Goal: Transaction & Acquisition: Purchase product/service

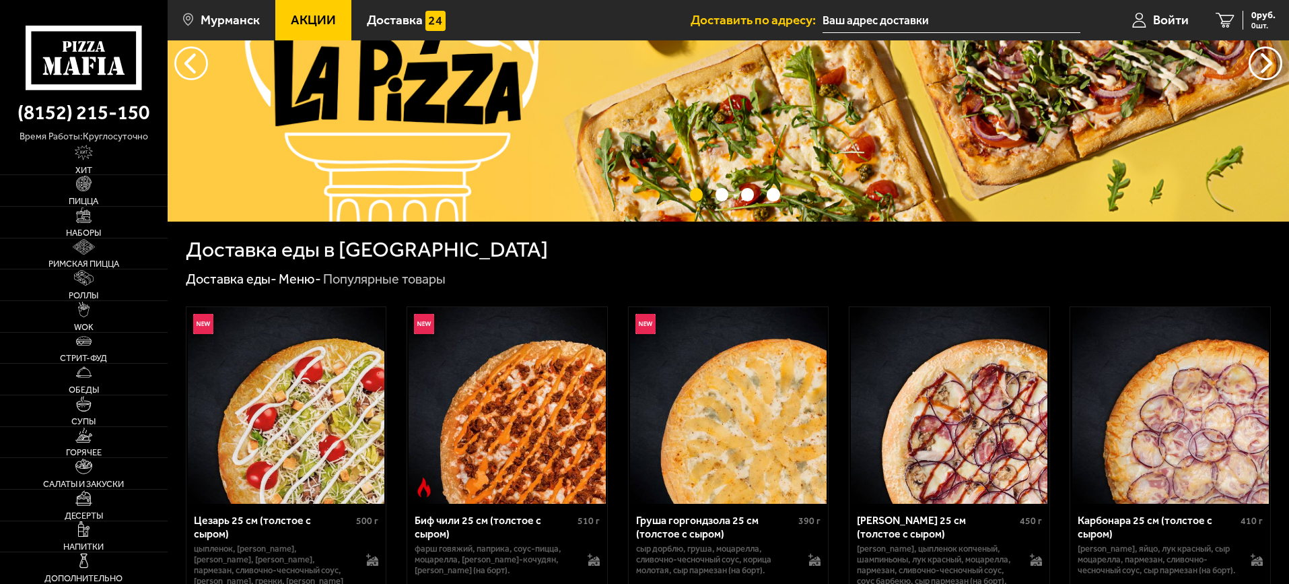
scroll to position [67, 0]
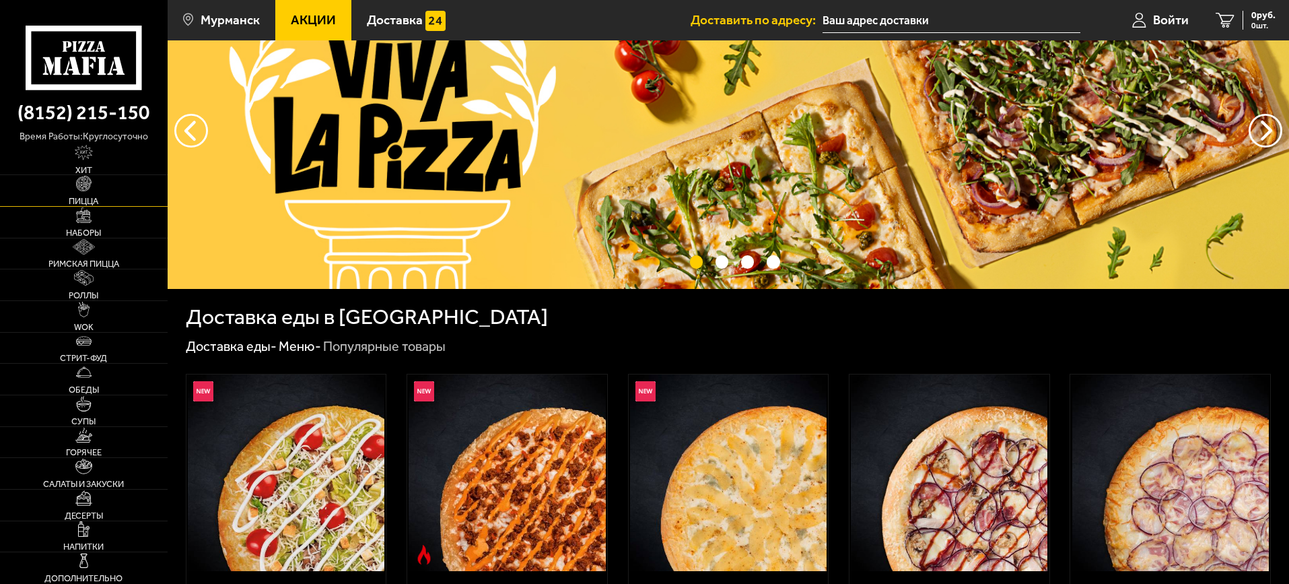
click at [78, 196] on link "Пицца" at bounding box center [84, 190] width 168 height 31
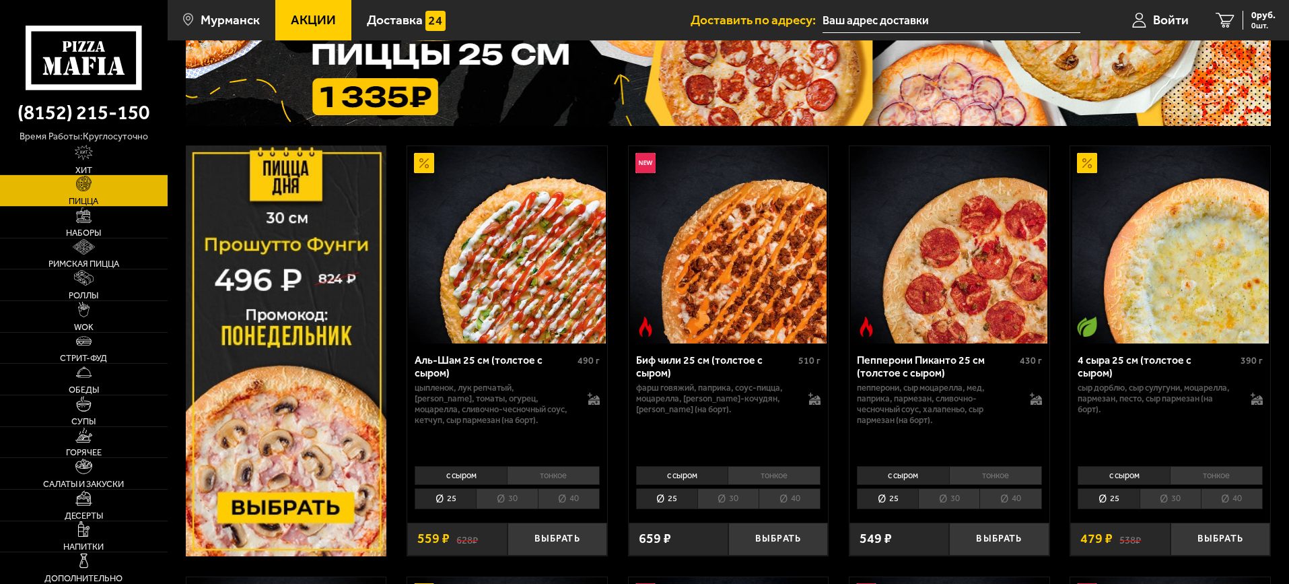
scroll to position [202, 0]
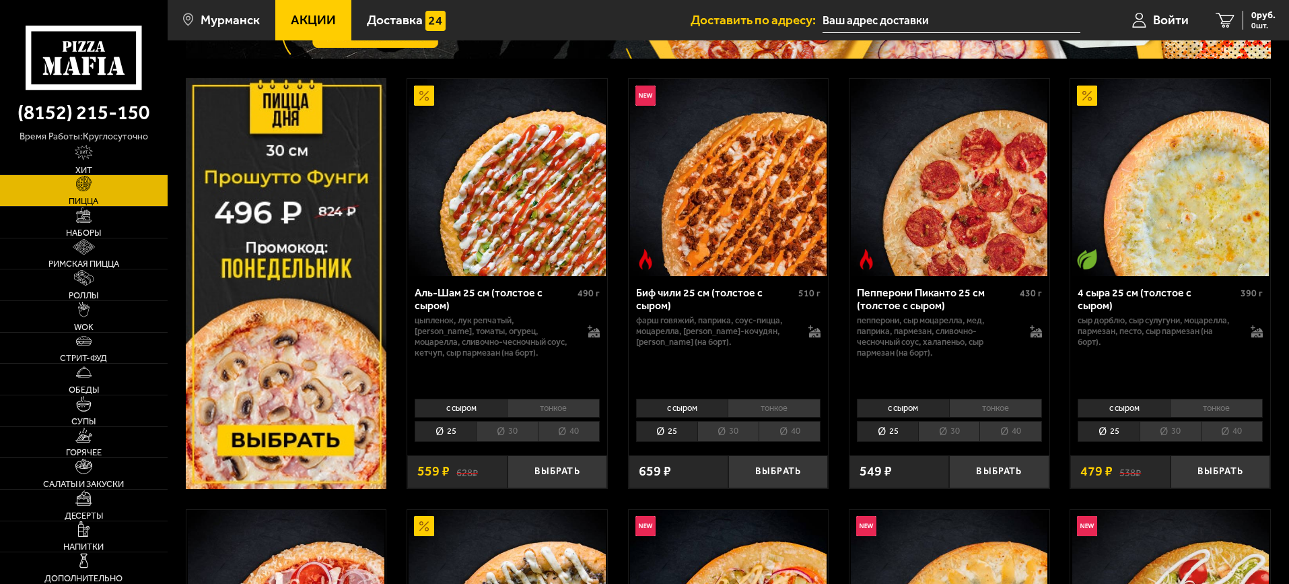
click at [282, 367] on img at bounding box center [286, 283] width 201 height 410
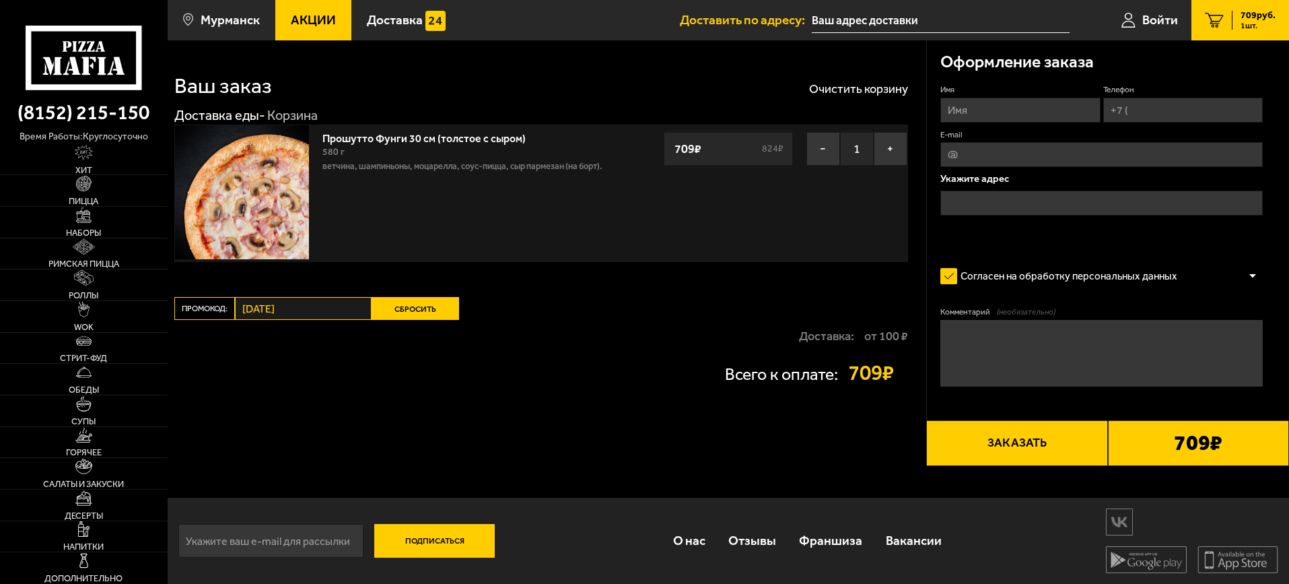
click at [415, 310] on button "Сбросить" at bounding box center [416, 308] width 88 height 23
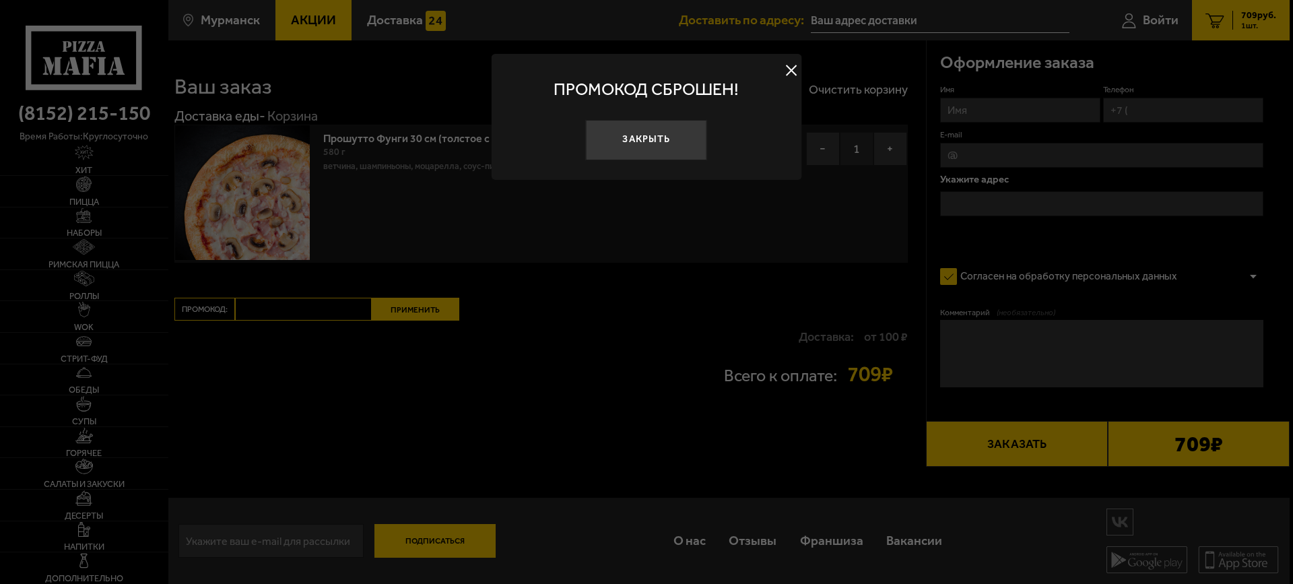
click at [416, 310] on div at bounding box center [646, 292] width 1293 height 584
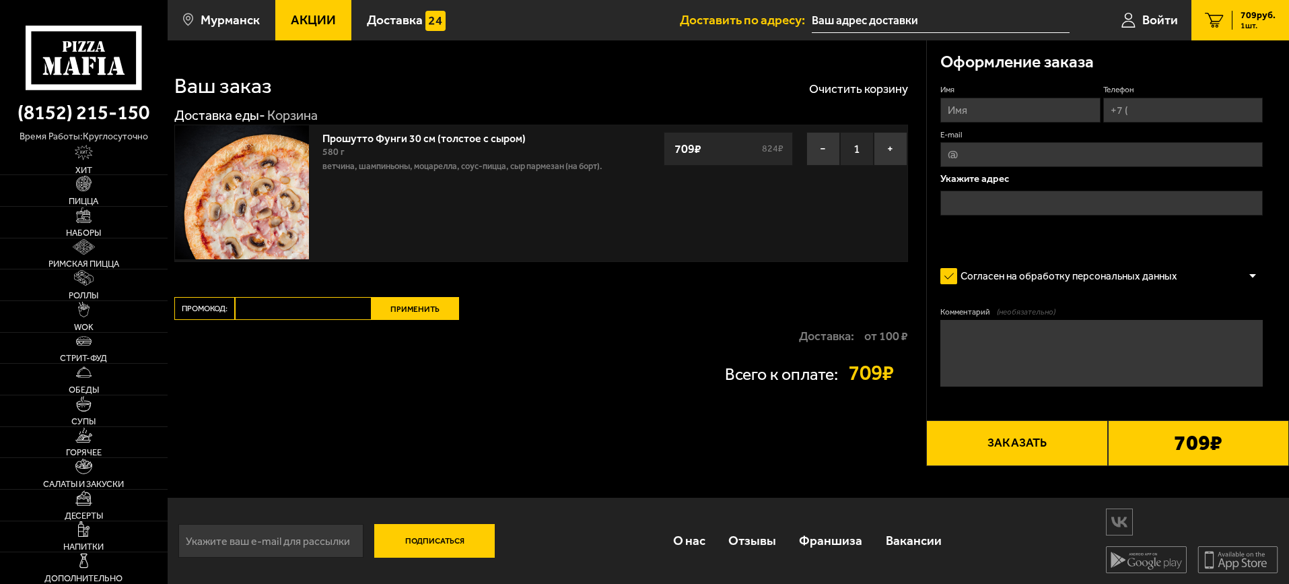
click at [322, 310] on input "Промокод:" at bounding box center [303, 308] width 137 height 23
type input "g"
type input "[DATE]"
click at [438, 310] on button "Применить" at bounding box center [416, 308] width 88 height 23
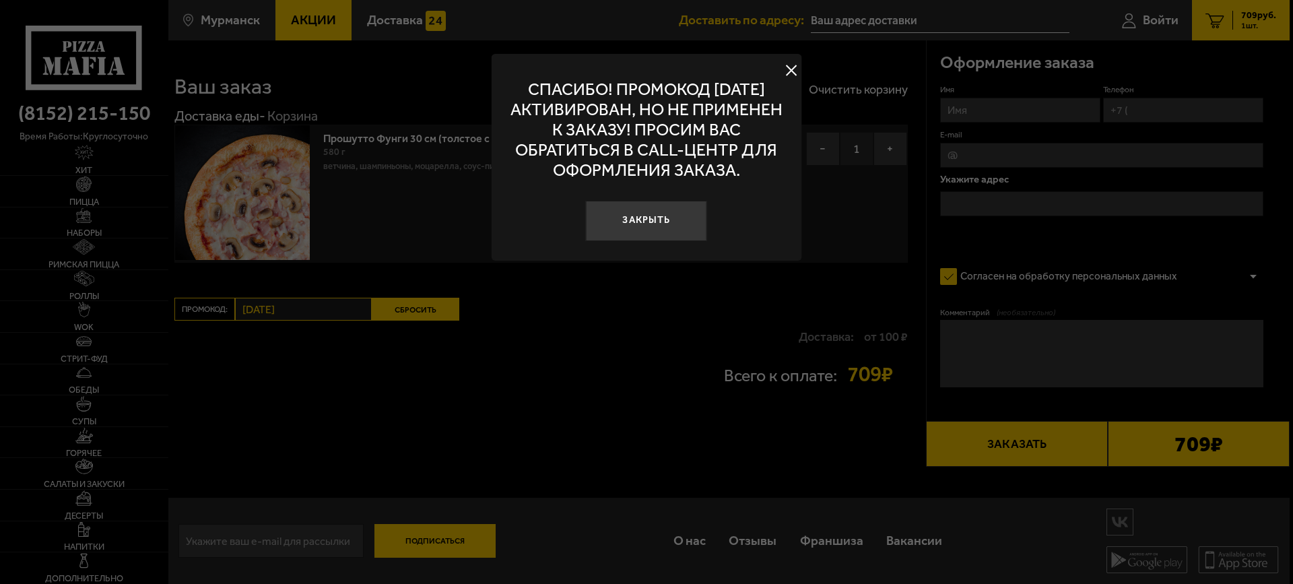
click at [795, 70] on button at bounding box center [791, 71] width 20 height 20
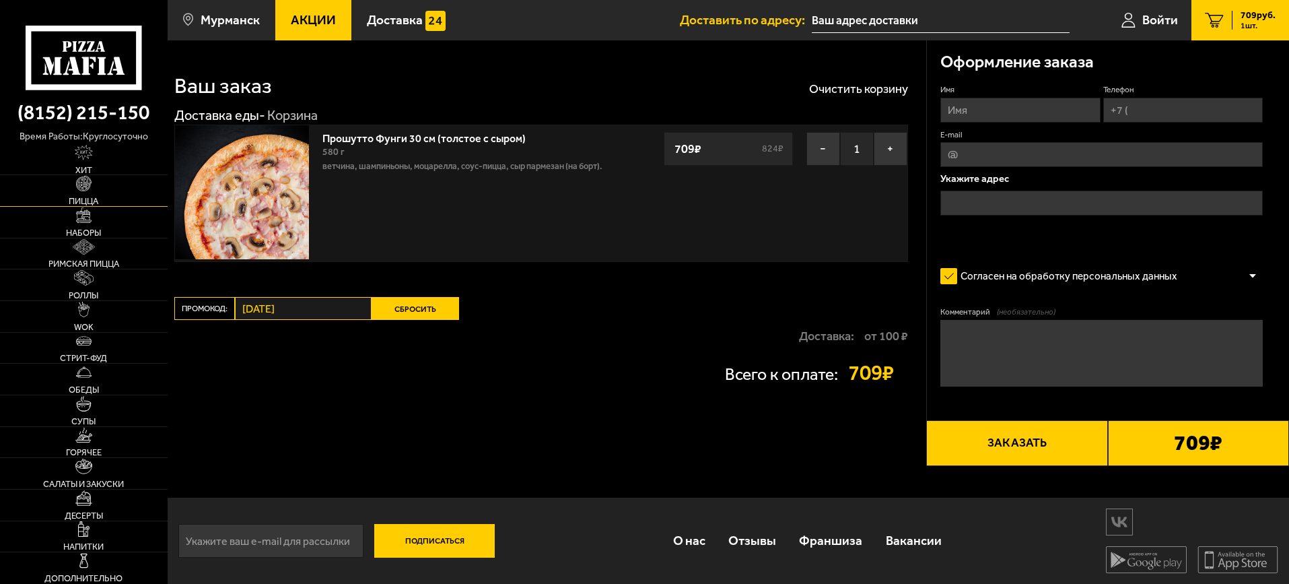
click at [84, 195] on link "Пицца" at bounding box center [84, 190] width 168 height 31
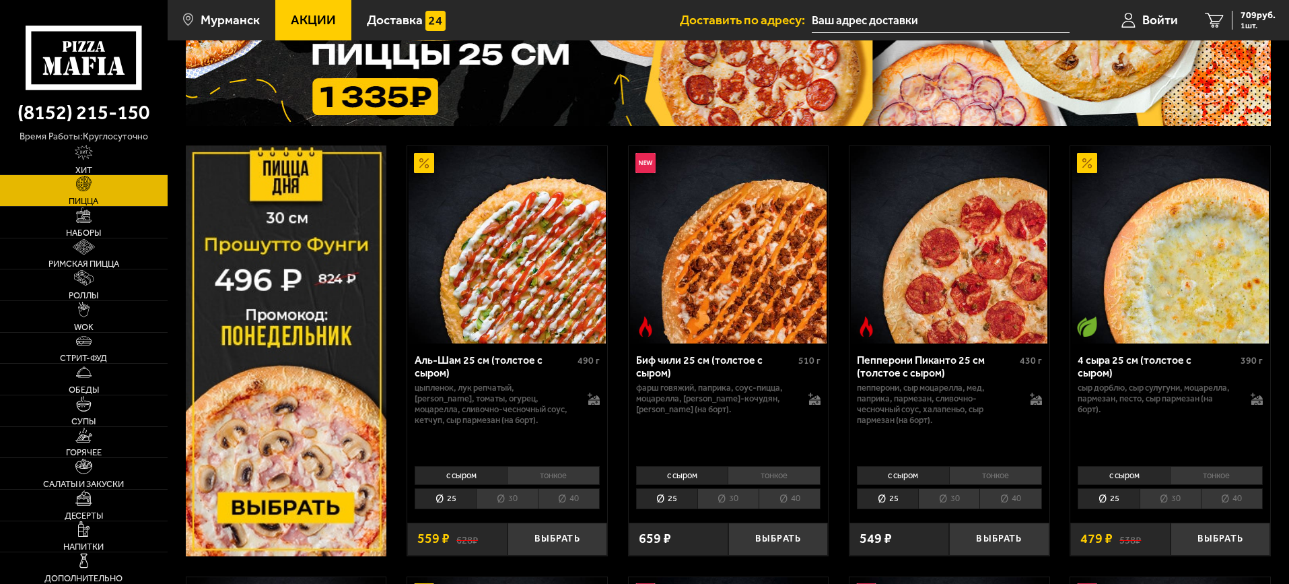
scroll to position [202, 0]
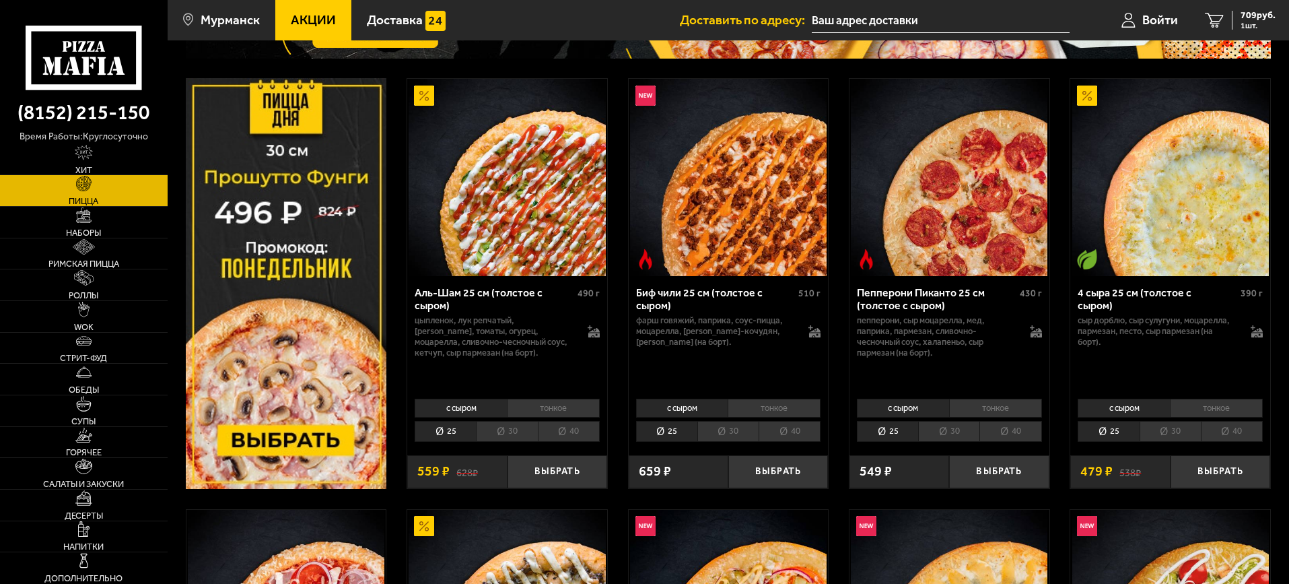
click at [996, 409] on li "тонкое" at bounding box center [995, 408] width 93 height 19
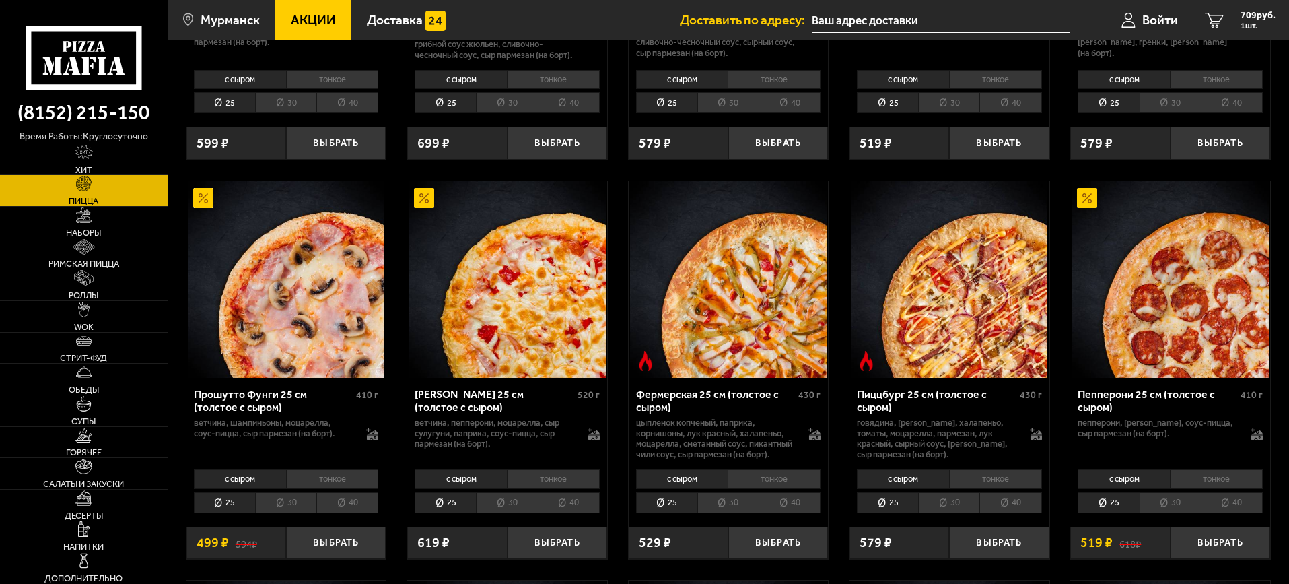
scroll to position [1010, 0]
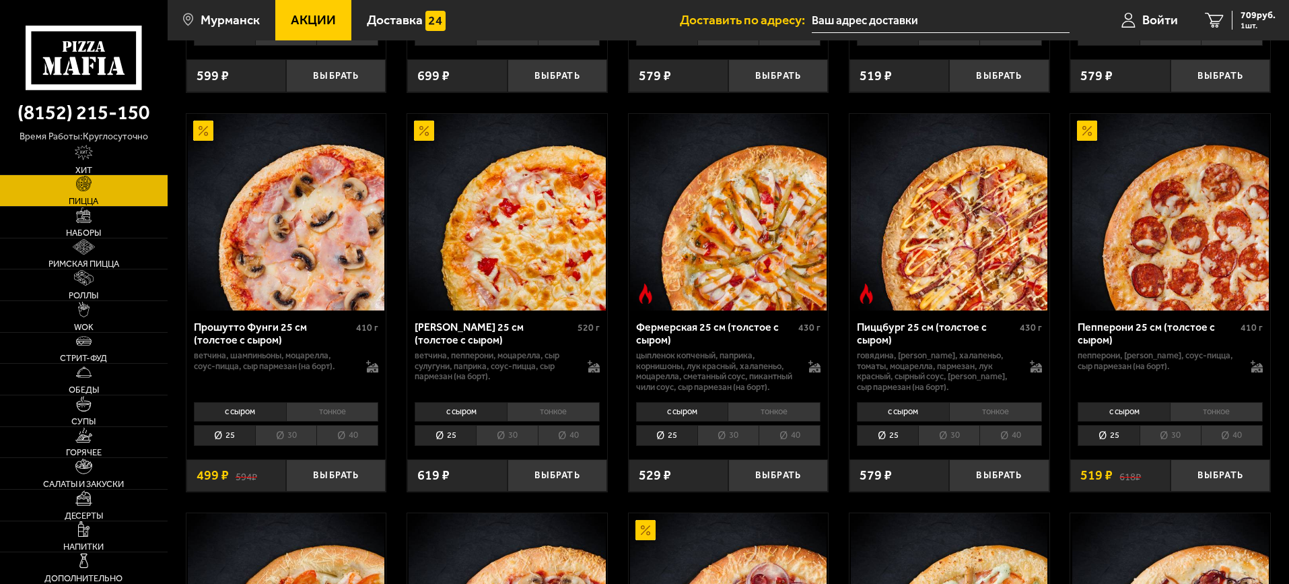
click at [1200, 421] on li "тонкое" at bounding box center [1216, 411] width 93 height 19
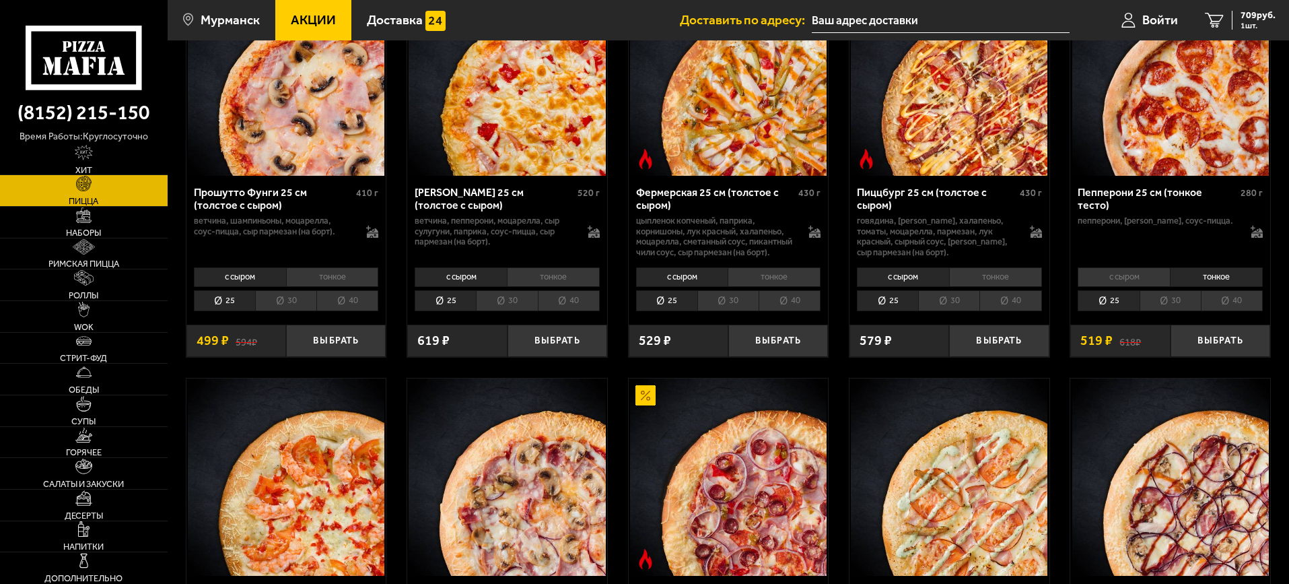
scroll to position [1212, 0]
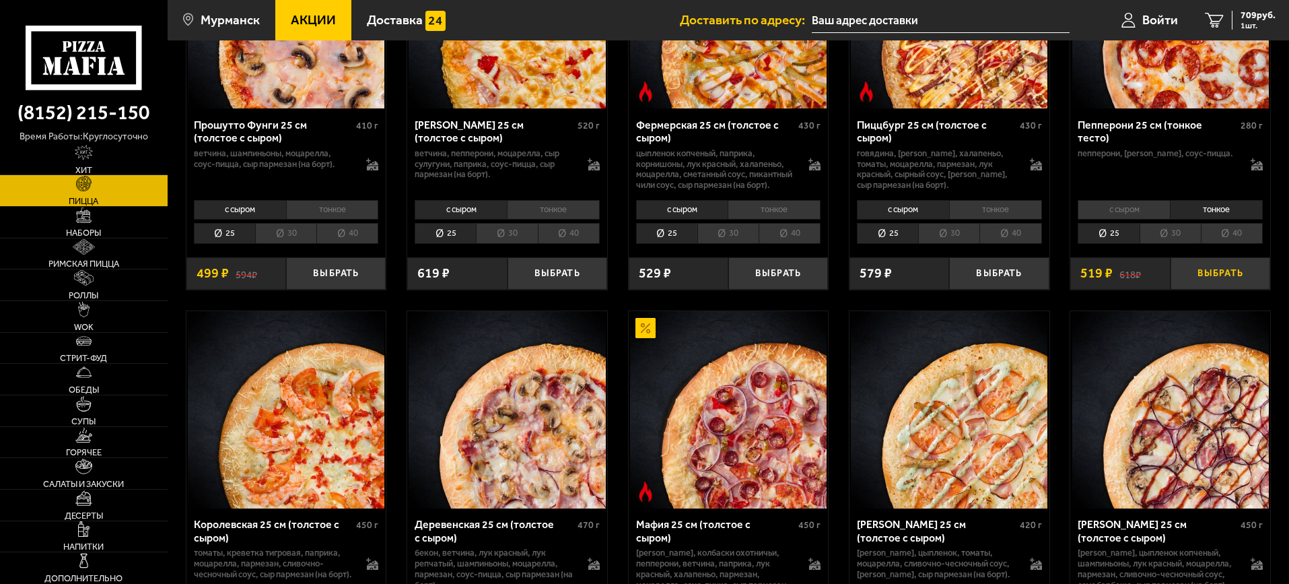
click at [1230, 290] on button "Выбрать" at bounding box center [1221, 273] width 100 height 33
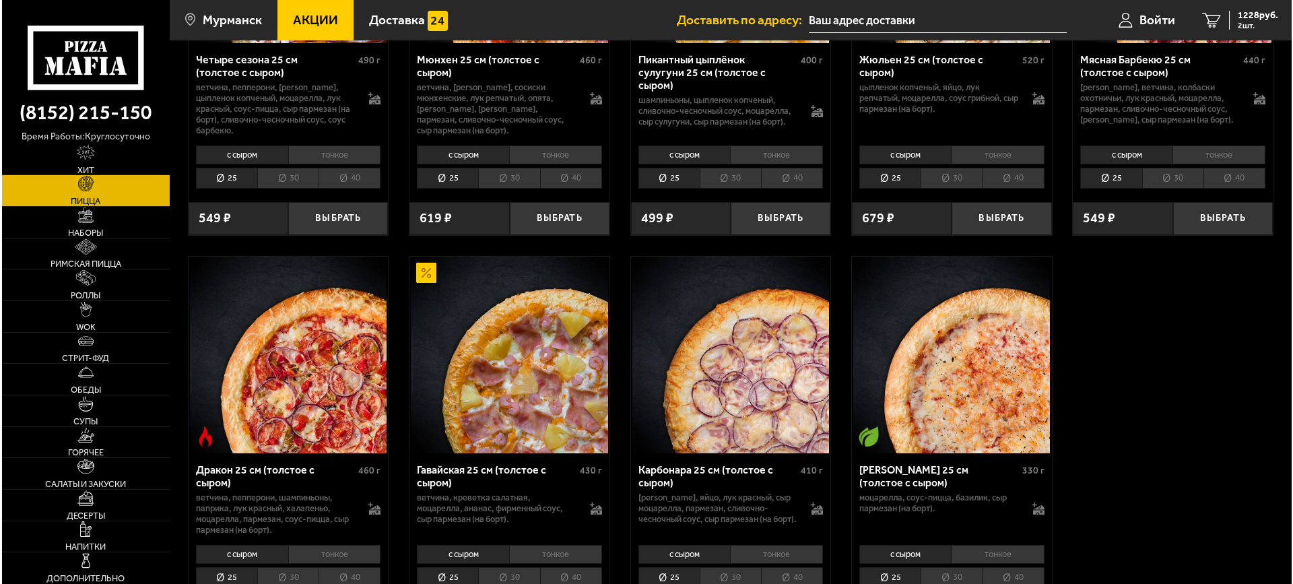
scroll to position [2222, 0]
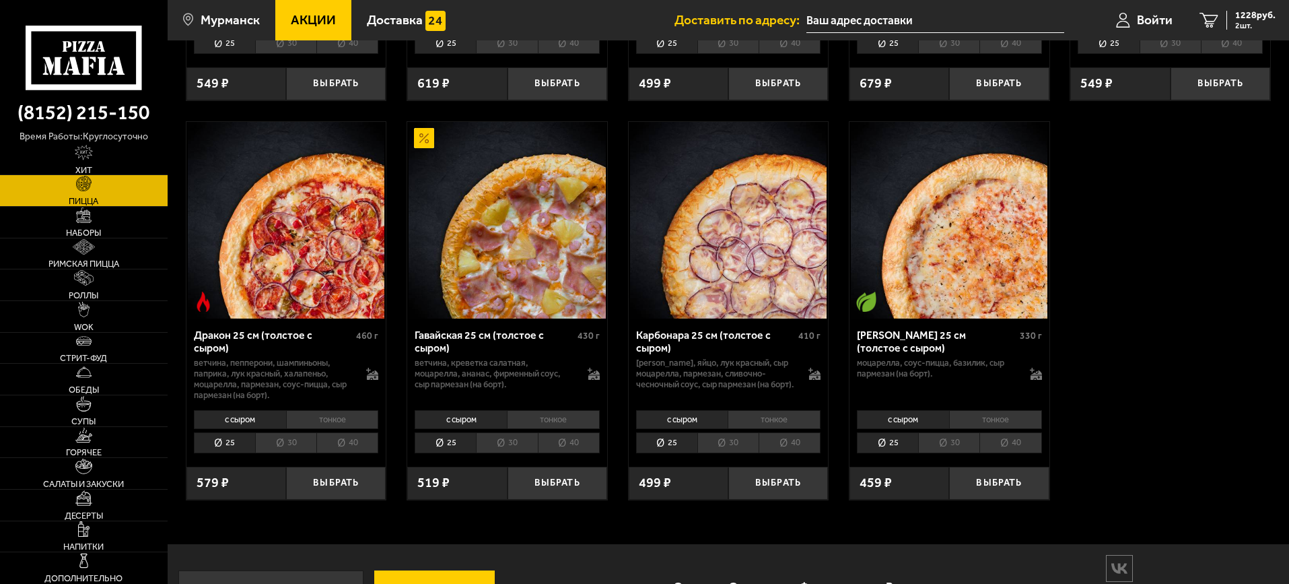
click at [970, 429] on li "тонкое" at bounding box center [995, 419] width 93 height 19
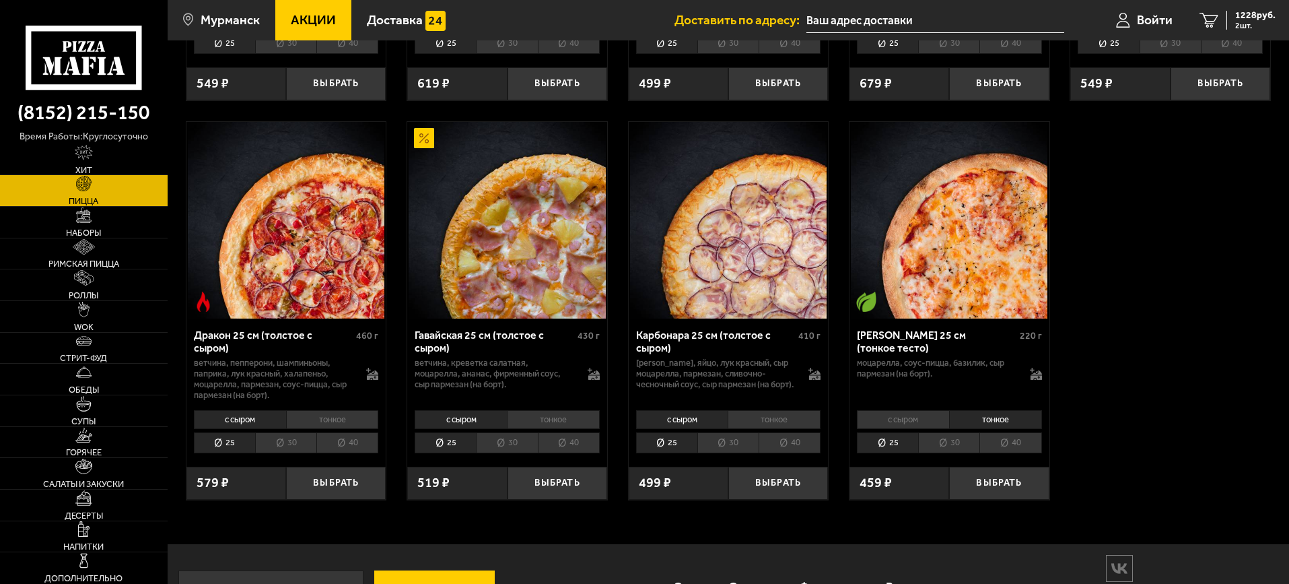
click at [920, 429] on li "с сыром" at bounding box center [903, 419] width 92 height 19
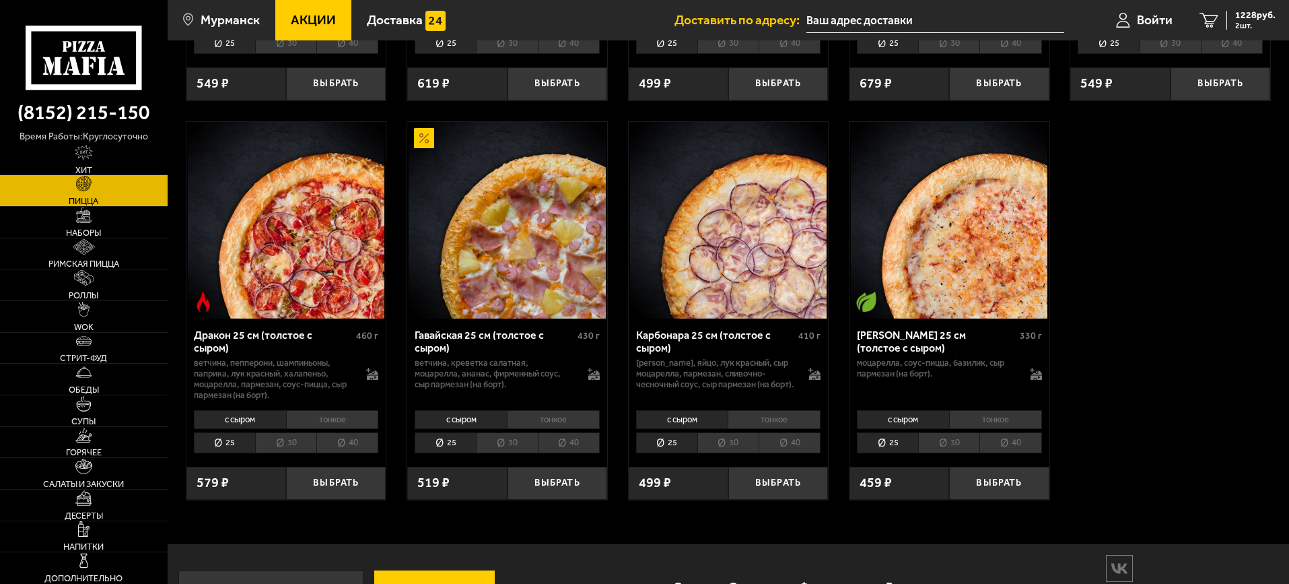
click at [982, 429] on li "тонкое" at bounding box center [995, 419] width 93 height 19
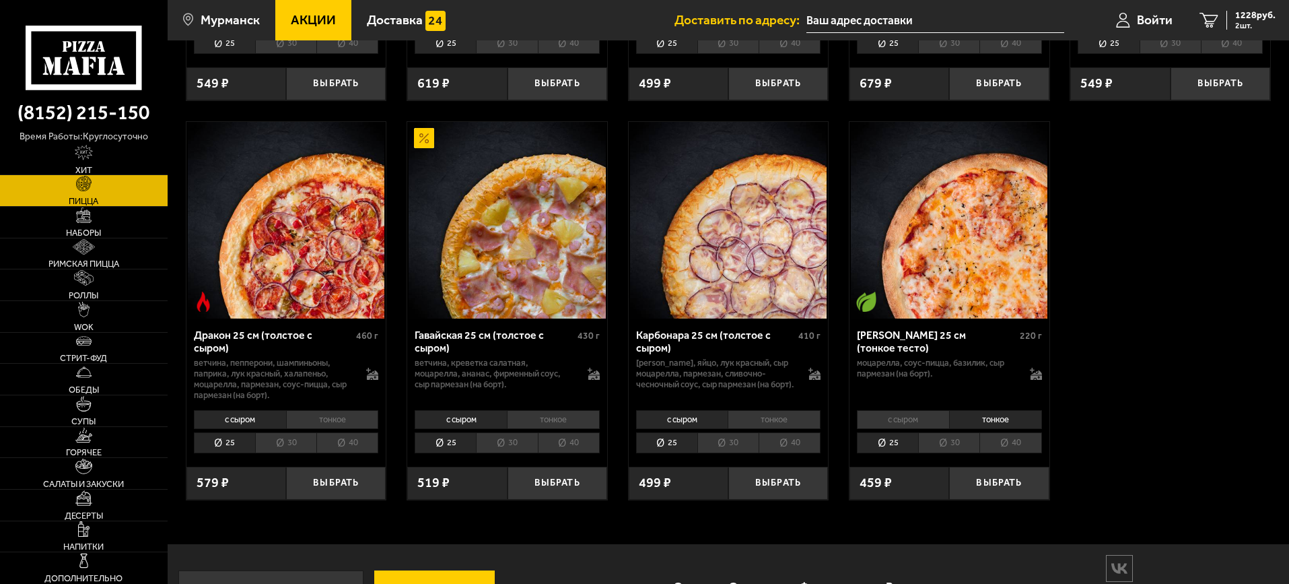
click at [997, 453] on li "40" at bounding box center [1010, 442] width 62 height 21
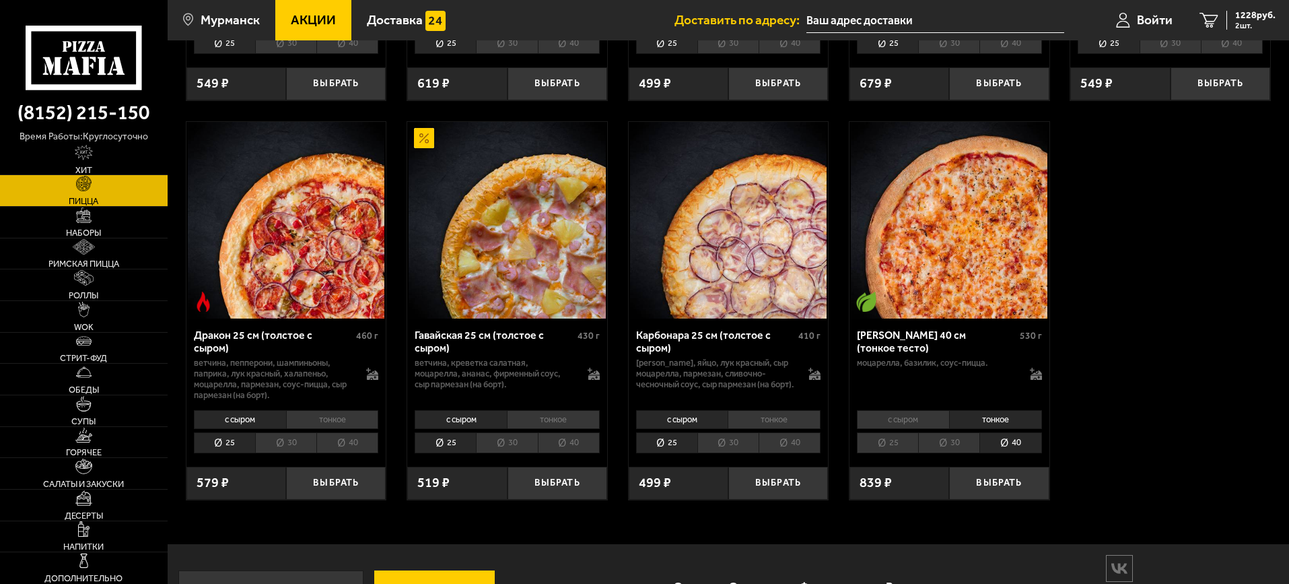
click at [960, 453] on li "30" at bounding box center [948, 442] width 61 height 21
click at [889, 453] on li "25" at bounding box center [887, 442] width 61 height 21
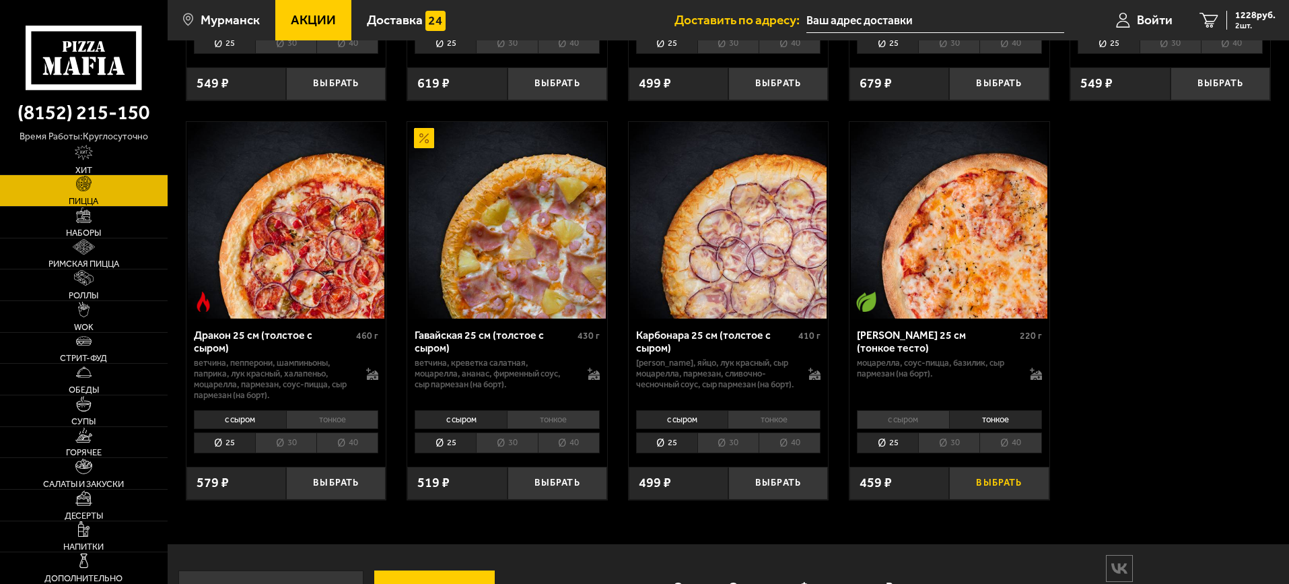
click at [999, 500] on button "Выбрать" at bounding box center [999, 483] width 100 height 33
click at [1142, 17] on span "Войти" at bounding box center [1155, 19] width 36 height 13
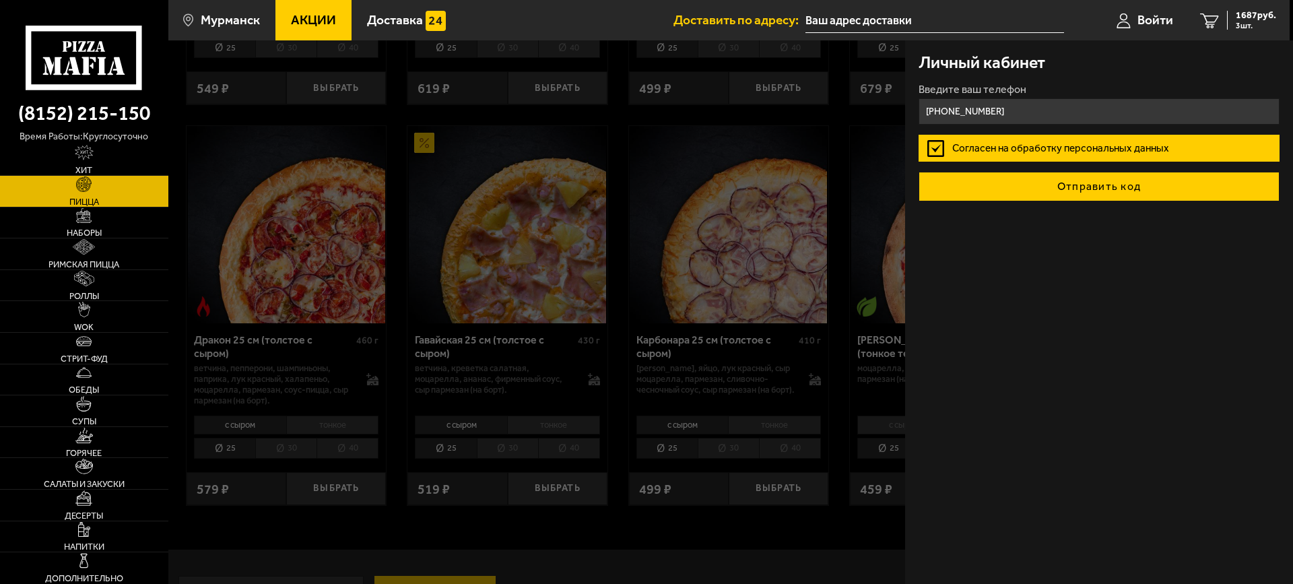
type input "+7 (906) 290-69-22"
click at [1105, 191] on button "Отправить код" at bounding box center [1098, 187] width 361 height 30
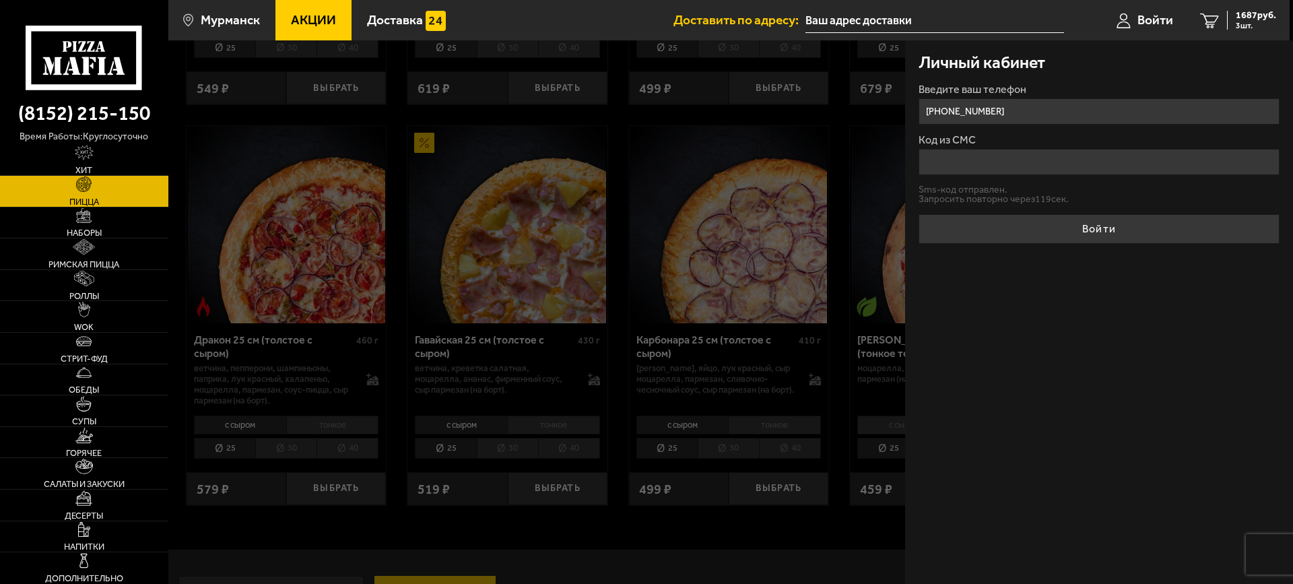
click at [962, 163] on input "Код из СМС" at bounding box center [1098, 162] width 361 height 26
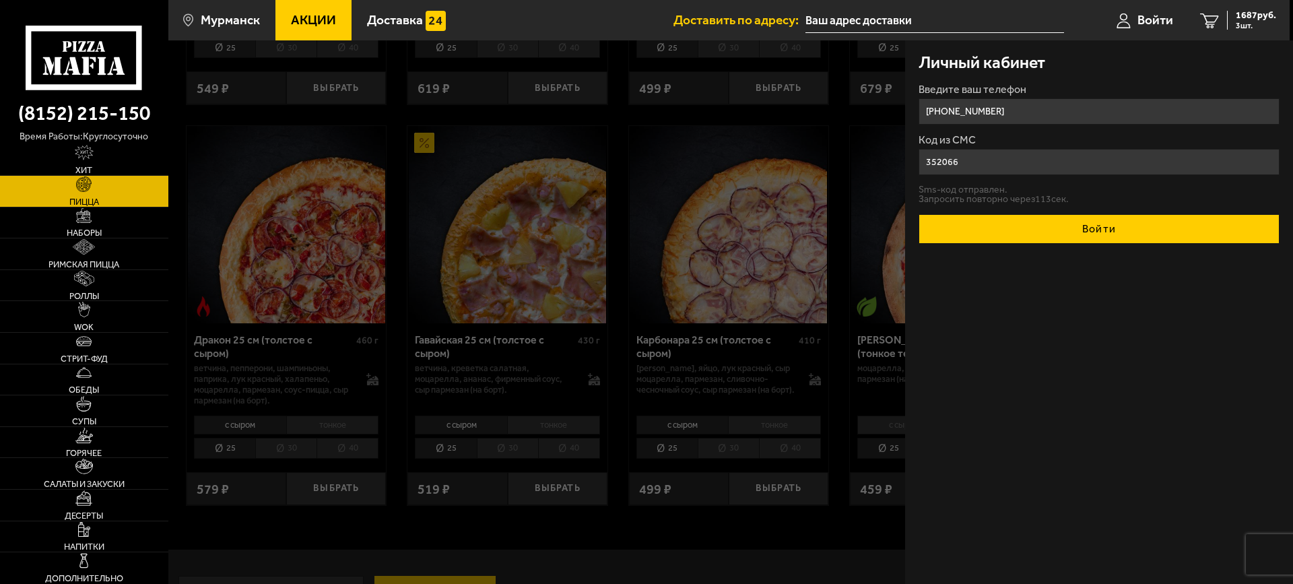
type input "352066"
click at [1052, 225] on button "Войти" at bounding box center [1098, 229] width 361 height 30
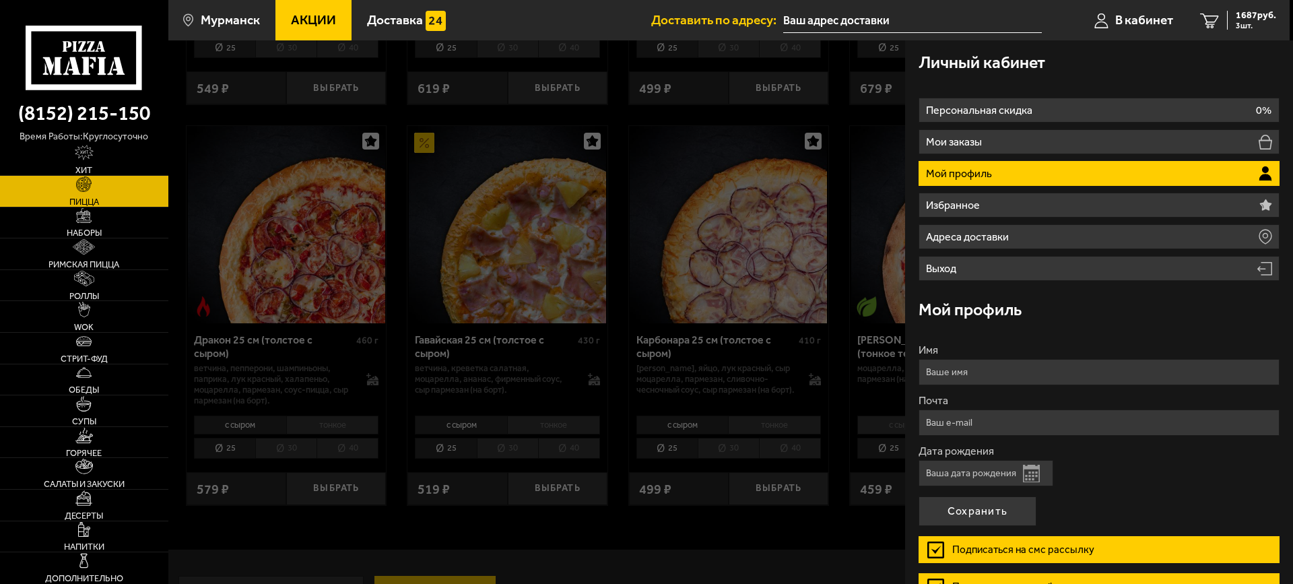
click at [959, 376] on input "Имя" at bounding box center [1098, 372] width 361 height 26
type input "Наталья"
click at [971, 423] on input "Почта" at bounding box center [1098, 422] width 361 height 26
type input "Dnn_natali@mail.ru"
click at [1029, 476] on button "Открыть календарь" at bounding box center [1031, 473] width 17 height 18
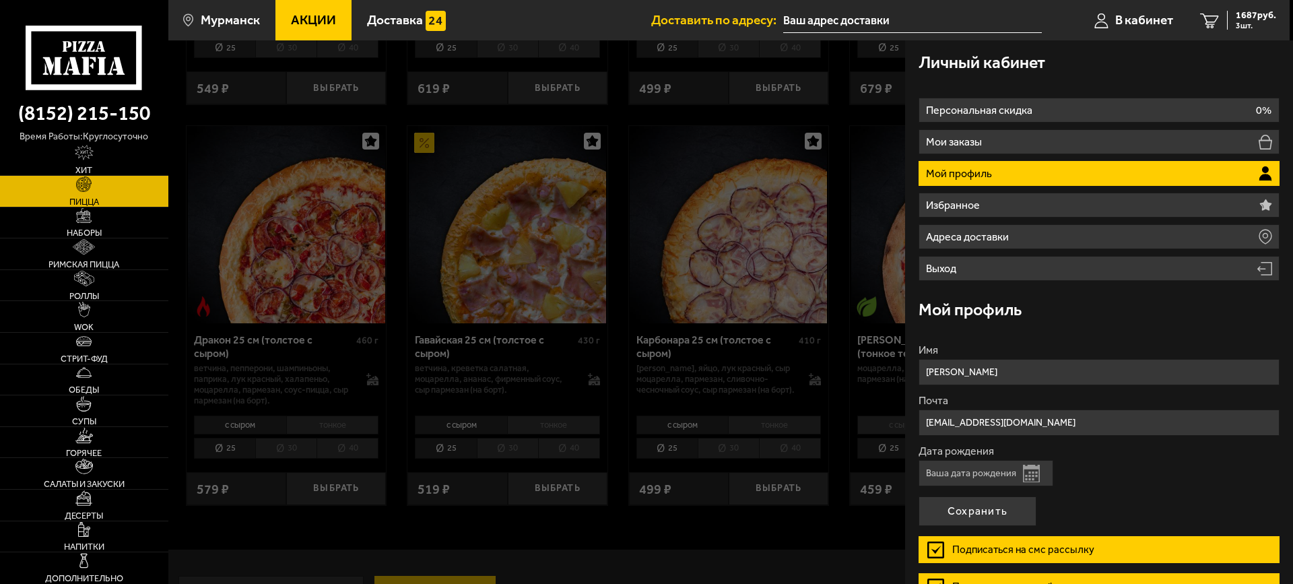
click at [1135, 487] on form "Имя Наталья Почта Dnn_natali@mail.ru Дата рождения Открыть календарь Подписатьс…" at bounding box center [1098, 477] width 361 height 265
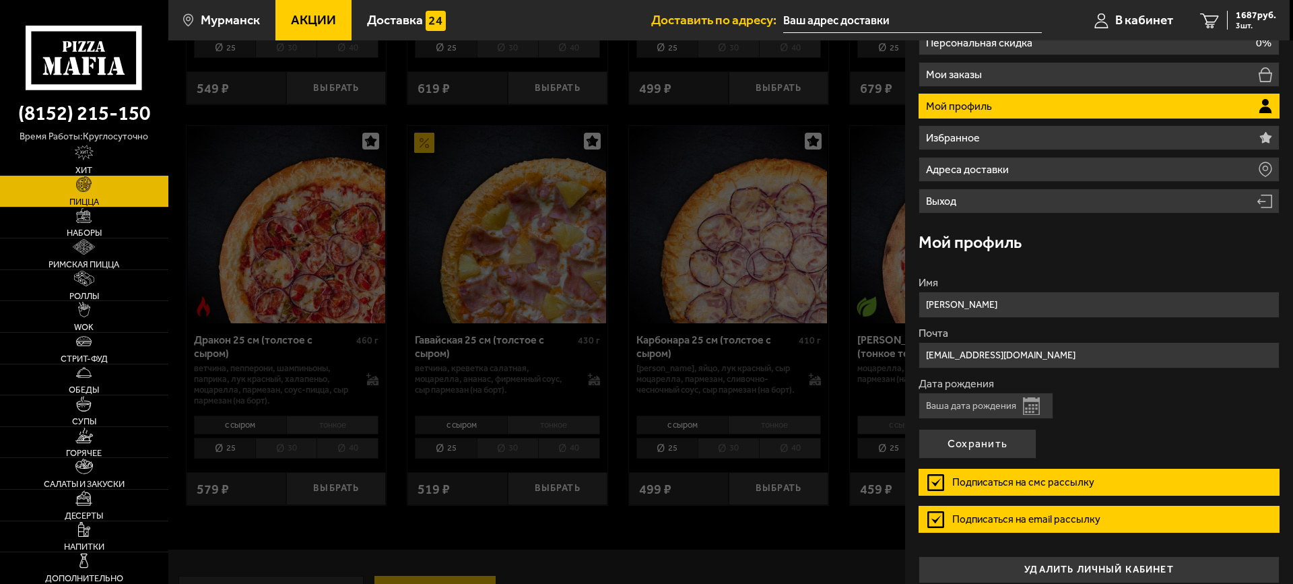
click at [934, 523] on label "Подписаться на email рассылку" at bounding box center [1098, 519] width 361 height 27
click at [0, 0] on input "Подписаться на email рассылку" at bounding box center [0, 0] width 0 height 0
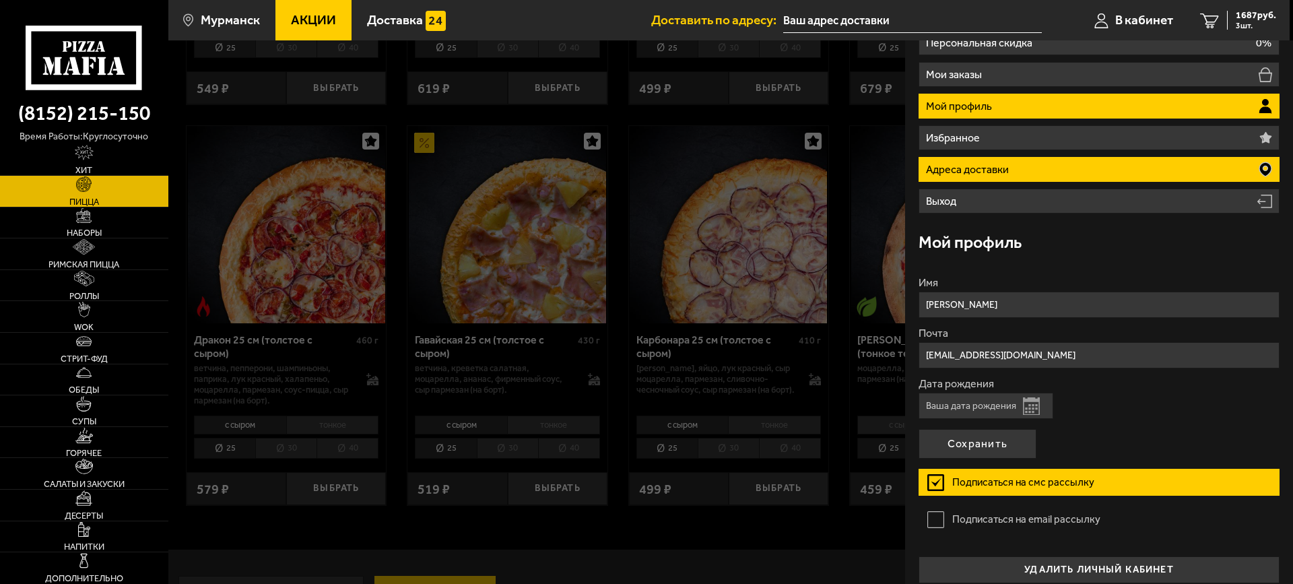
click at [1259, 165] on icon at bounding box center [1265, 169] width 12 height 14
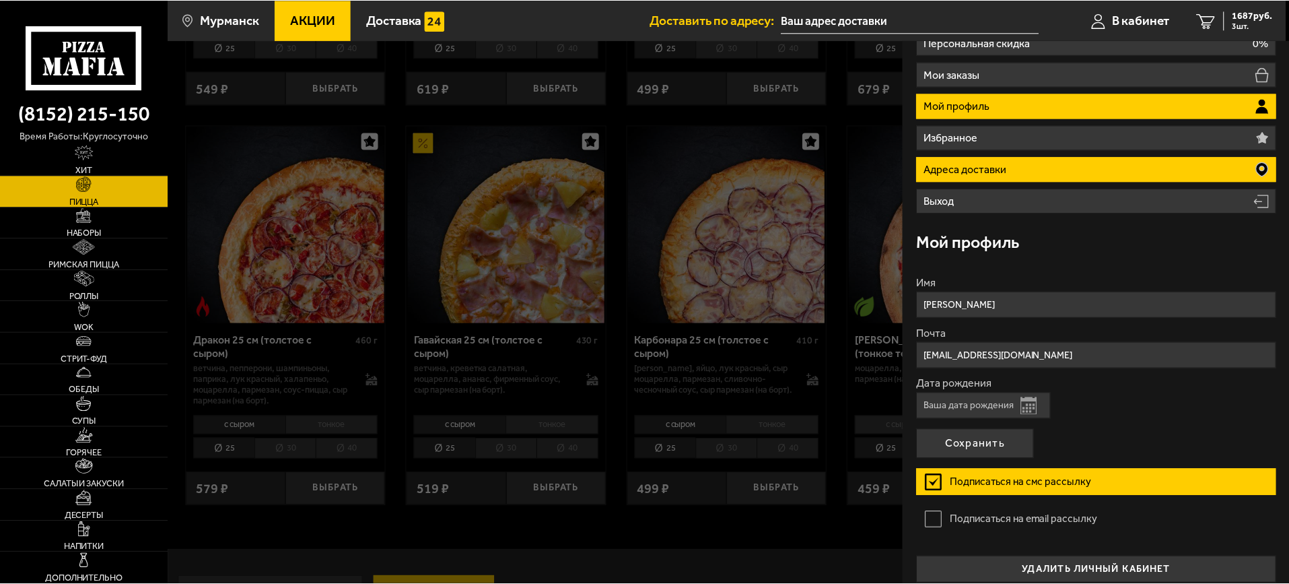
scroll to position [0, 0]
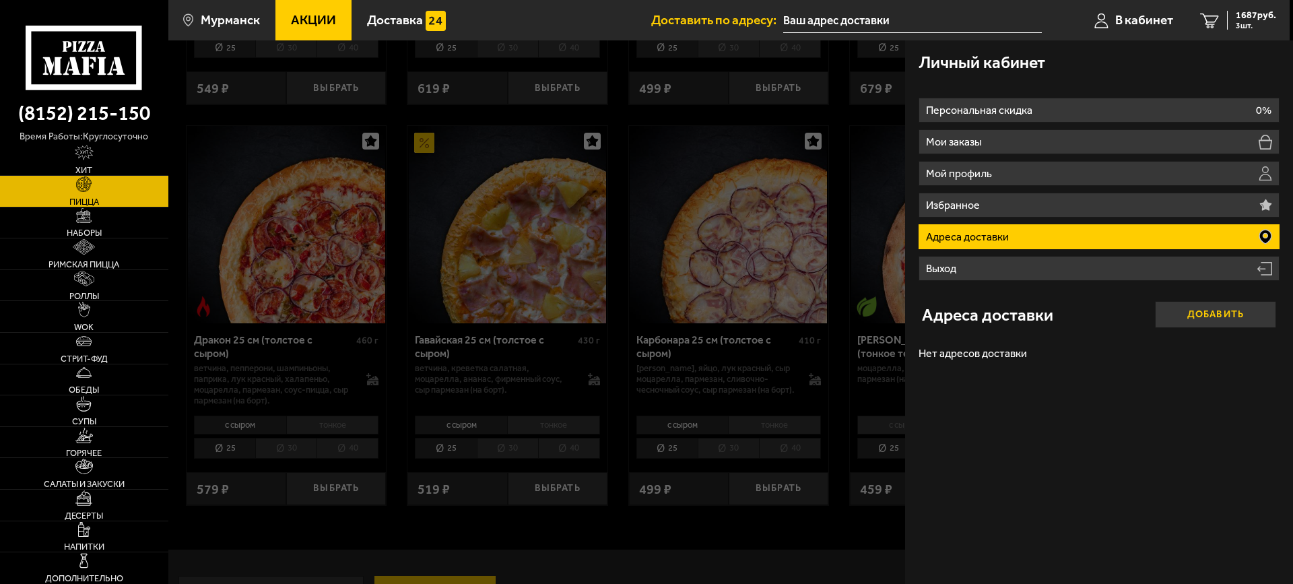
click at [1187, 312] on button "Добавить" at bounding box center [1215, 314] width 121 height 27
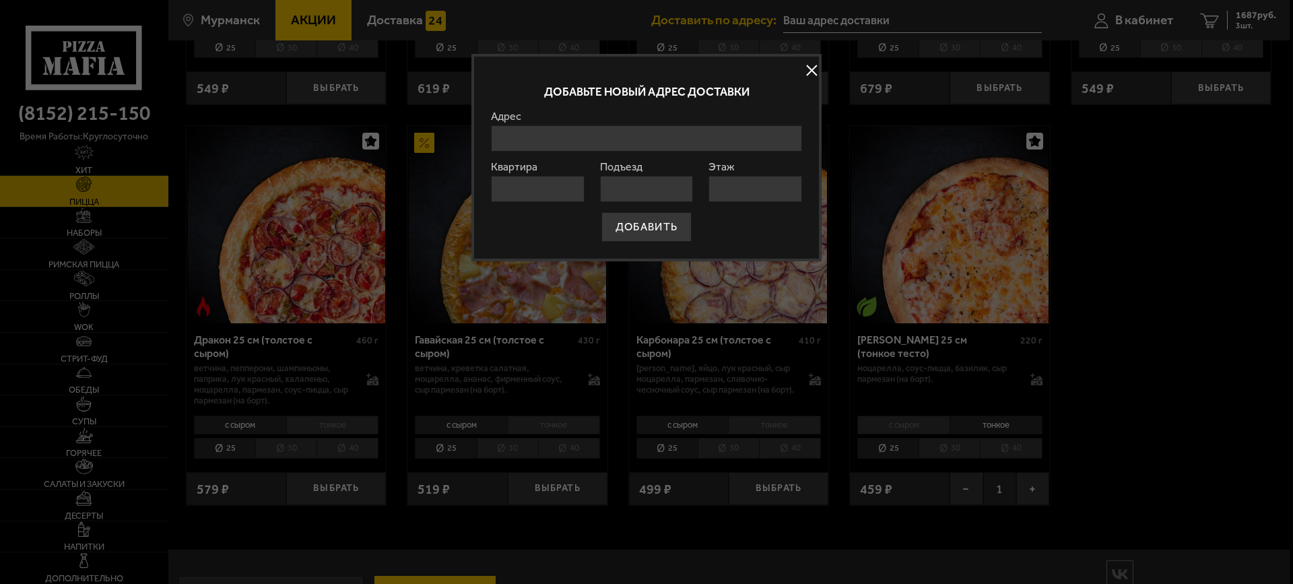
click at [551, 133] on input "Адрес" at bounding box center [646, 138] width 311 height 26
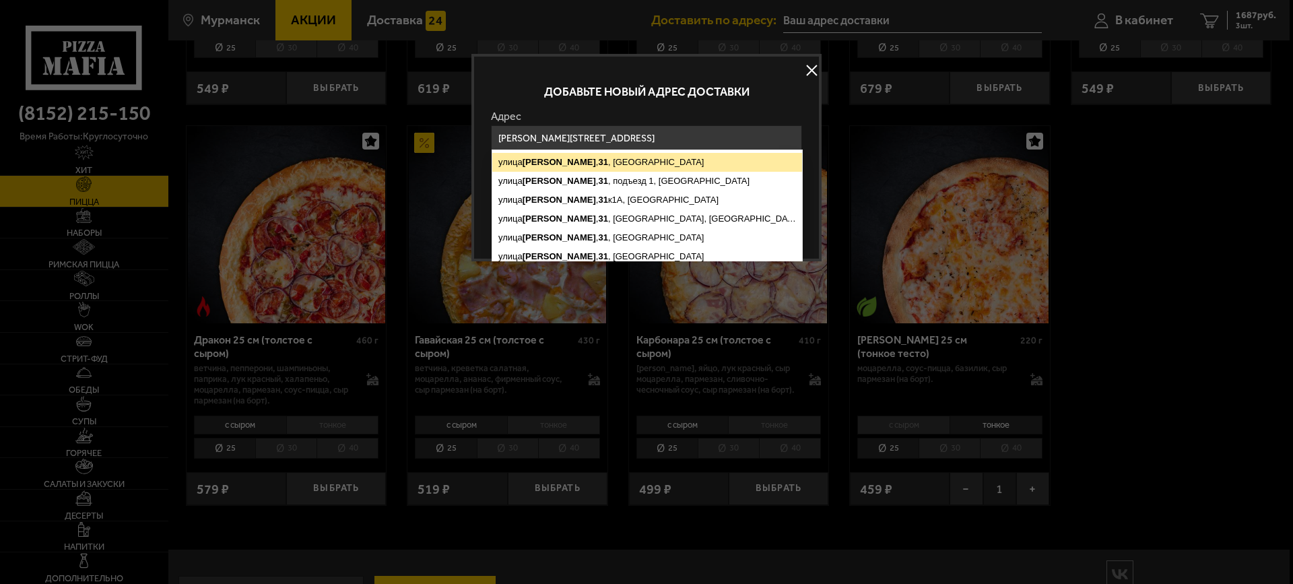
click at [559, 162] on ymaps "Достоевского" at bounding box center [558, 162] width 73 height 10
type input "Мурманск, улица Достоевского, 31"
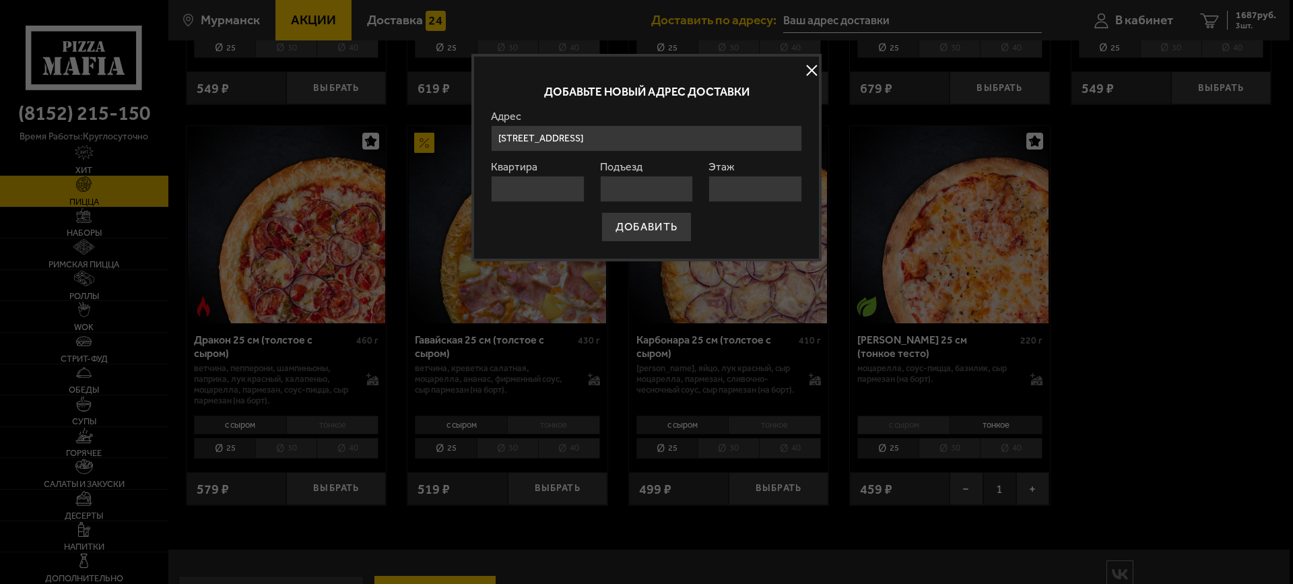
click at [530, 180] on input "Квартира" at bounding box center [538, 189] width 94 height 26
type input "6"
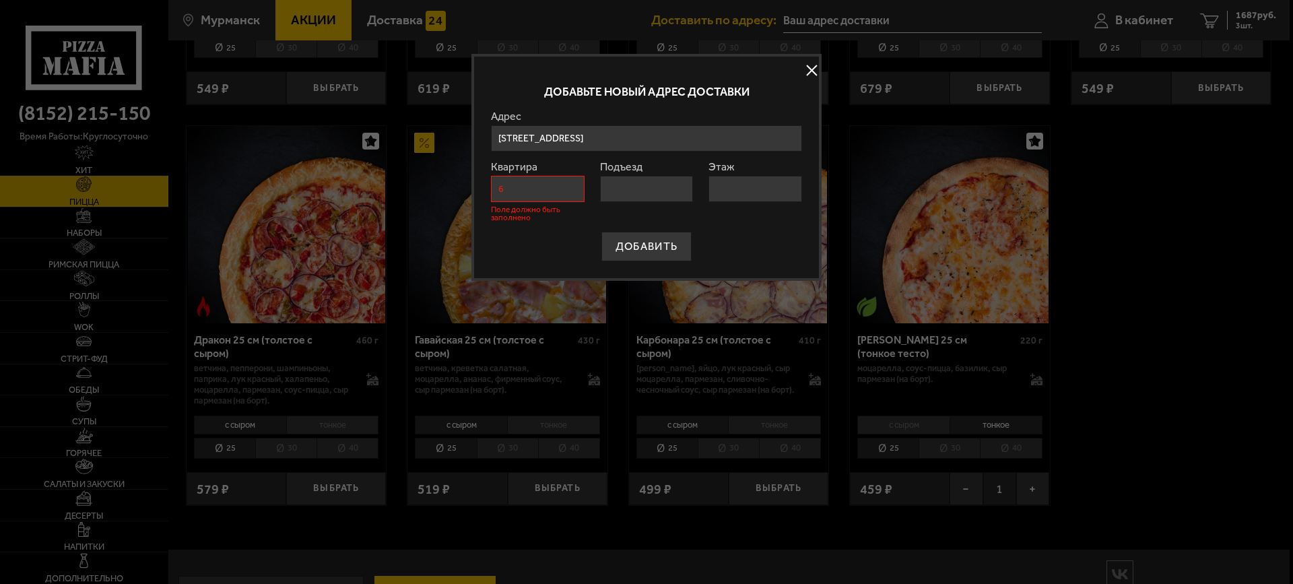
click at [621, 188] on input "Подъезд" at bounding box center [647, 189] width 94 height 26
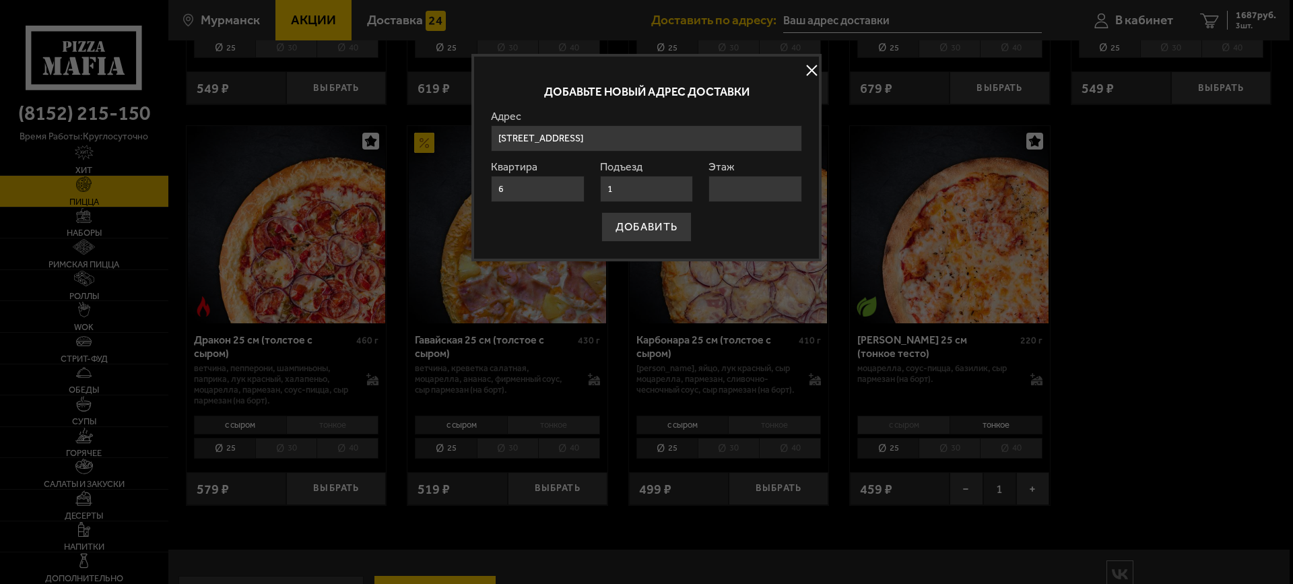
type input "1"
click at [727, 189] on input "Этаж" at bounding box center [755, 189] width 94 height 26
type input "2"
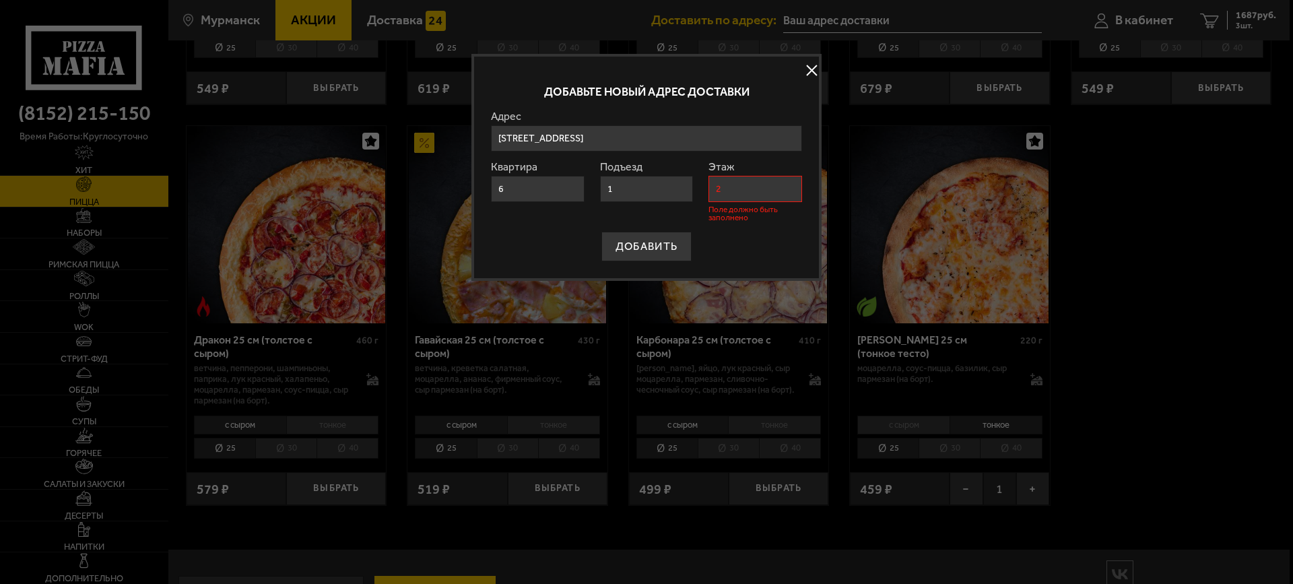
click at [654, 224] on form "Адрес улица Достоевского , 31 , Мурманск улица Достоевского , 31 , подъезд 1, М…" at bounding box center [646, 186] width 311 height 150
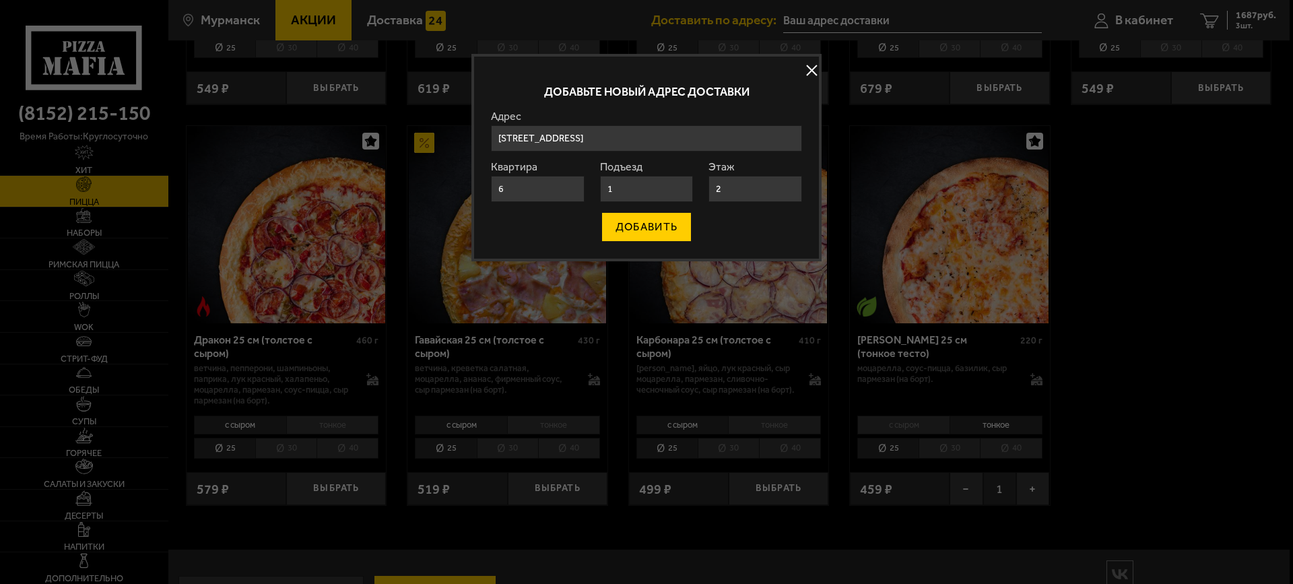
click at [639, 233] on button "ДОБАВИТЬ" at bounding box center [646, 227] width 90 height 30
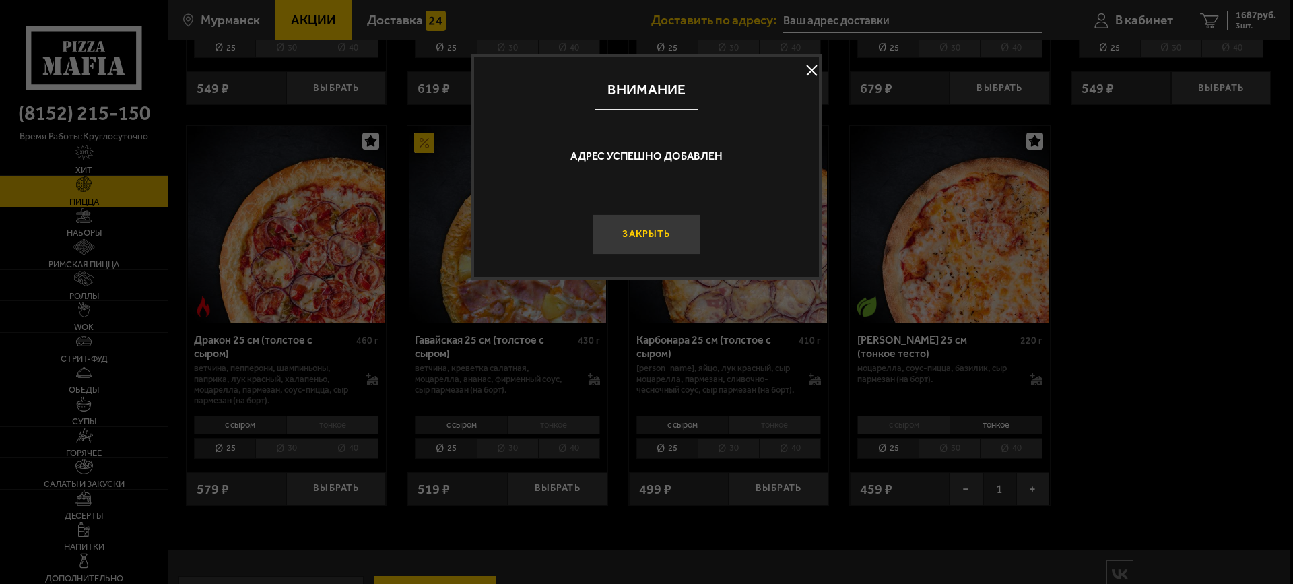
click at [637, 236] on button "Закрыть" at bounding box center [646, 234] width 108 height 40
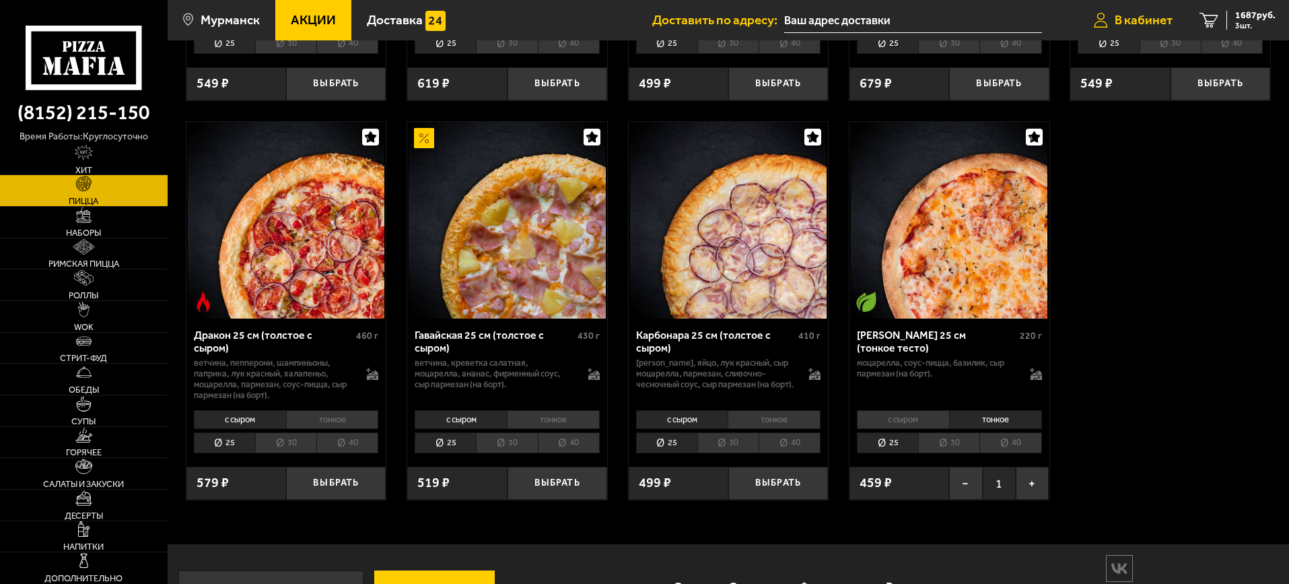
click at [1132, 22] on span "В кабинет" at bounding box center [1144, 19] width 58 height 13
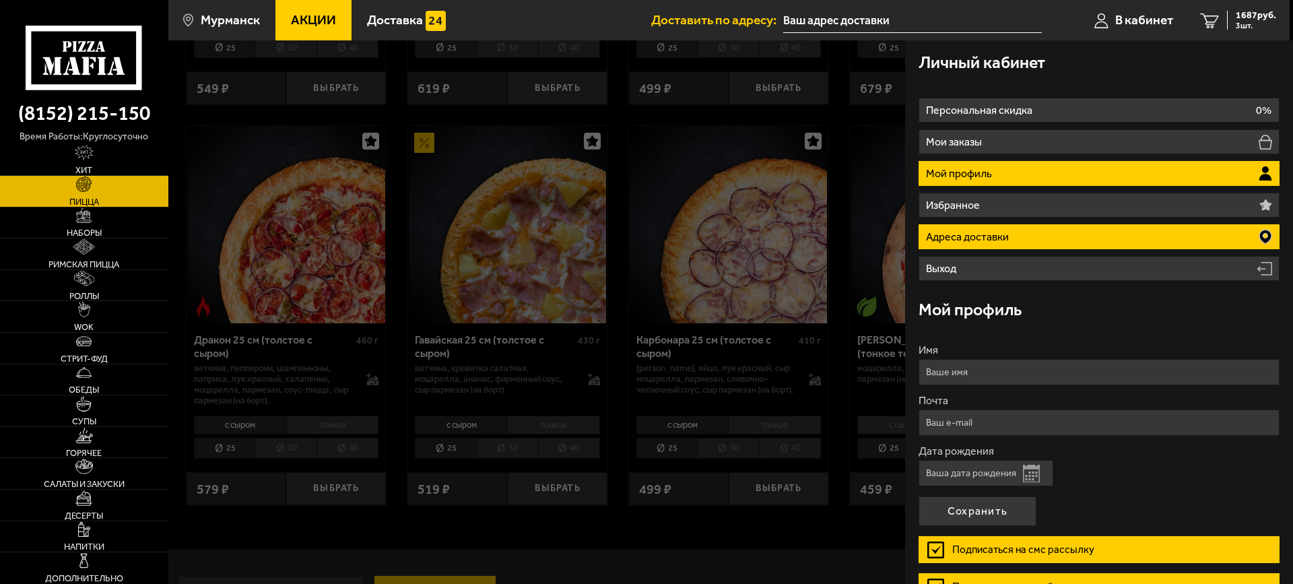
click at [995, 236] on p "Адреса доставки" at bounding box center [969, 237] width 86 height 11
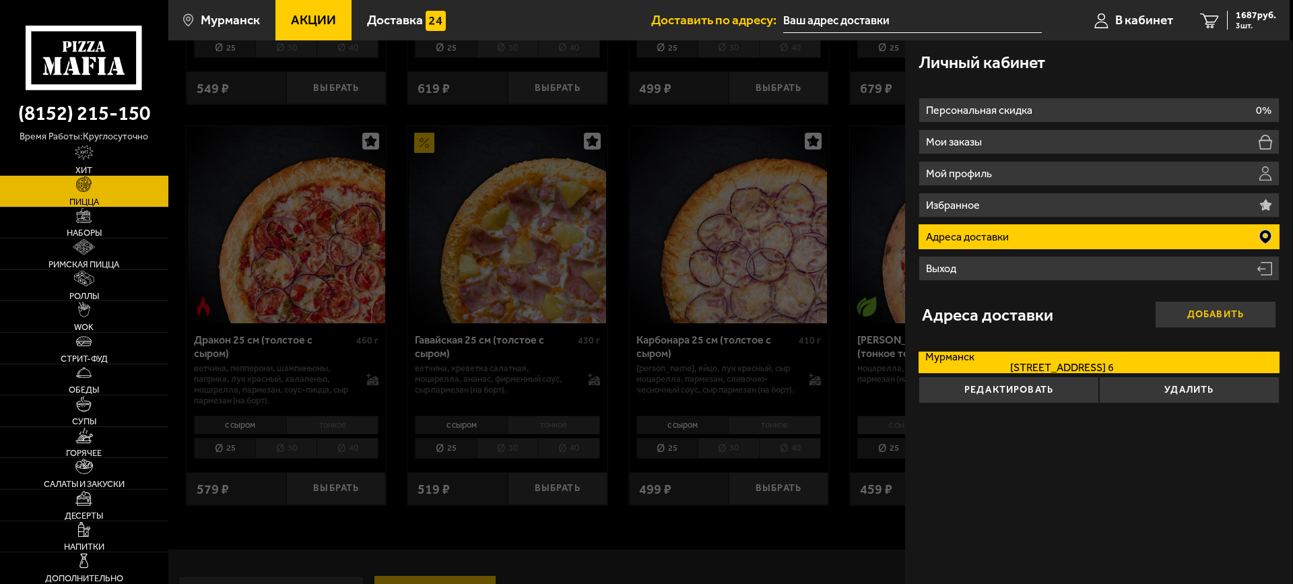
click at [1215, 312] on button "Добавить" at bounding box center [1215, 314] width 121 height 27
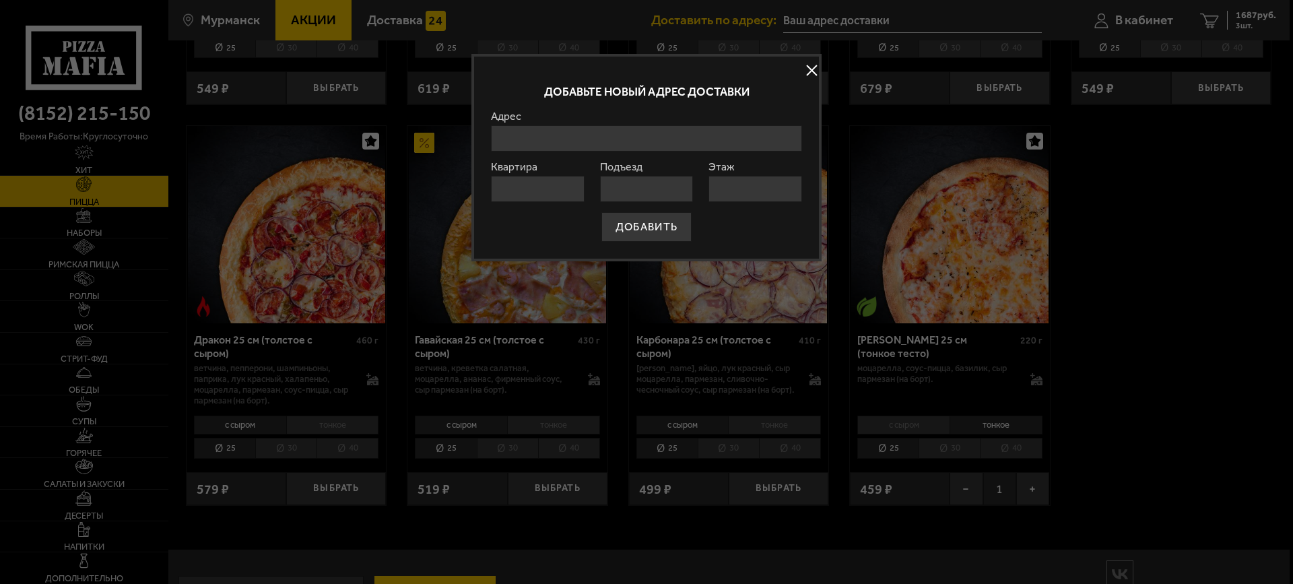
click at [537, 136] on input "Адрес" at bounding box center [646, 138] width 311 height 26
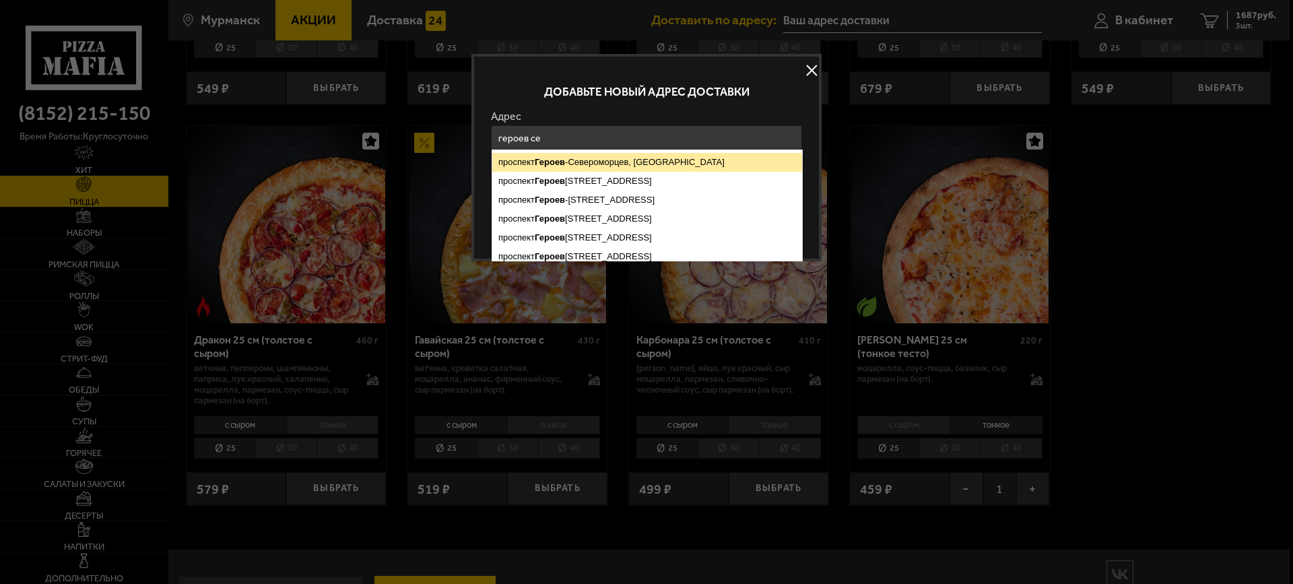
click at [561, 158] on ymaps "Героев" at bounding box center [550, 162] width 30 height 10
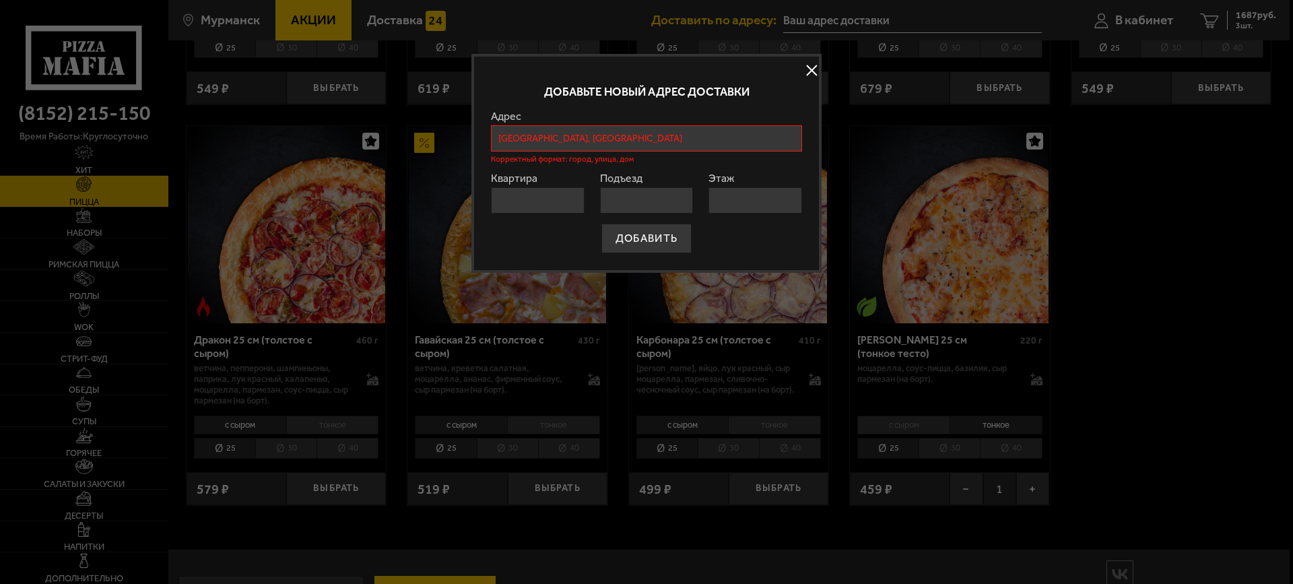
click at [699, 139] on input "Мурманск, проспект Героев-Североморцев" at bounding box center [646, 138] width 311 height 26
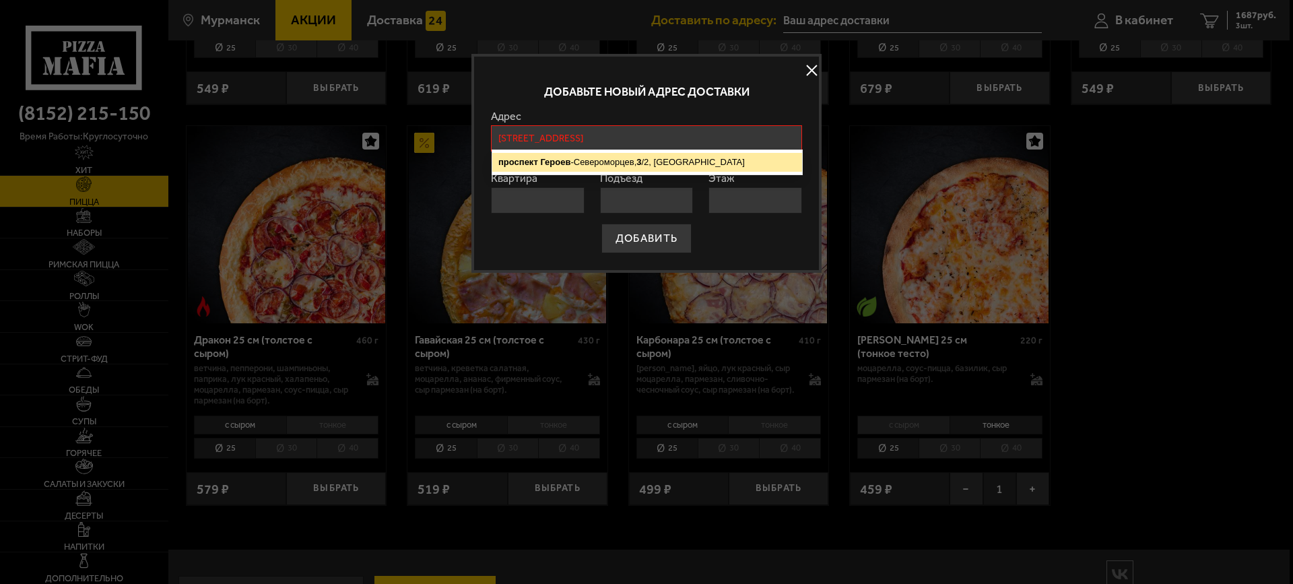
click at [683, 160] on ymaps "проспект Героев -Североморцев, 3 /2, Мурманск" at bounding box center [647, 162] width 310 height 19
type input "Мурманск, проспект Героев-Североморцев, 3/2"
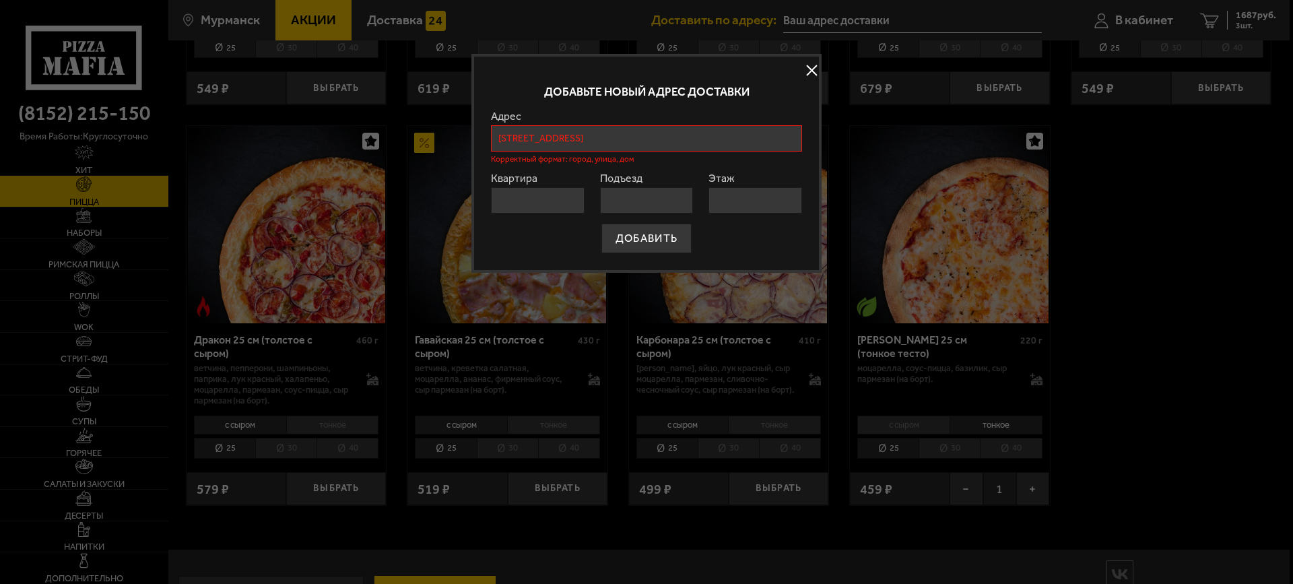
click at [530, 203] on input "Квартира" at bounding box center [538, 200] width 94 height 26
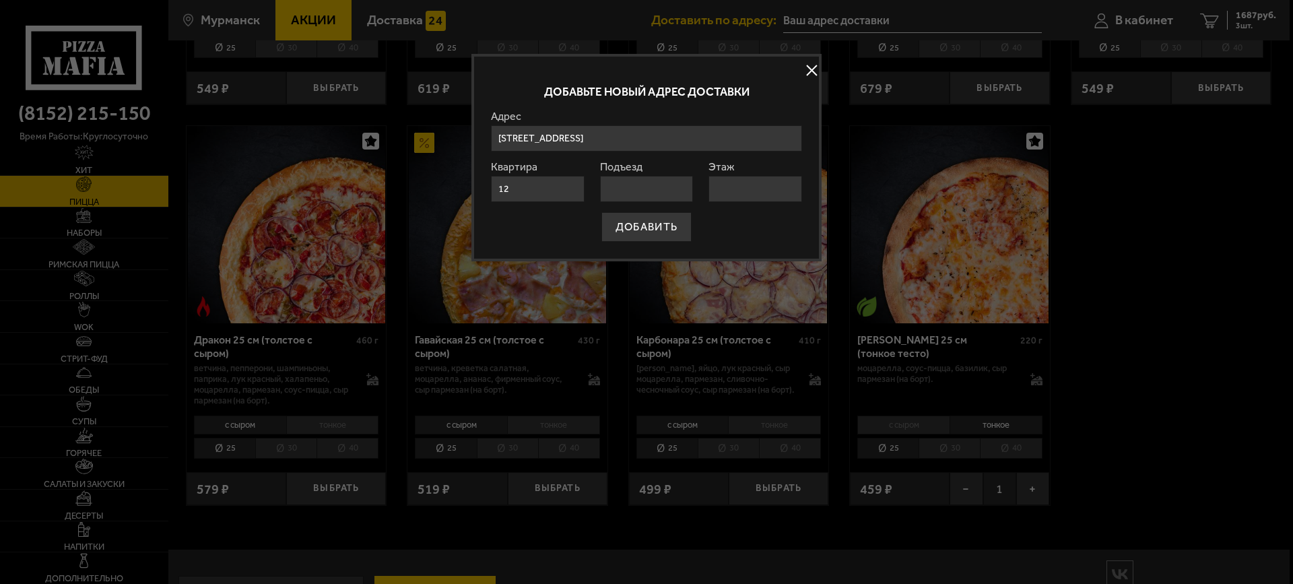
type input "12"
click at [629, 189] on input "Подъезд" at bounding box center [647, 189] width 94 height 26
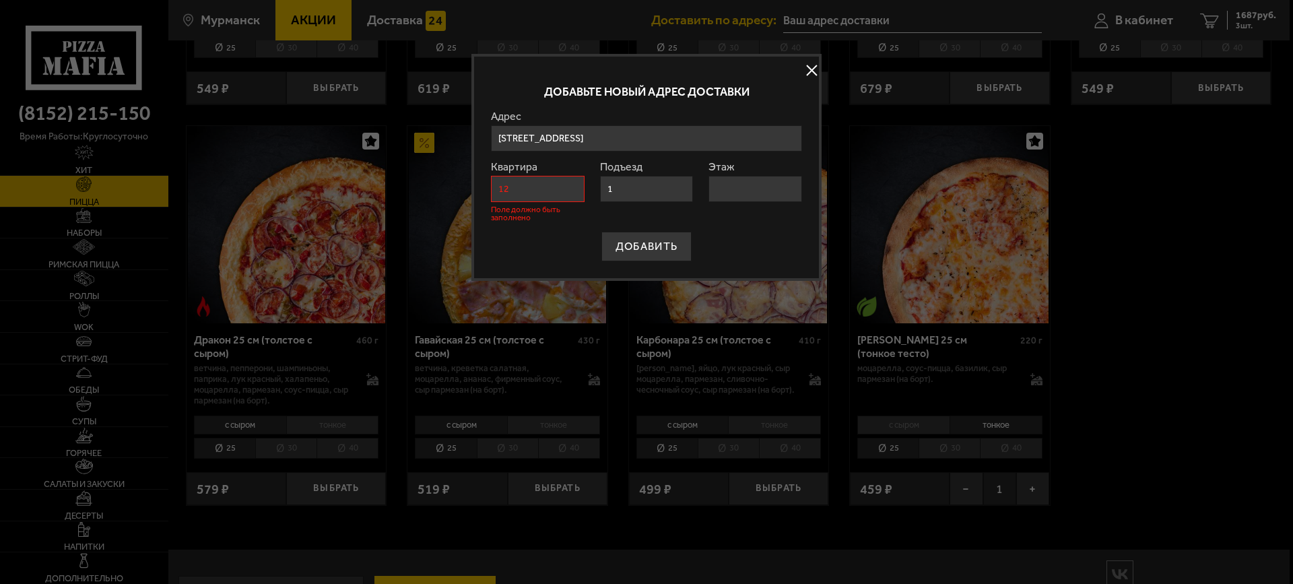
type input "1"
click at [746, 194] on input "Этаж" at bounding box center [755, 189] width 94 height 26
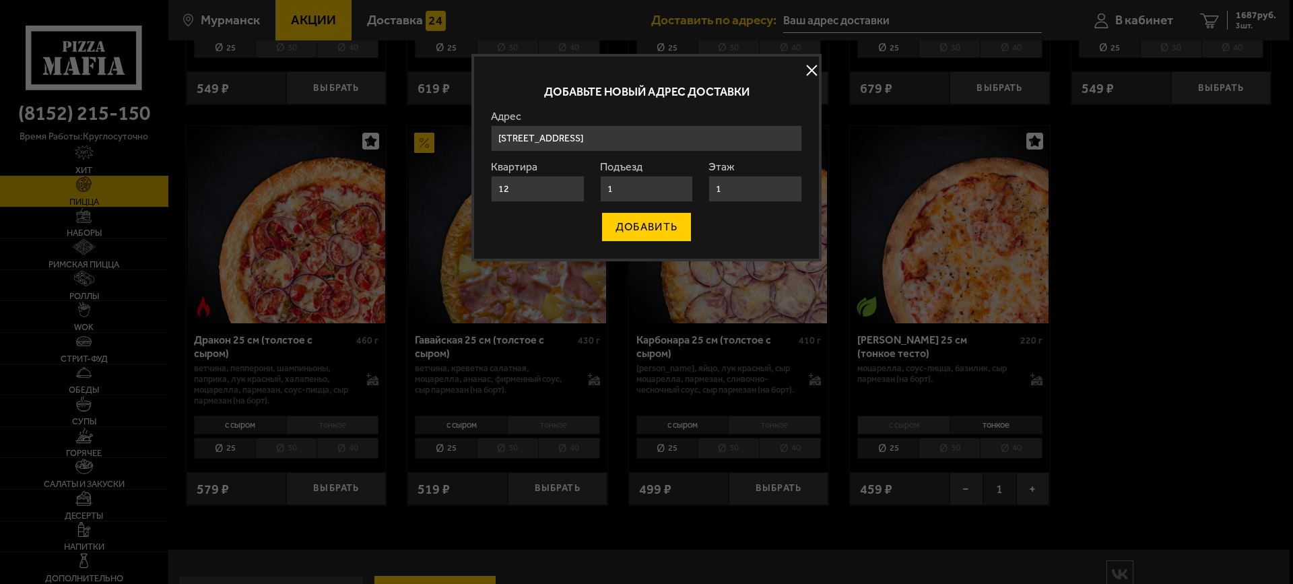
type input "1"
click at [659, 228] on button "ДОБАВИТЬ" at bounding box center [646, 227] width 90 height 30
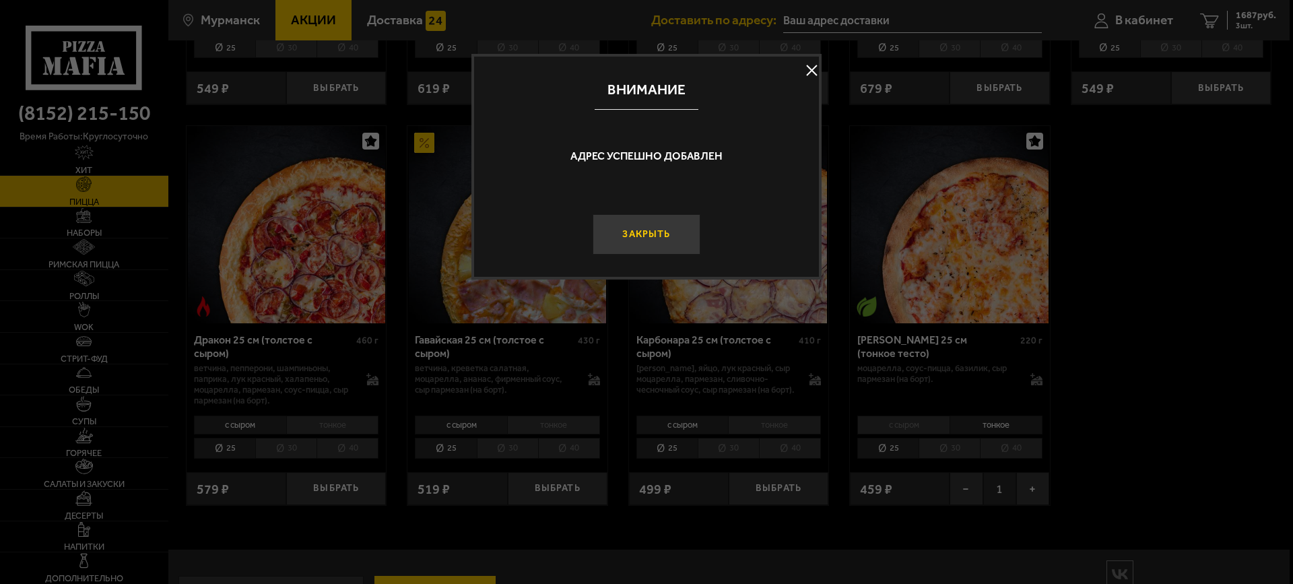
click at [646, 236] on button "Закрыть" at bounding box center [646, 234] width 108 height 40
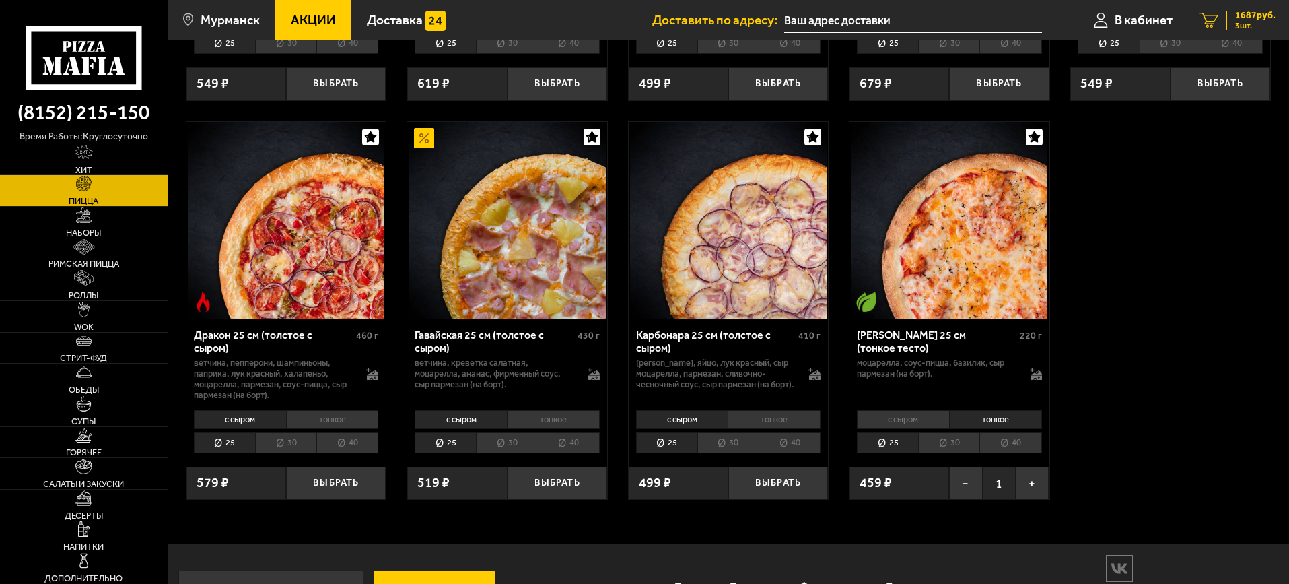
click at [1245, 20] on span "1687 руб." at bounding box center [1255, 15] width 40 height 9
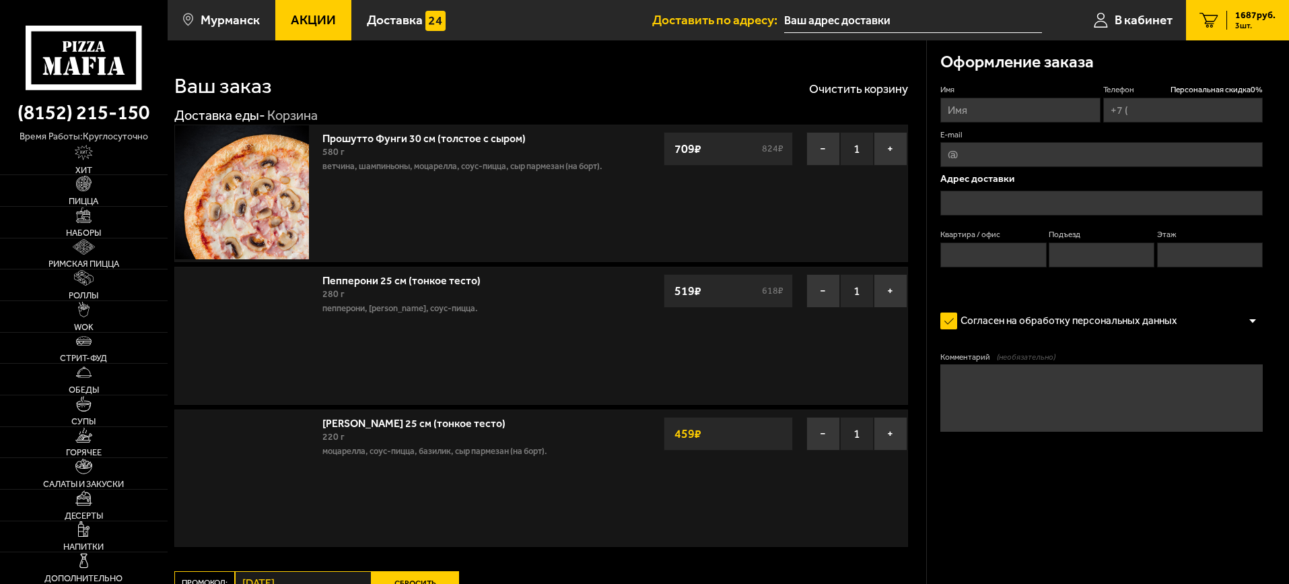
type input "+7 (906) 290-69-22"
type input "Мурманск, проспект Героев-Североморцев, 3/2"
type input "12"
type input "1"
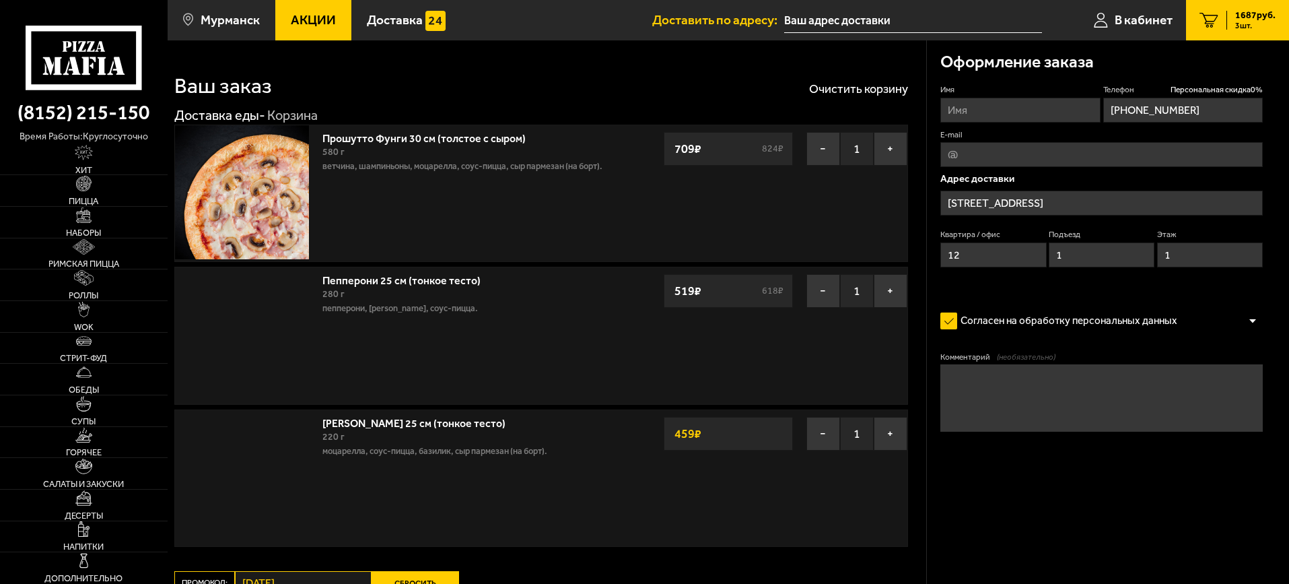
type input "Мурманск, проспект Героев-Североморцев, 3/2"
type input "[STREET_ADDRESS]"
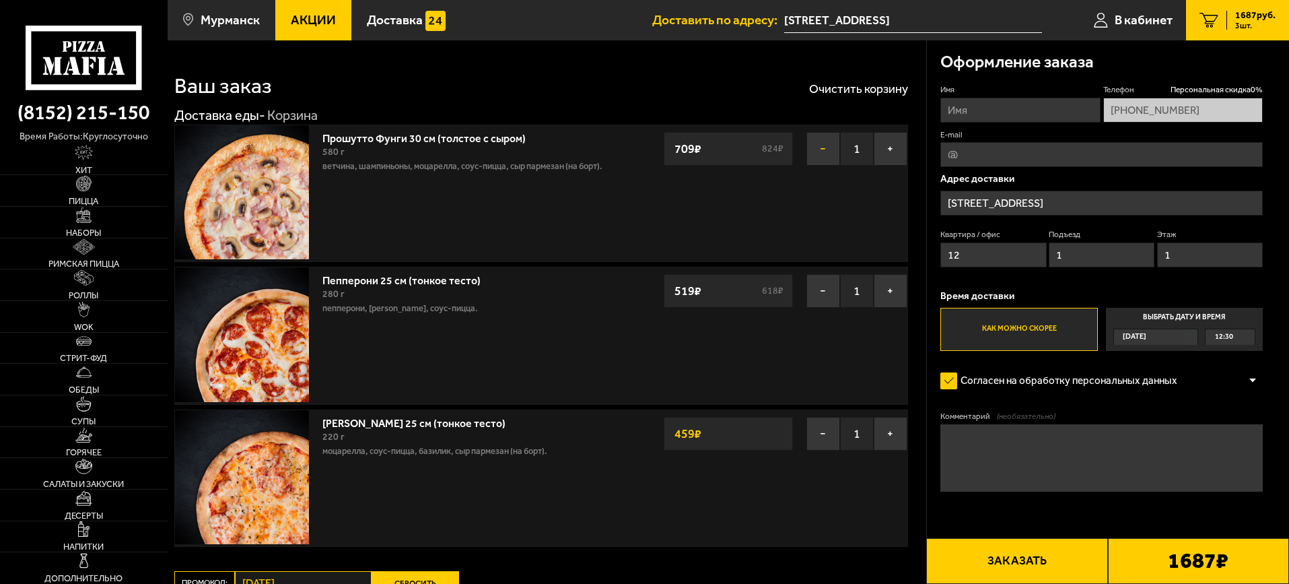
click at [827, 148] on button "−" at bounding box center [823, 149] width 34 height 34
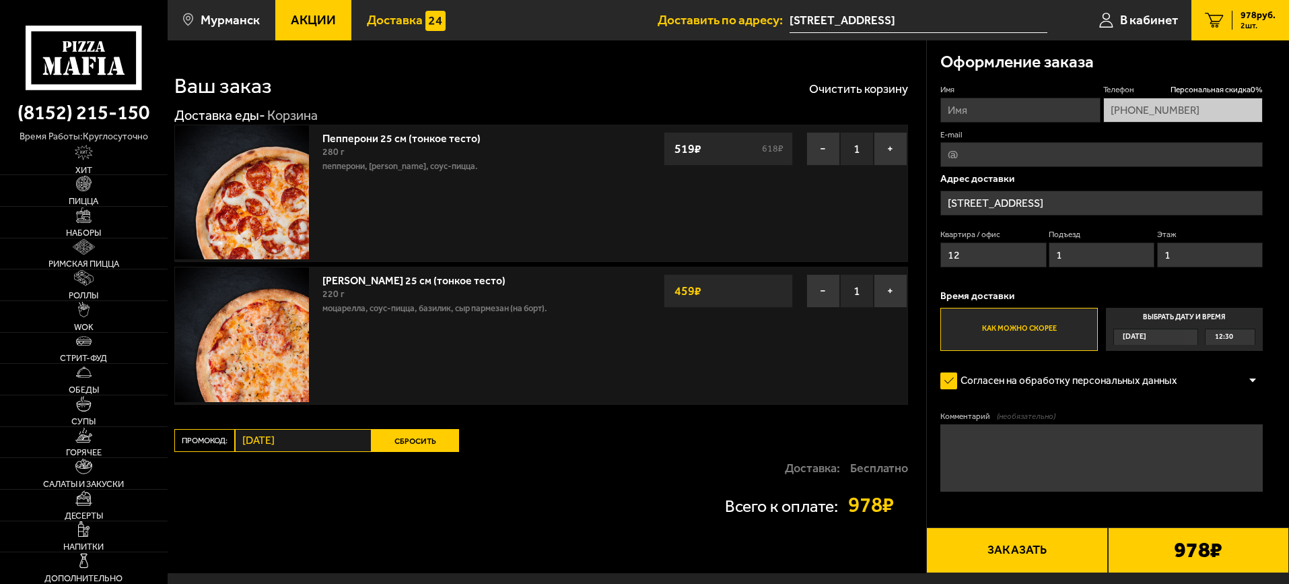
click at [388, 14] on span "Доставка" at bounding box center [395, 19] width 56 height 13
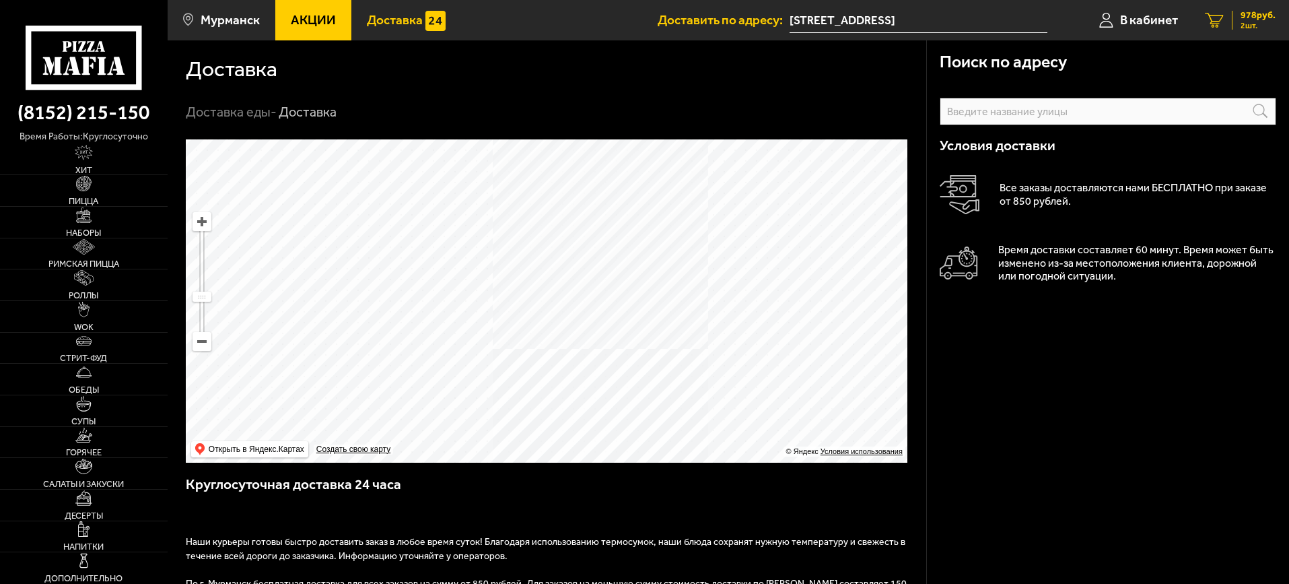
click at [1247, 19] on span "978 руб." at bounding box center [1258, 15] width 35 height 9
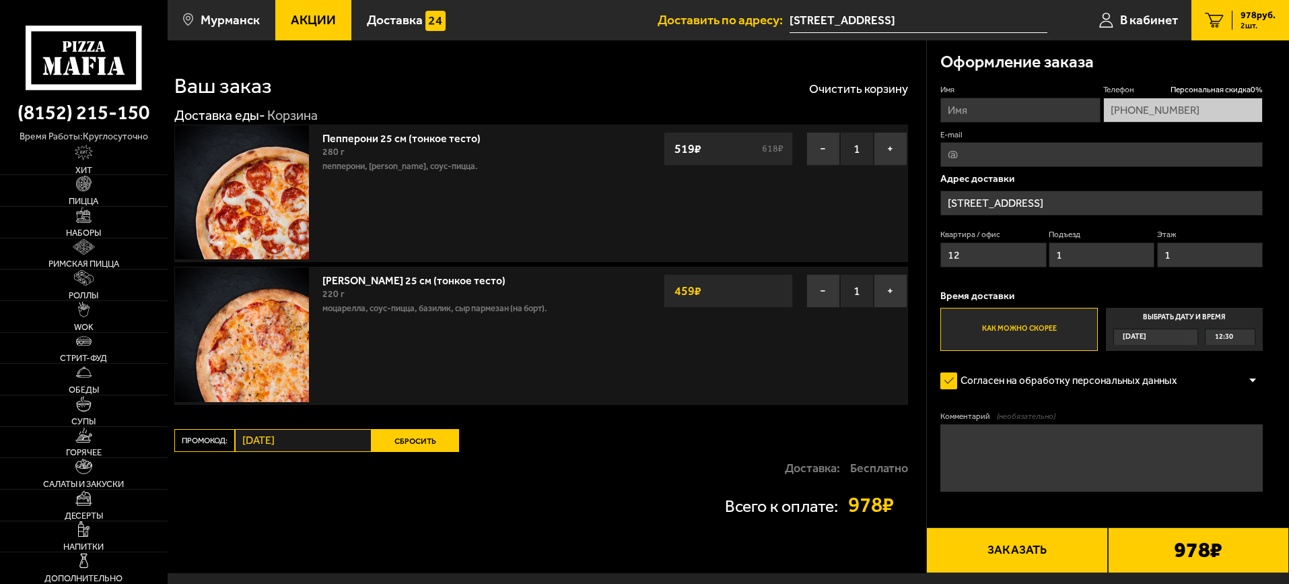
type input "[STREET_ADDRESS]"
click at [1165, 335] on div "Сегодня" at bounding box center [1149, 336] width 71 height 15
click at [0, 0] on input "Выбрать дату и время Сегодня 12:30" at bounding box center [0, 0] width 0 height 0
click at [1246, 335] on div "12:30" at bounding box center [1230, 336] width 49 height 15
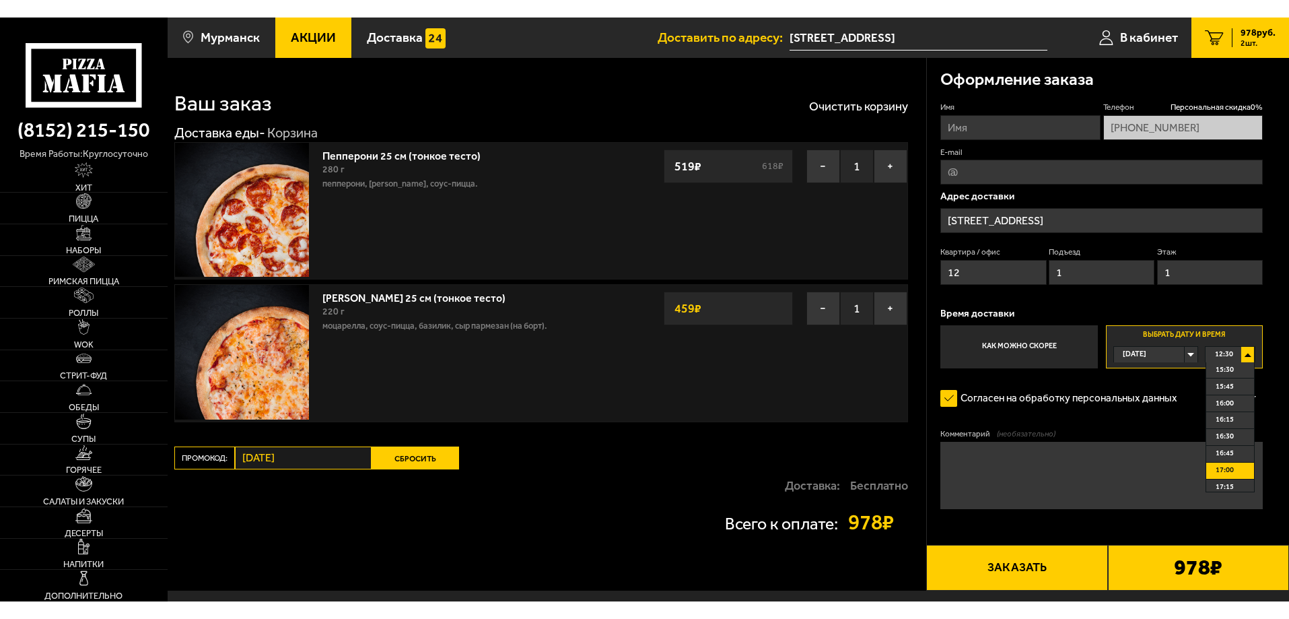
scroll to position [269, 0]
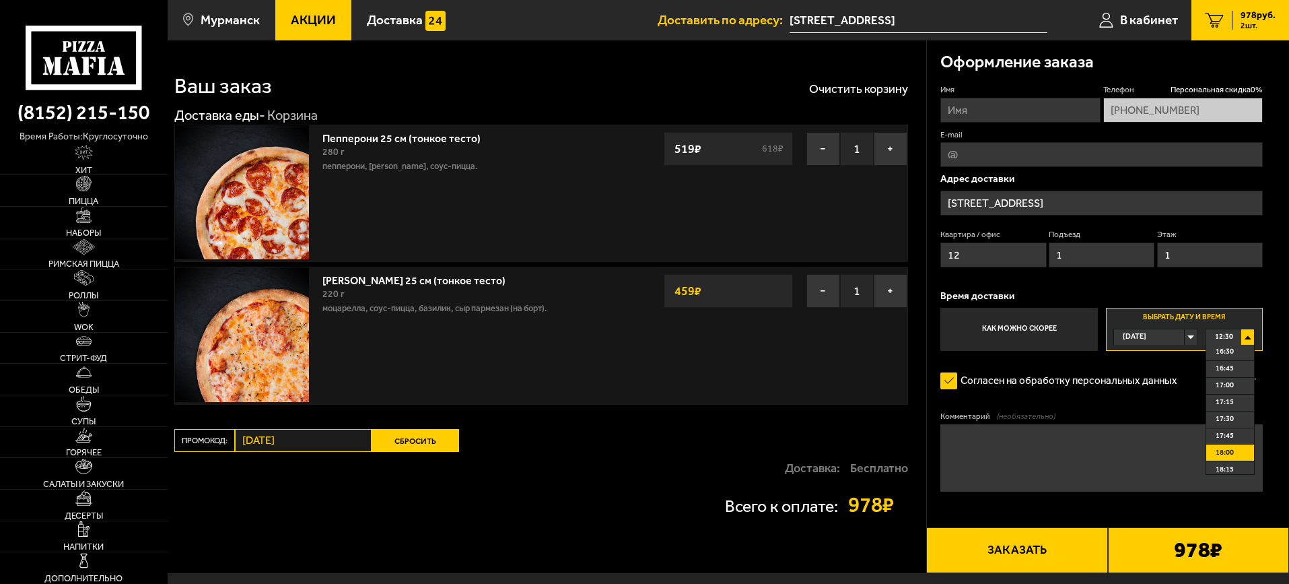
click at [1231, 450] on span "18:00" at bounding box center [1225, 452] width 18 height 15
click at [1136, 203] on input "[STREET_ADDRESS]" at bounding box center [1101, 203] width 322 height 25
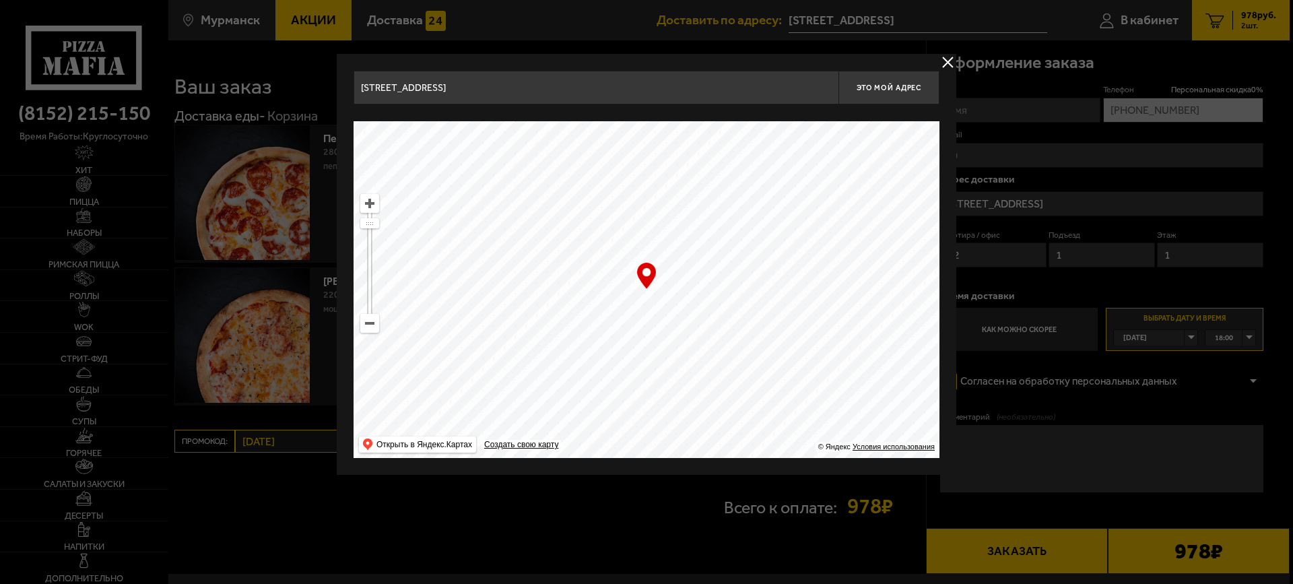
click at [1033, 180] on div at bounding box center [646, 292] width 1293 height 584
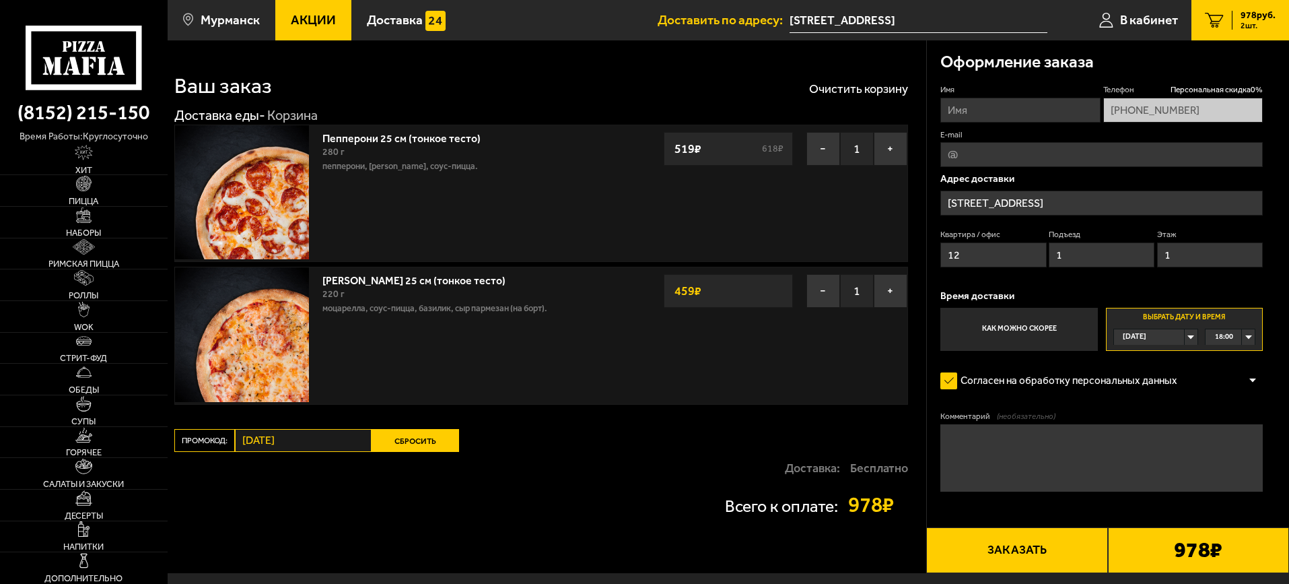
click at [1015, 206] on input "[STREET_ADDRESS]" at bounding box center [1101, 203] width 322 height 25
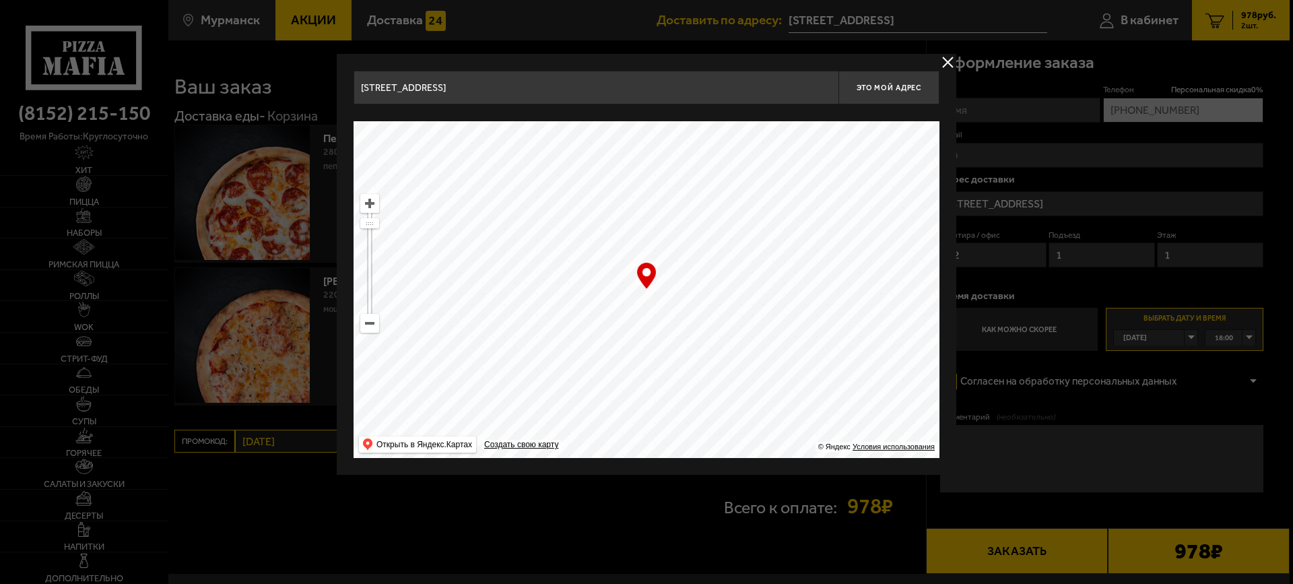
click at [947, 59] on button "delivery type" at bounding box center [947, 62] width 17 height 17
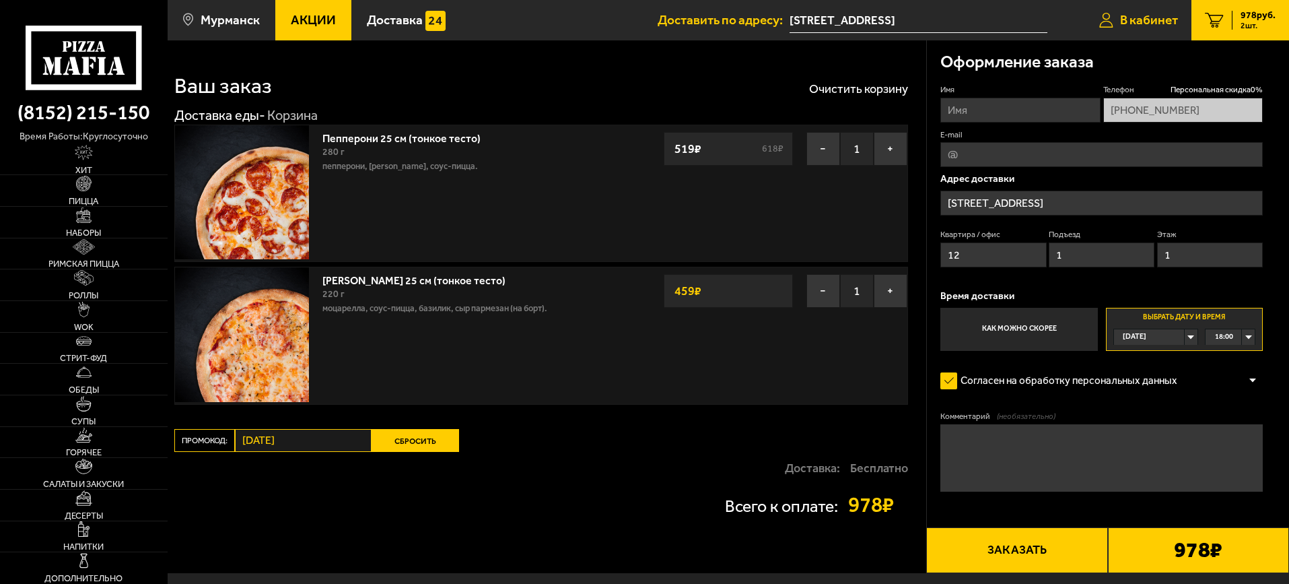
click at [1147, 6] on link "В кабинет" at bounding box center [1139, 20] width 106 height 40
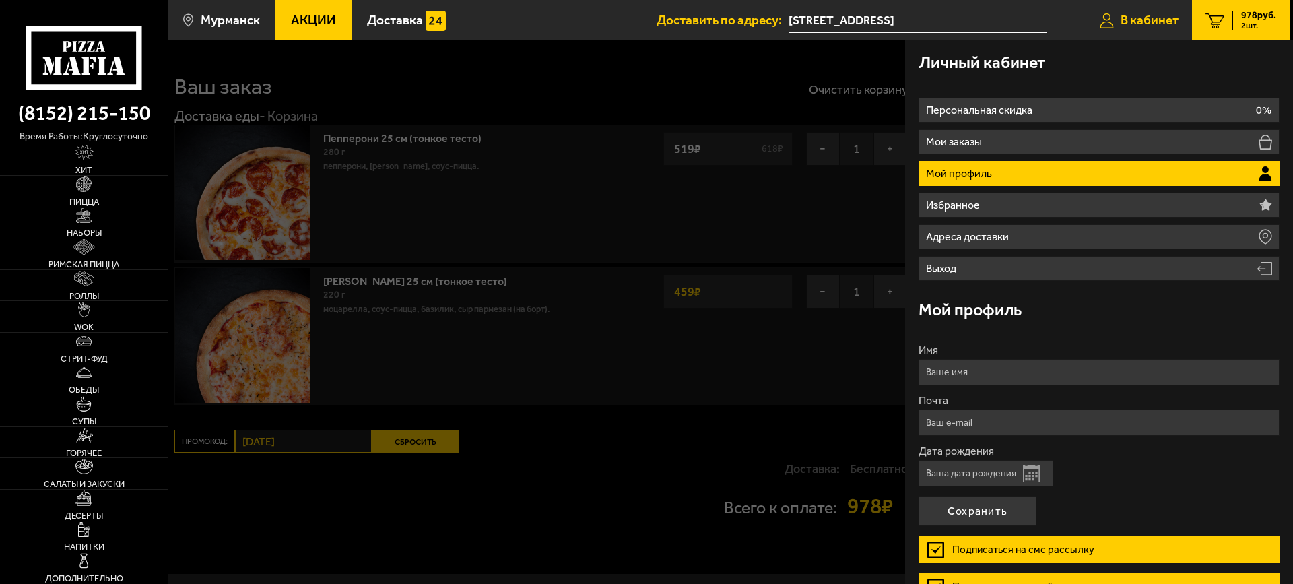
type input "[STREET_ADDRESS]"
type input "Мурманск, проспект Героев-Североморцев, 3/2"
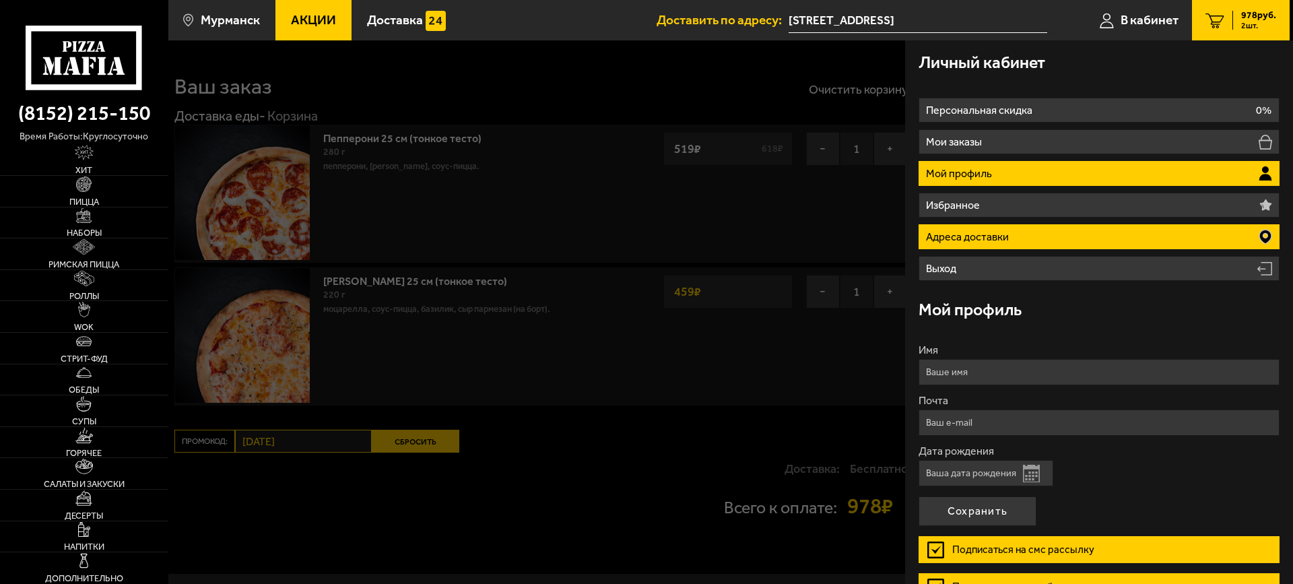
click at [1172, 236] on li "Адреса доставки" at bounding box center [1098, 236] width 361 height 25
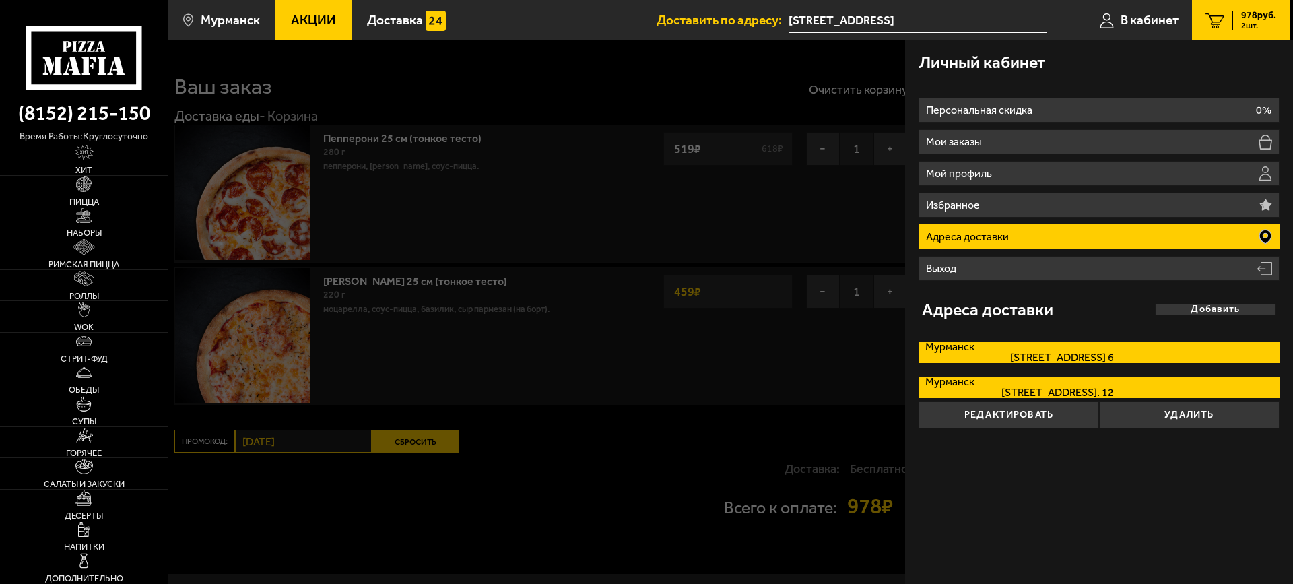
click at [1023, 362] on span "улица Достоевского, дом 31 кв. 6" at bounding box center [1019, 357] width 188 height 11
click at [0, 0] on input "Мурманск улица Достоевского, дом 31 кв. 6" at bounding box center [0, 0] width 0 height 0
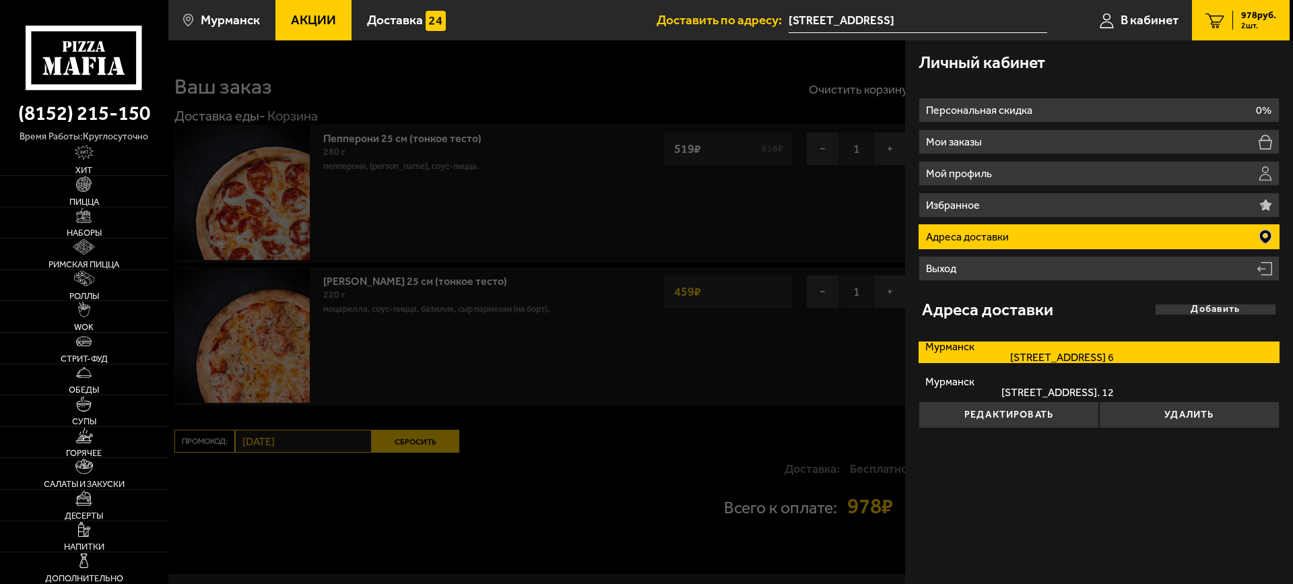
type input "улица Достоевского, 31"
type input "[STREET_ADDRESS]"
type input "6"
type input "2"
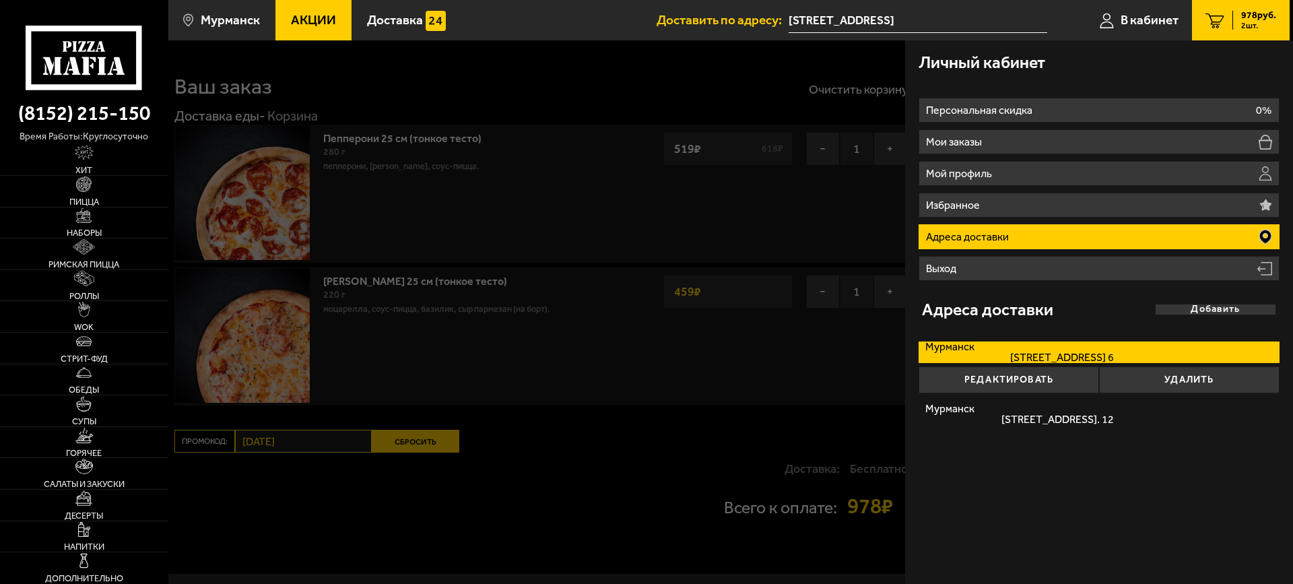
click at [1239, 22] on div "978 руб. 2 шт." at bounding box center [1254, 20] width 44 height 19
click at [1234, 24] on div "978 руб. 2 шт." at bounding box center [1254, 20] width 44 height 19
click at [1232, 19] on div "978 руб. 2 шт." at bounding box center [1254, 20] width 44 height 19
click at [1150, 24] on span "В кабинет" at bounding box center [1149, 19] width 58 height 13
click at [1250, 13] on span "978 руб." at bounding box center [1258, 15] width 35 height 9
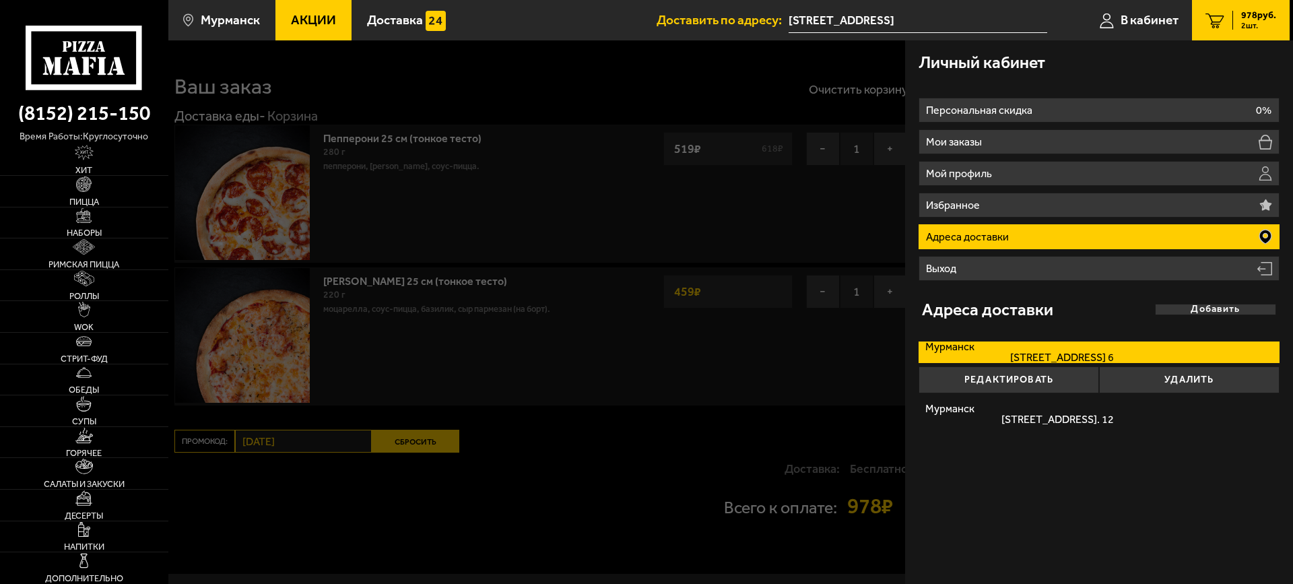
click at [1247, 20] on span "978 руб." at bounding box center [1258, 15] width 35 height 9
click at [1247, 36] on link "2 978 руб. 2 шт." at bounding box center [1241, 20] width 98 height 40
click at [1197, 27] on link "2 978 руб. 2 шт." at bounding box center [1241, 20] width 98 height 40
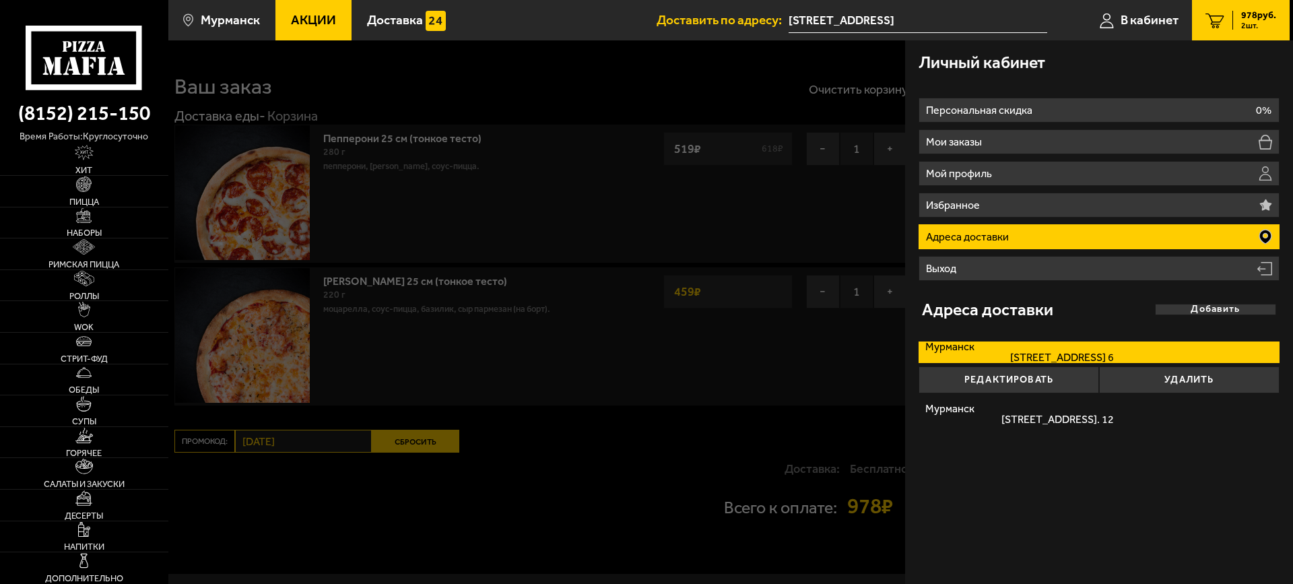
click at [821, 405] on div at bounding box center [814, 332] width 1293 height 584
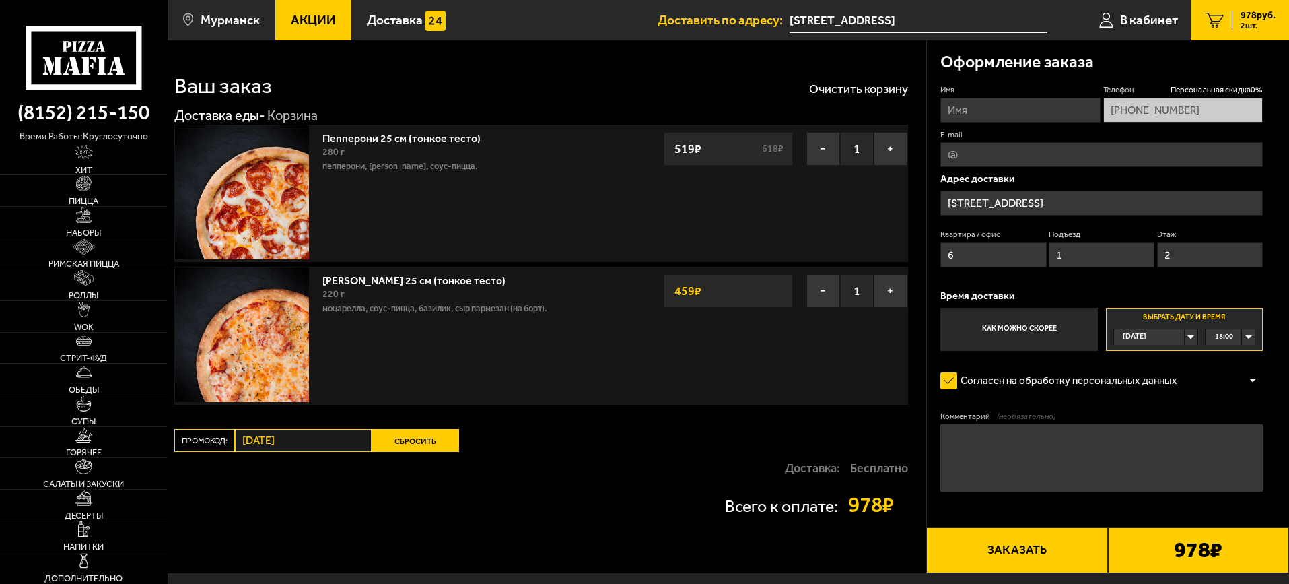
click at [1002, 199] on input "[STREET_ADDRESS]" at bounding box center [1101, 203] width 322 height 25
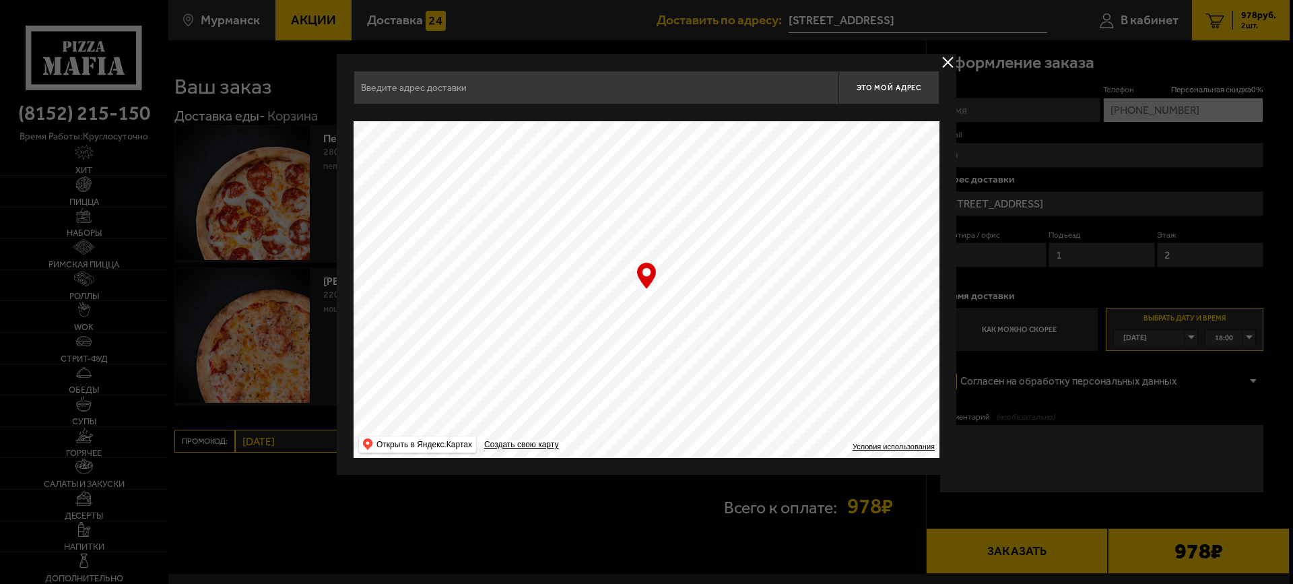
type input "улица Достоевского, 31"
click at [487, 86] on input "улица Достоевского, 31" at bounding box center [595, 88] width 485 height 34
click at [893, 84] on span "Это мой адрес" at bounding box center [888, 87] width 65 height 9
type input "Россия, Мурманск, улица Достоевского, 31"
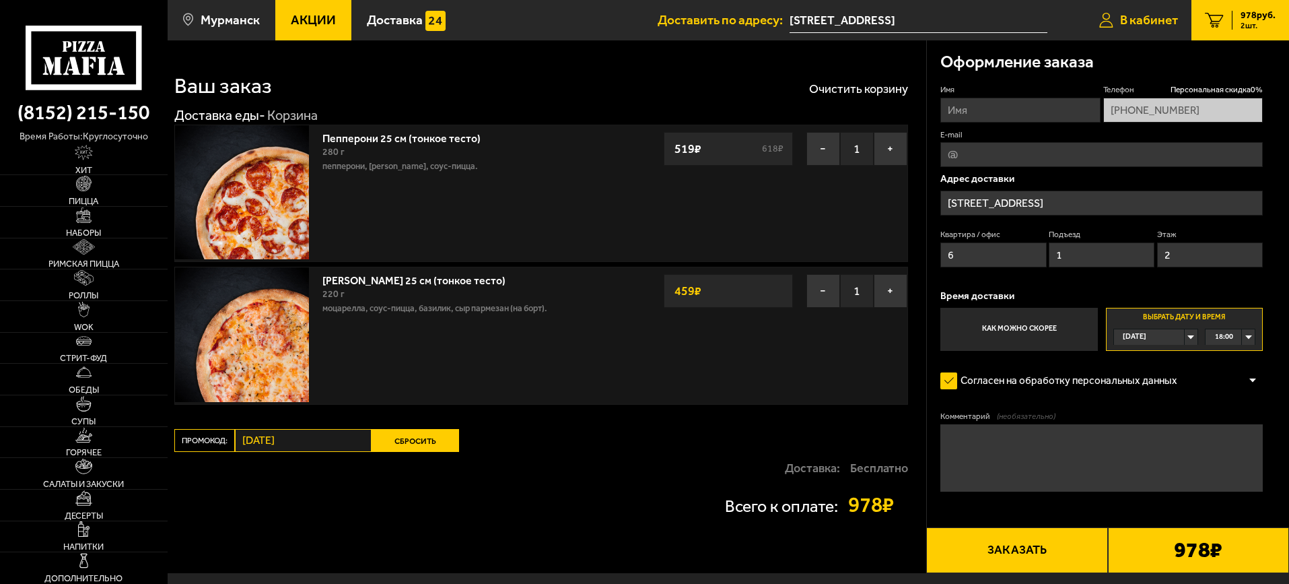
click at [1141, 26] on span "В кабинет" at bounding box center [1149, 19] width 58 height 13
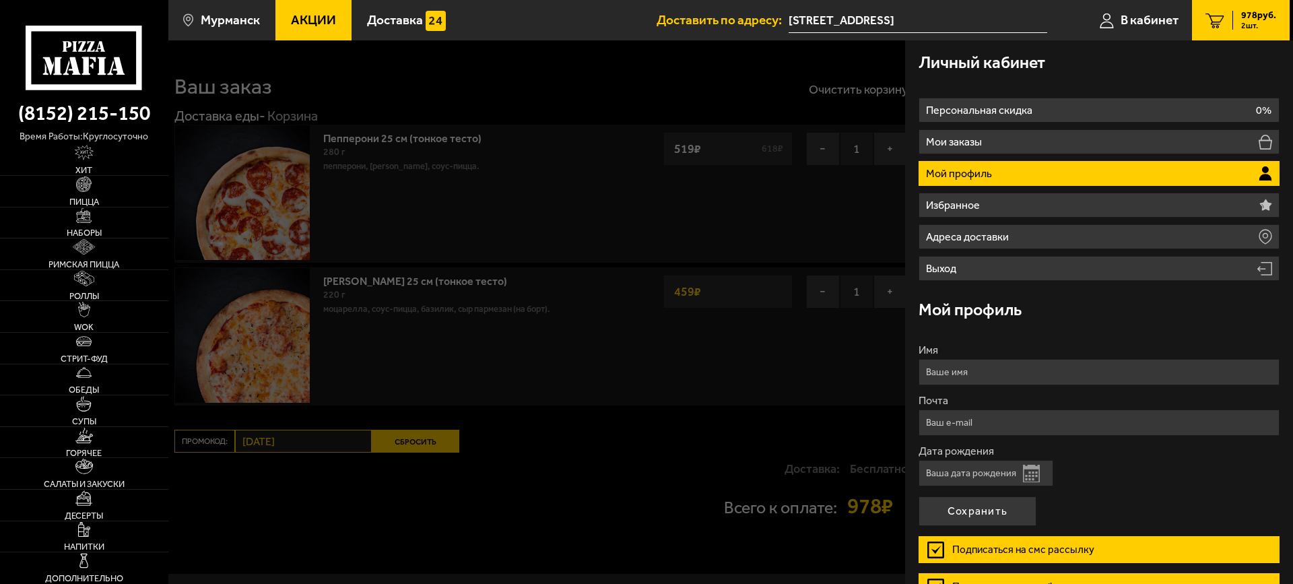
click at [968, 368] on input "Имя" at bounding box center [1098, 372] width 361 height 26
type input "Наталья"
click at [918, 496] on button "Сохранить" at bounding box center [977, 511] width 118 height 30
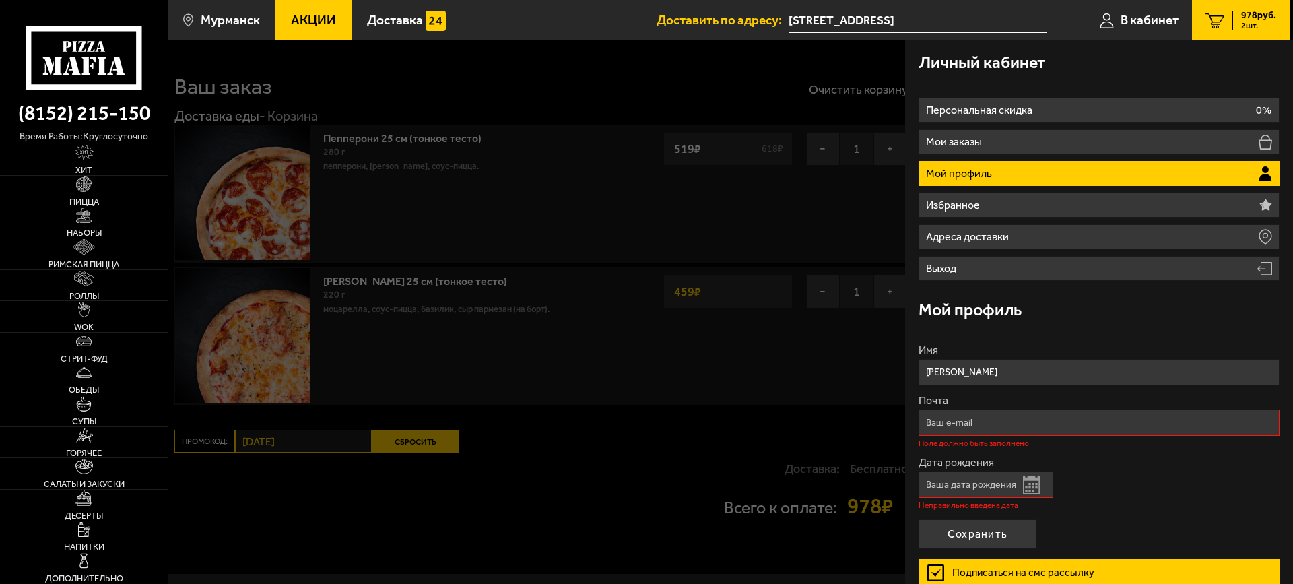
click at [992, 427] on input "Почта" at bounding box center [1098, 422] width 361 height 26
type input "Dnn_natali@mail.ru"
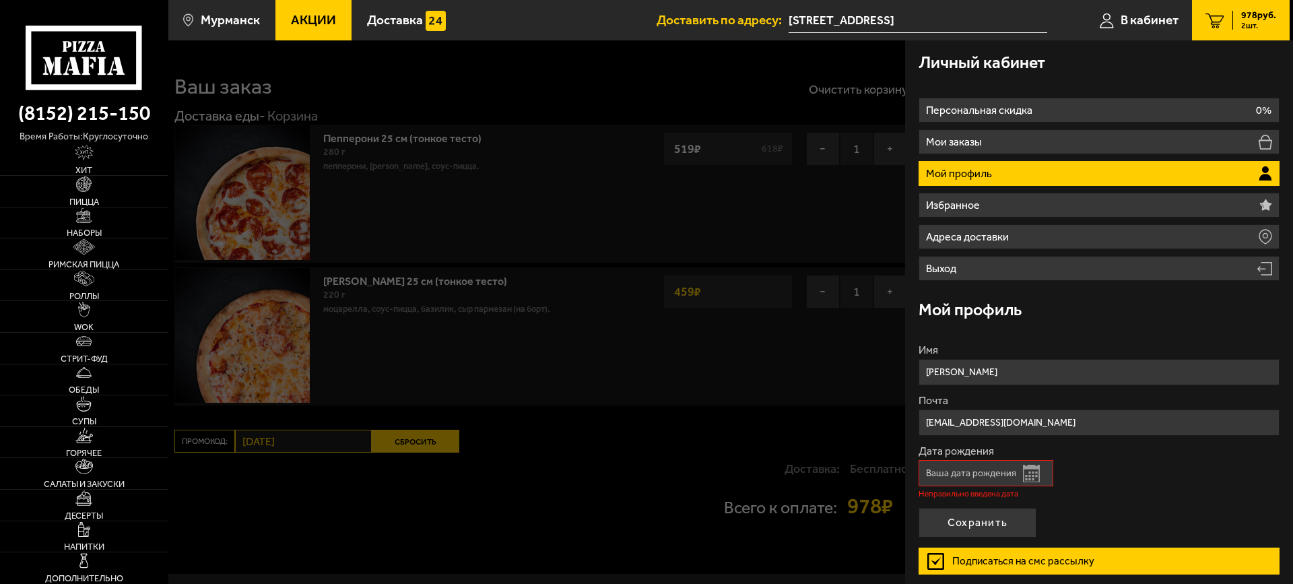
click at [1043, 474] on input "Дата рождения" at bounding box center [985, 473] width 135 height 26
click at [981, 473] on input "Дата рождения" at bounding box center [985, 473] width 135 height 26
click at [1036, 473] on button "Открыть календарь" at bounding box center [1031, 473] width 17 height 18
click at [965, 474] on input "Дата рождения" at bounding box center [985, 473] width 135 height 26
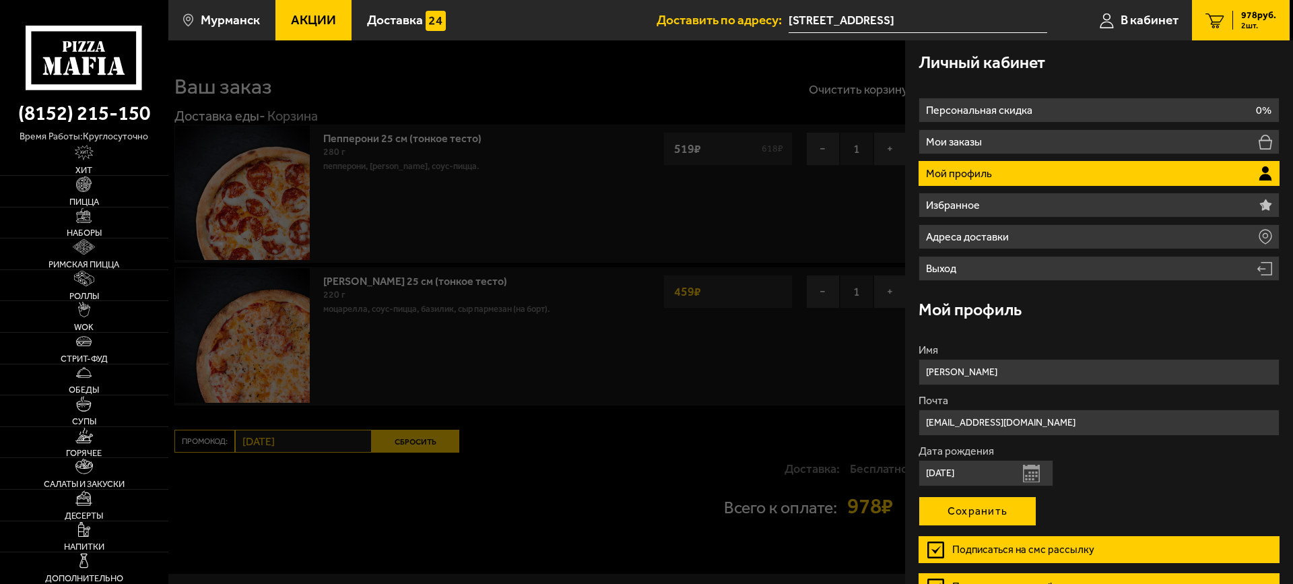
type input "20.03.1987"
click at [983, 506] on button "Сохранить" at bounding box center [977, 511] width 118 height 30
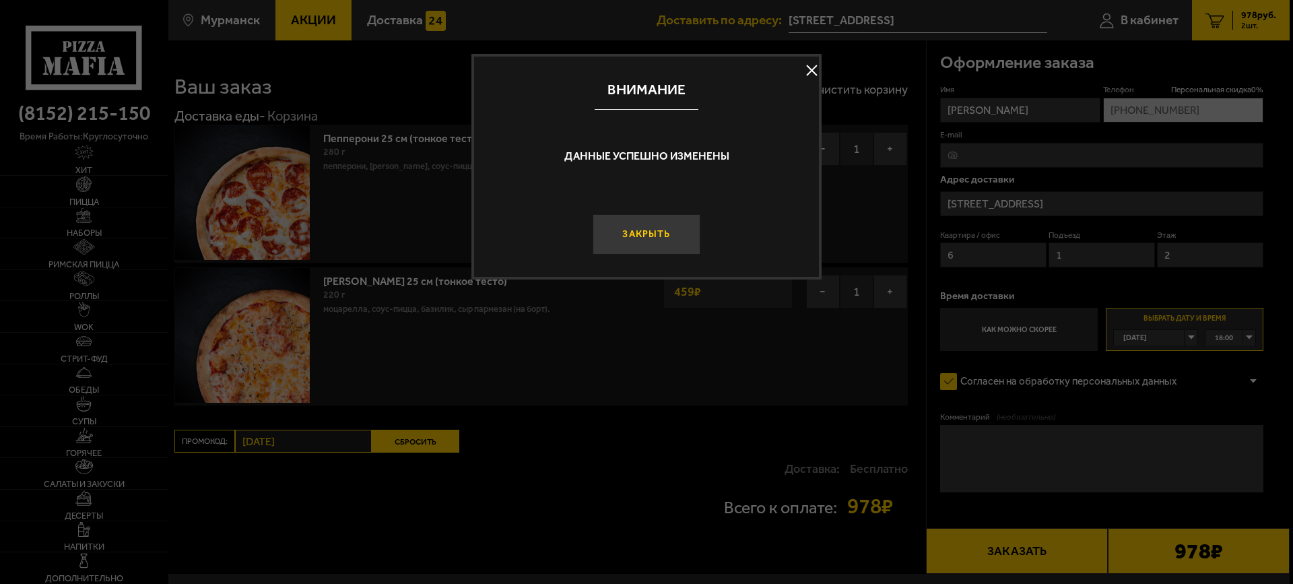
click at [649, 241] on button "Закрыть" at bounding box center [646, 234] width 108 height 40
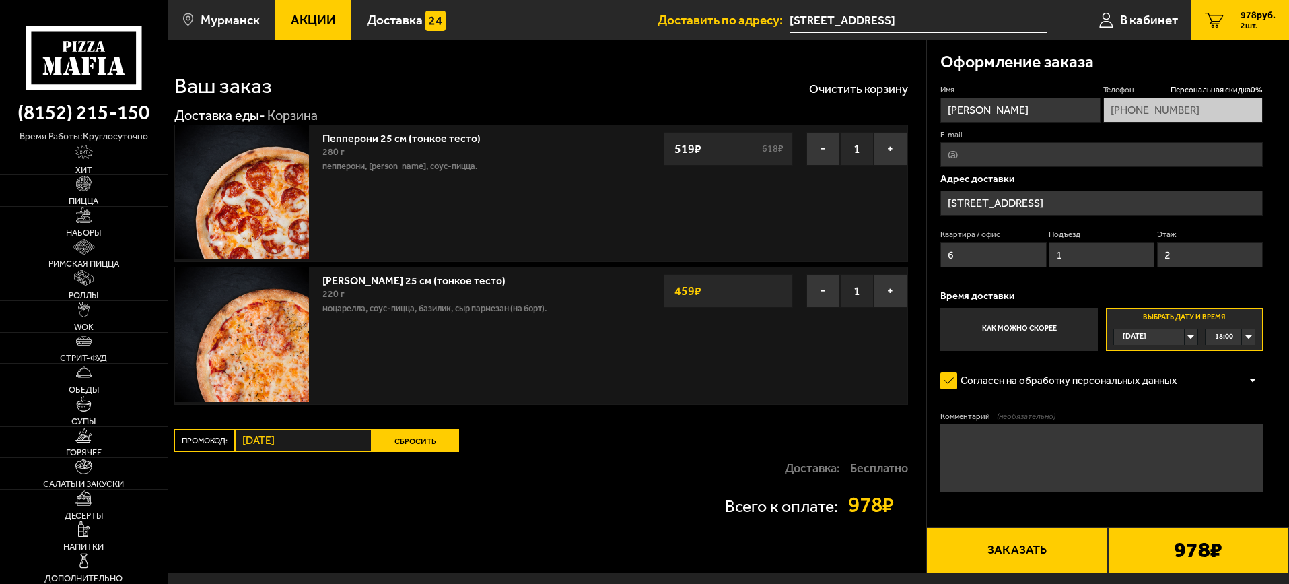
click at [1124, 202] on input "[STREET_ADDRESS]" at bounding box center [1101, 203] width 322 height 25
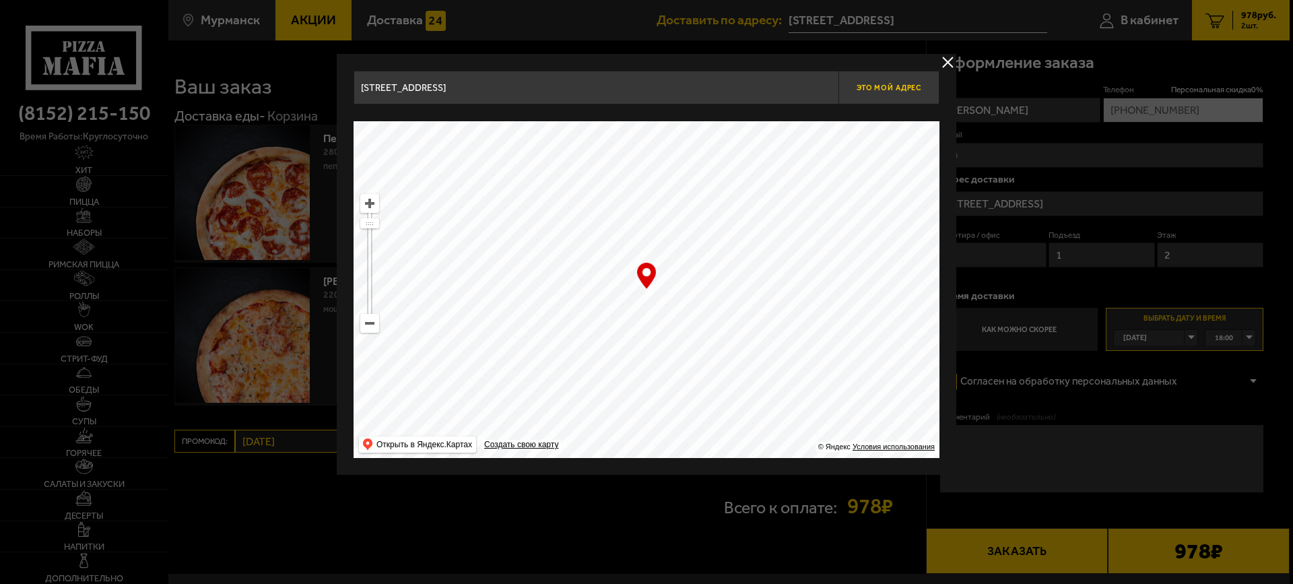
click at [881, 81] on button "Это мой адрес" at bounding box center [888, 88] width 101 height 34
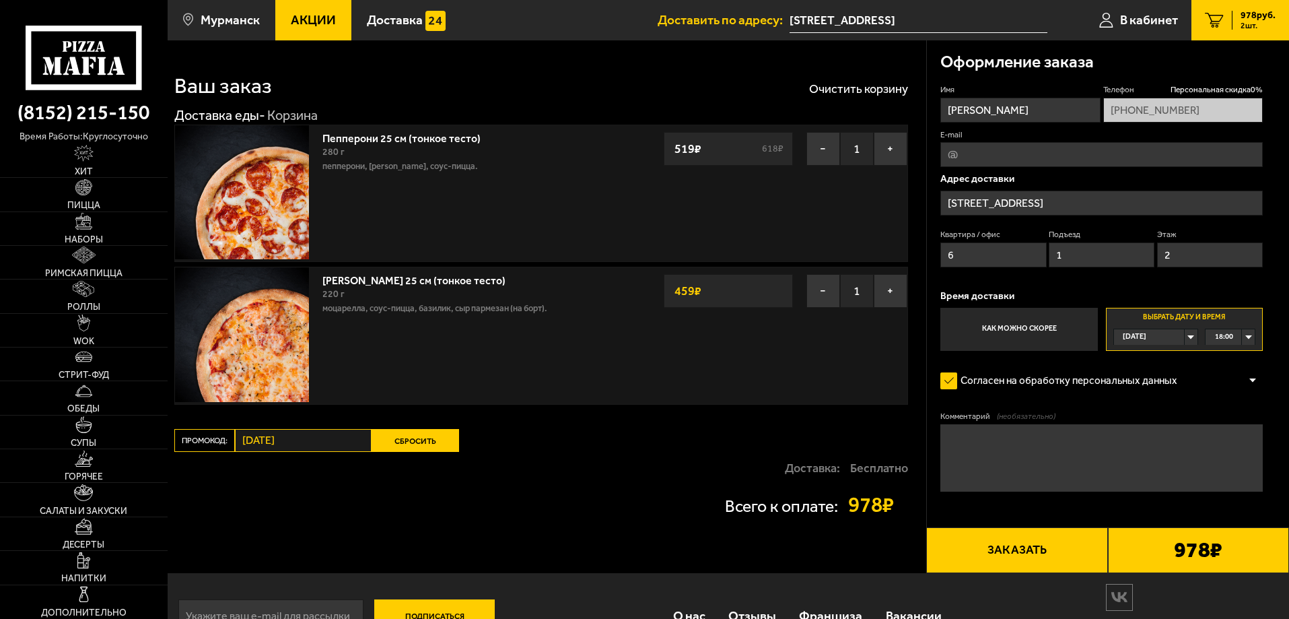
click at [1147, 199] on input "[STREET_ADDRESS]" at bounding box center [1101, 203] width 322 height 25
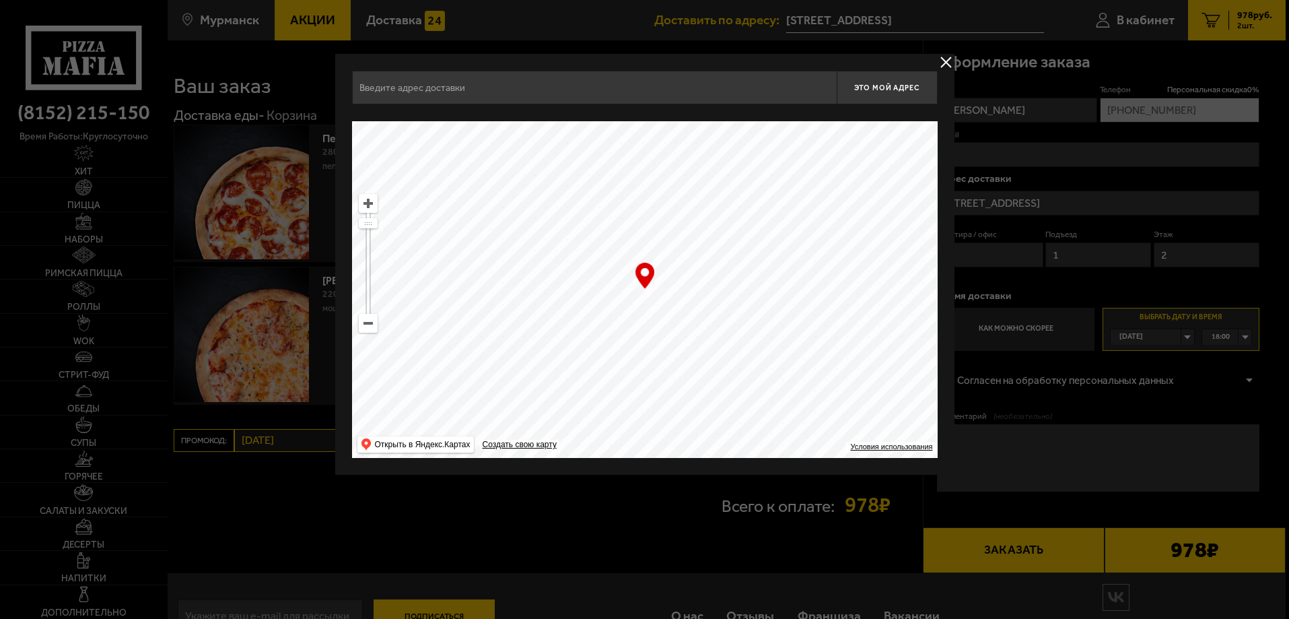
type input "улица Достоевского, 31"
click at [386, 88] on input "улица Достоевского, 31" at bounding box center [595, 88] width 485 height 34
click at [949, 61] on button "delivery type" at bounding box center [947, 62] width 17 height 17
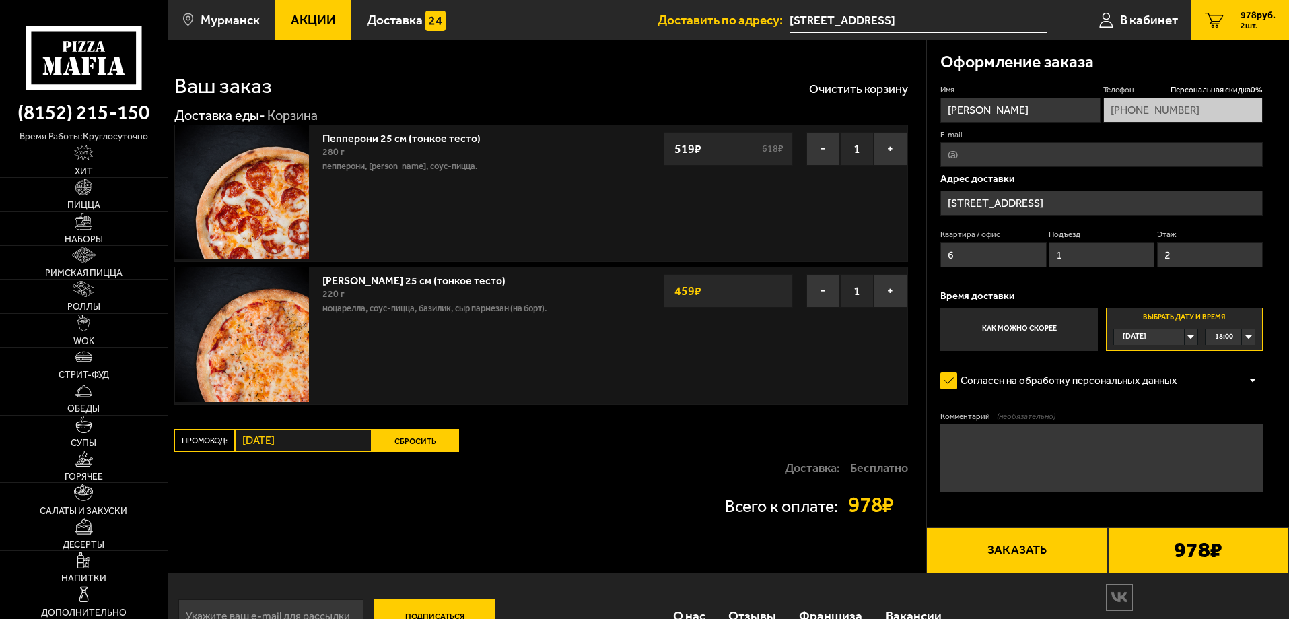
click at [1011, 194] on input "[STREET_ADDRESS]" at bounding box center [1101, 203] width 322 height 25
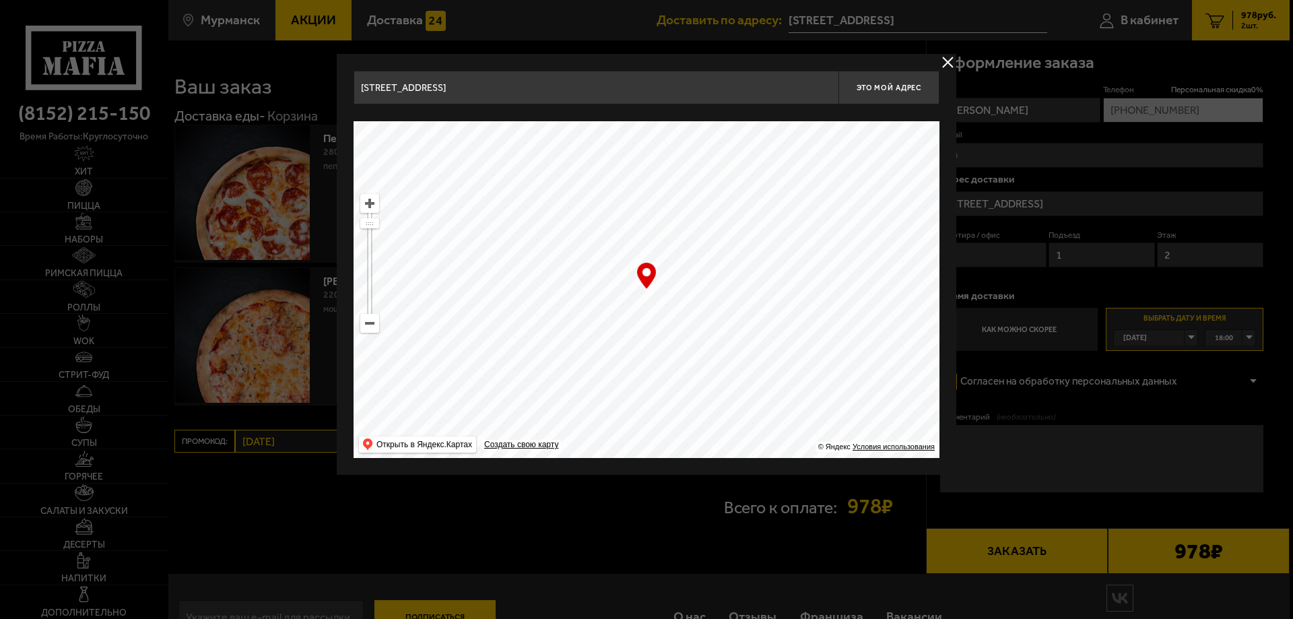
click at [1157, 17] on div at bounding box center [646, 309] width 1293 height 619
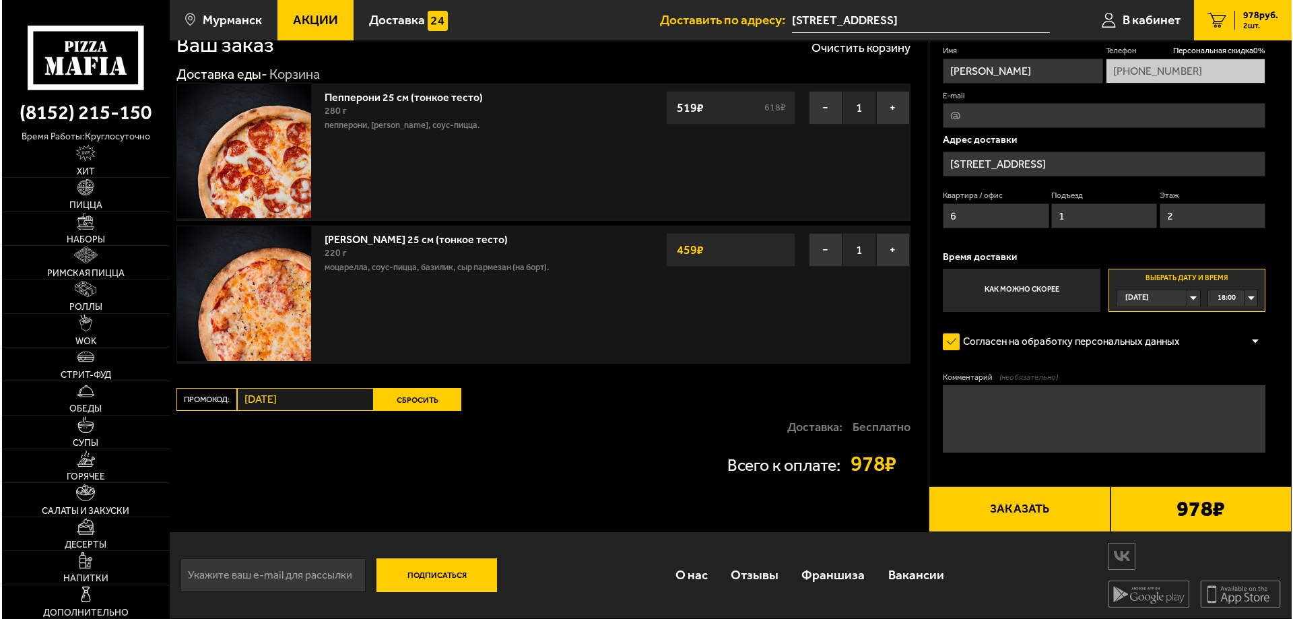
scroll to position [0, 0]
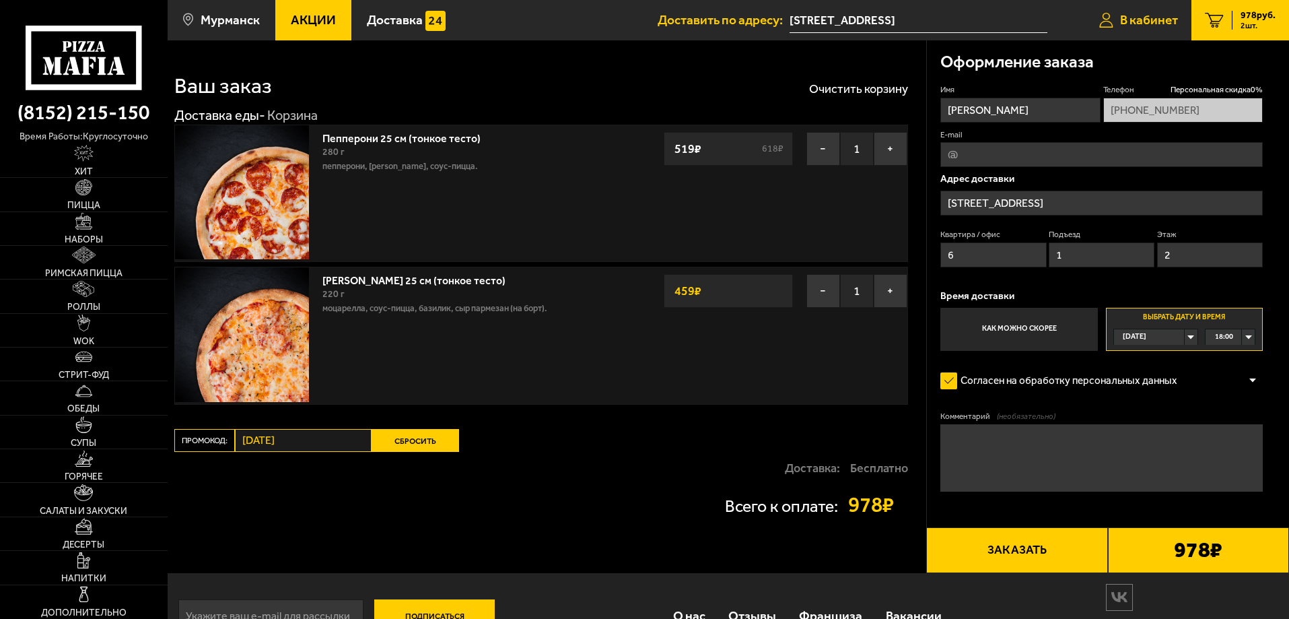
click at [1152, 17] on span "В кабинет" at bounding box center [1149, 19] width 58 height 13
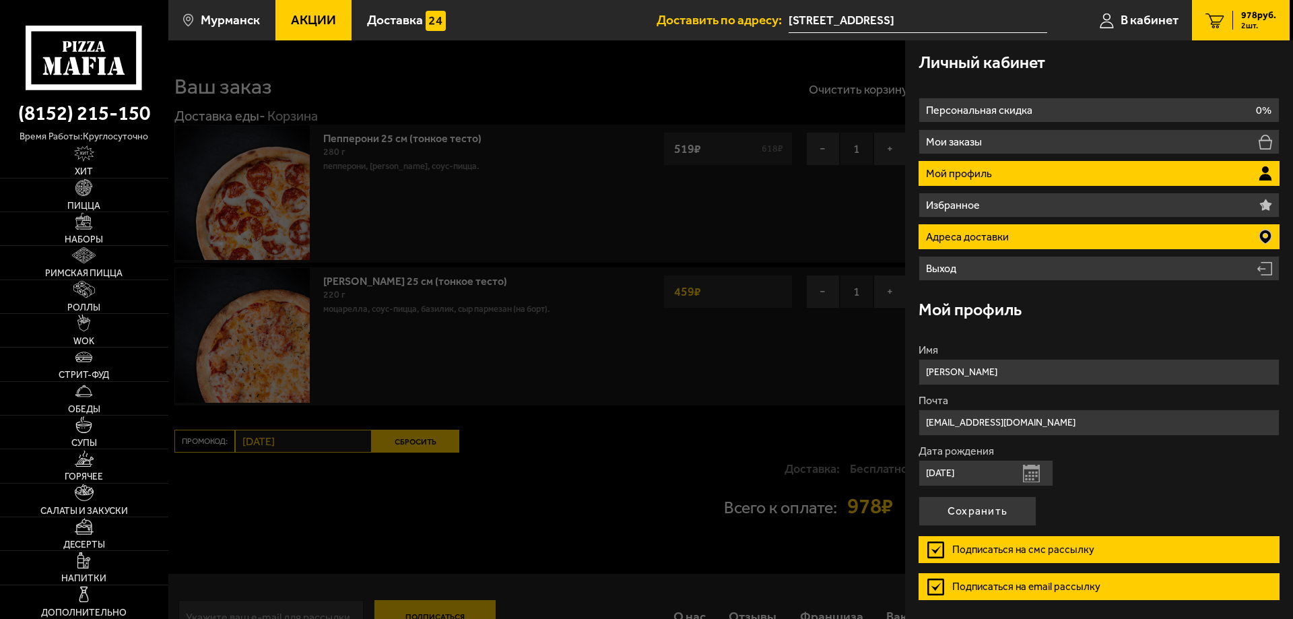
click at [936, 240] on p "Адреса доставки" at bounding box center [969, 237] width 86 height 11
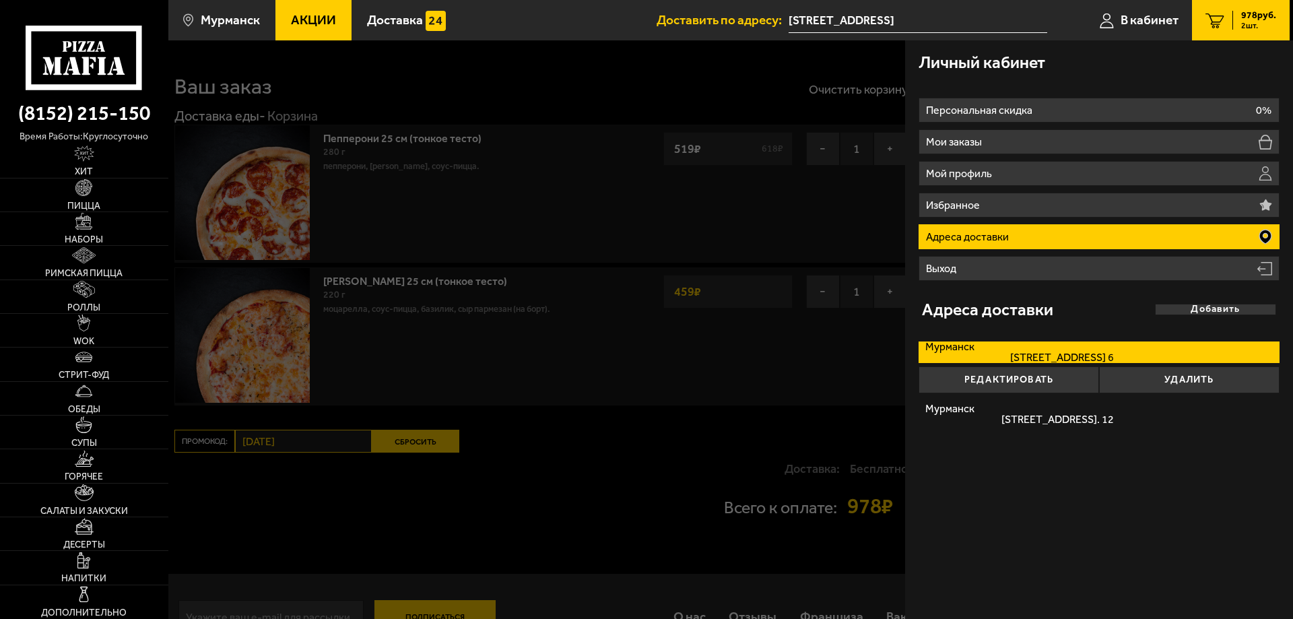
click at [1039, 351] on label "Мурманск улица Достоевского, дом 31 кв. 6" at bounding box center [1098, 352] width 361 height 22
click at [0, 0] on input "Мурманск улица Достоевского, дом 31 кв. 6" at bounding box center [0, 0] width 0 height 0
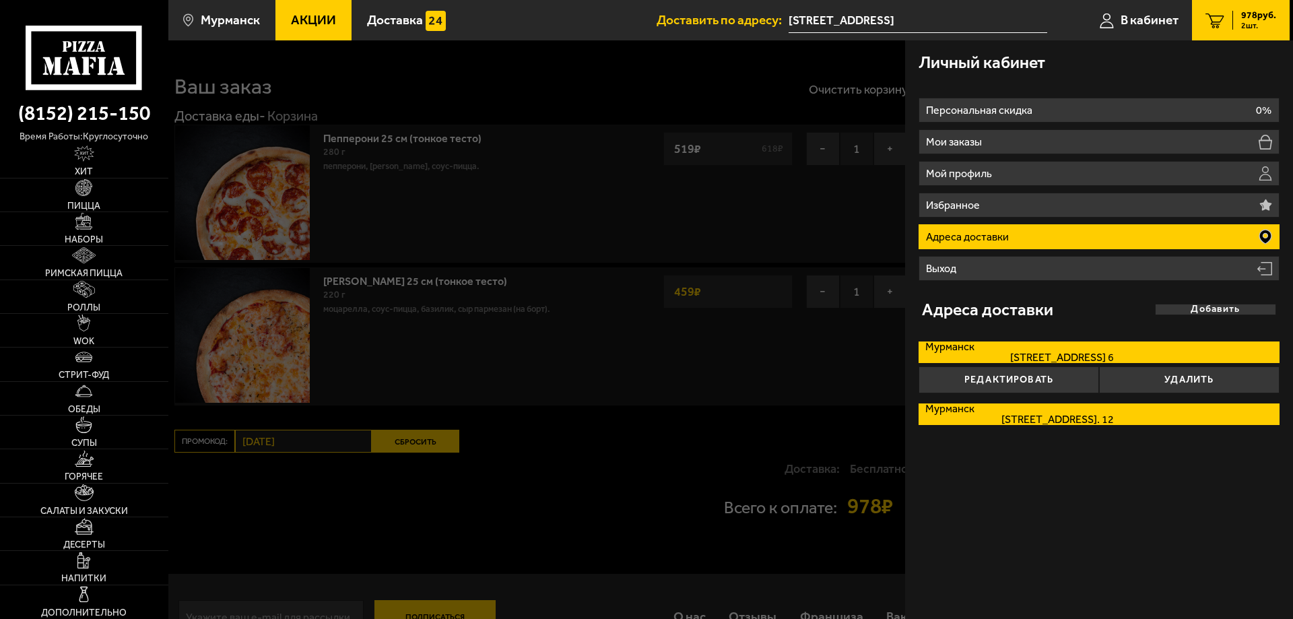
click at [966, 415] on span "проспект Героев-Североморцев, дом 3/2 кв. 12" at bounding box center [1019, 419] width 188 height 11
click at [0, 0] on input "Мурманск проспект Героев-Североморцев, дом 3/2 кв. 12" at bounding box center [0, 0] width 0 height 0
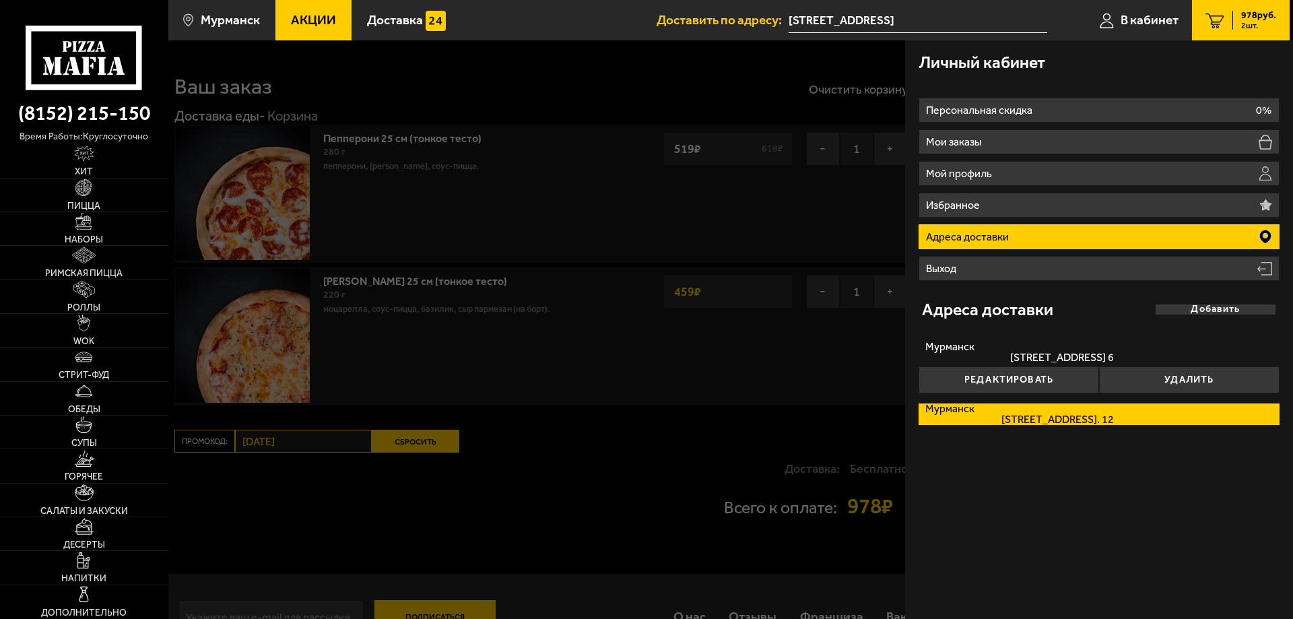
type input "[STREET_ADDRESS]"
type input "улица Достоевского, 31"
type input "12"
type input "1"
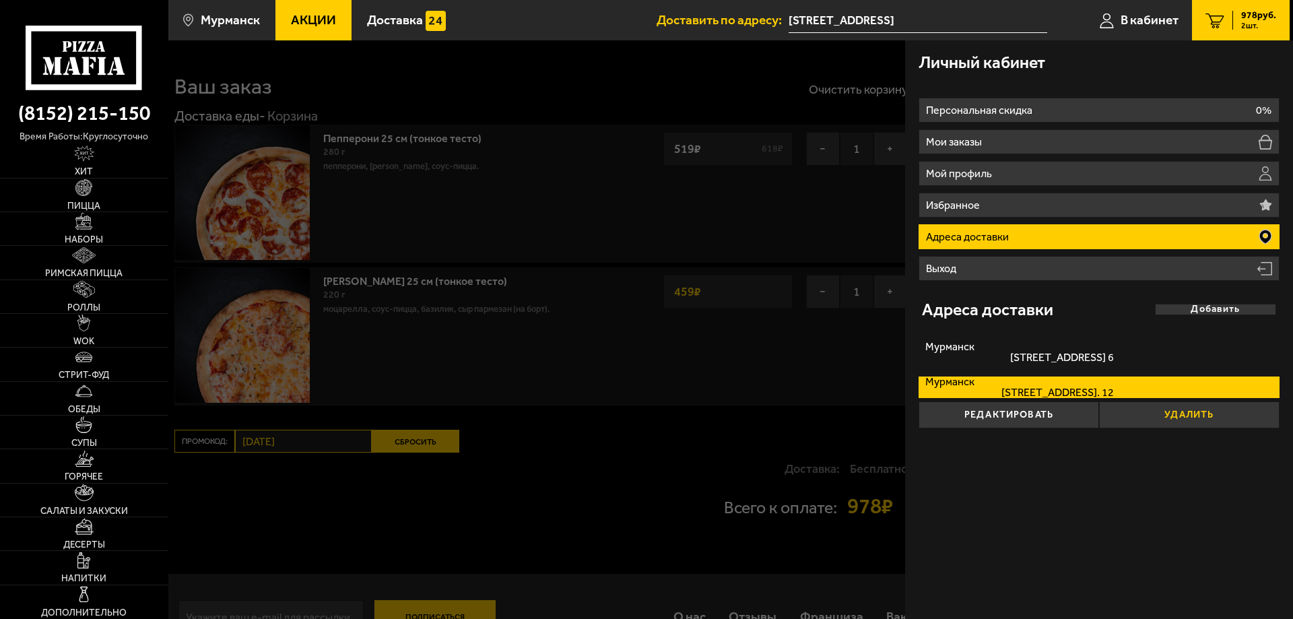
click at [1182, 413] on button "Удалить" at bounding box center [1189, 414] width 180 height 27
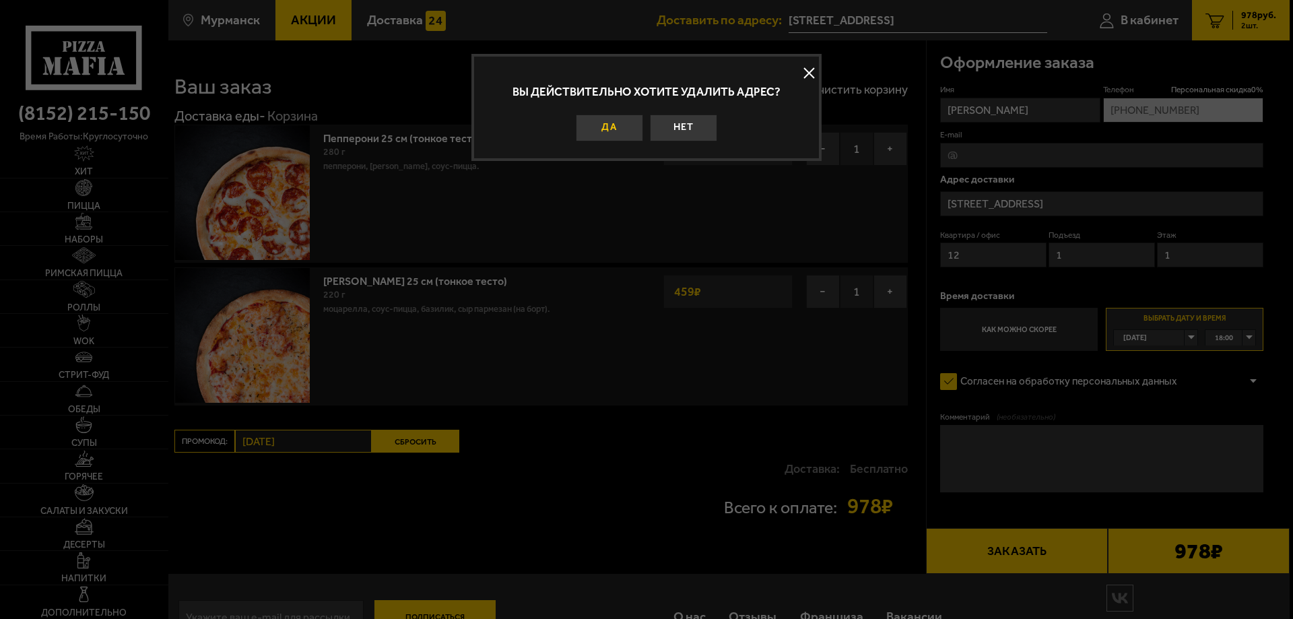
click at [613, 127] on button "Да" at bounding box center [609, 127] width 67 height 27
type input "Мурманск, проспект Героев-Североморцев, 3/2"
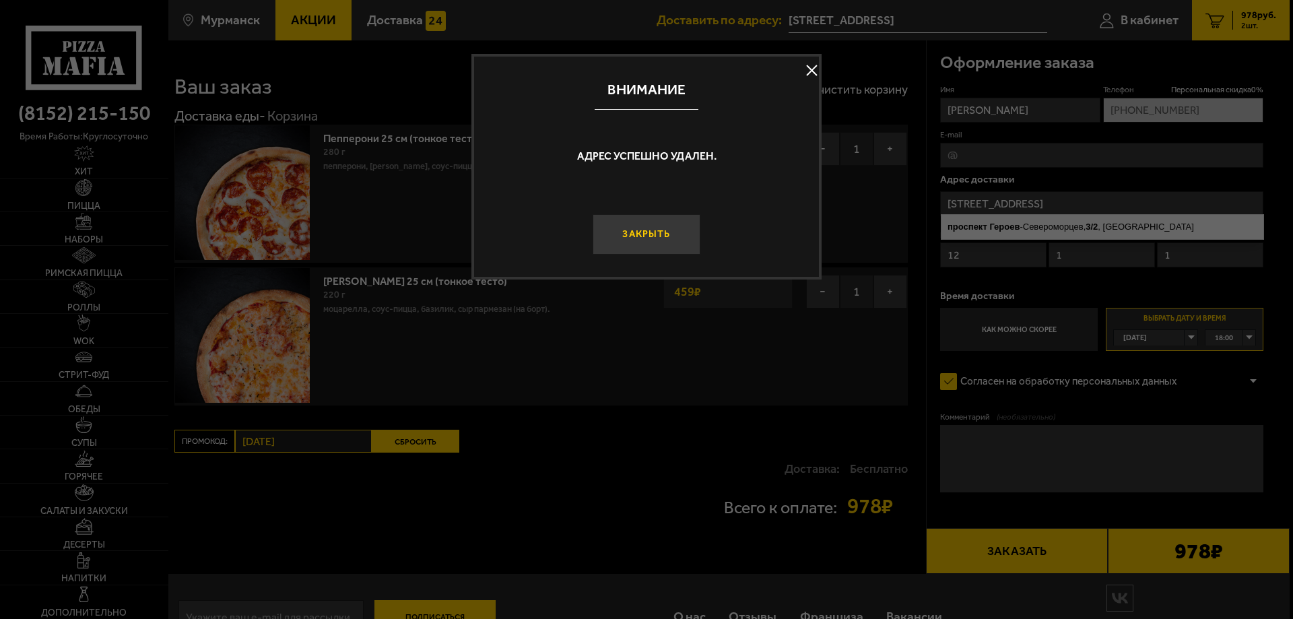
click at [635, 236] on button "Закрыть" at bounding box center [646, 234] width 108 height 40
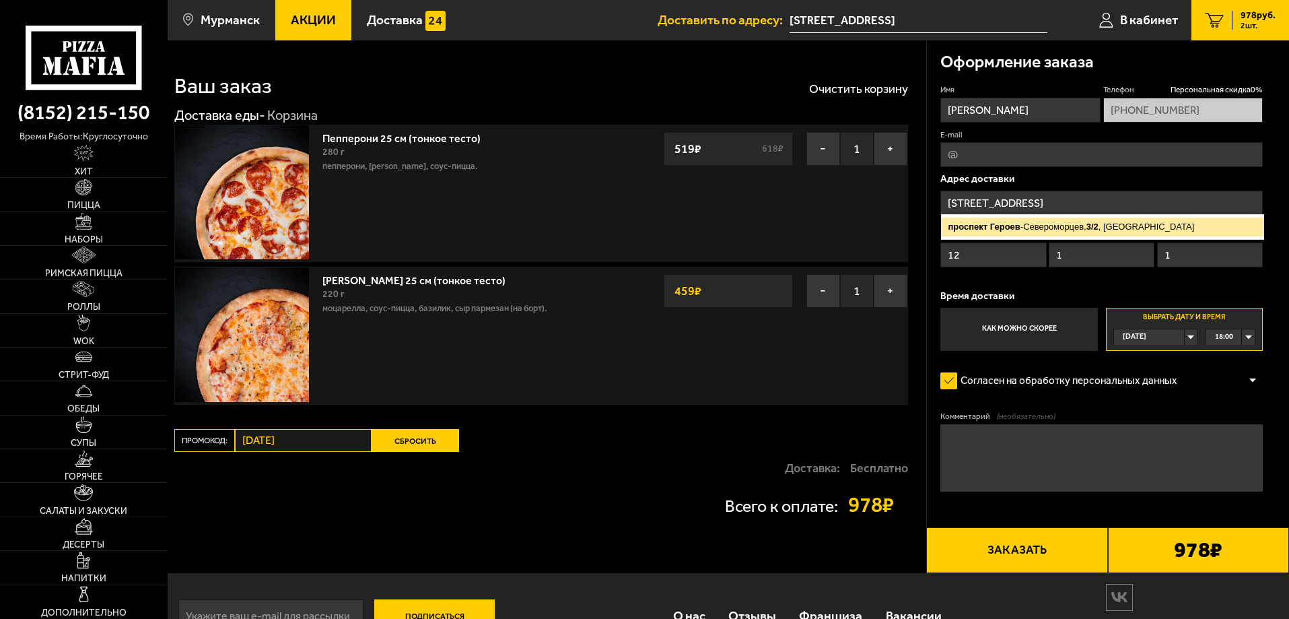
drag, startPoint x: 1020, startPoint y: 219, endPoint x: 1020, endPoint y: 226, distance: 7.4
click at [1020, 218] on ymaps "проспект Героев -Североморцев, 3/2 , Мурманск" at bounding box center [1103, 226] width 322 height 19
click at [1010, 201] on input "Мурманск, проспект Героев-Североморцев, 3/2" at bounding box center [1101, 203] width 322 height 25
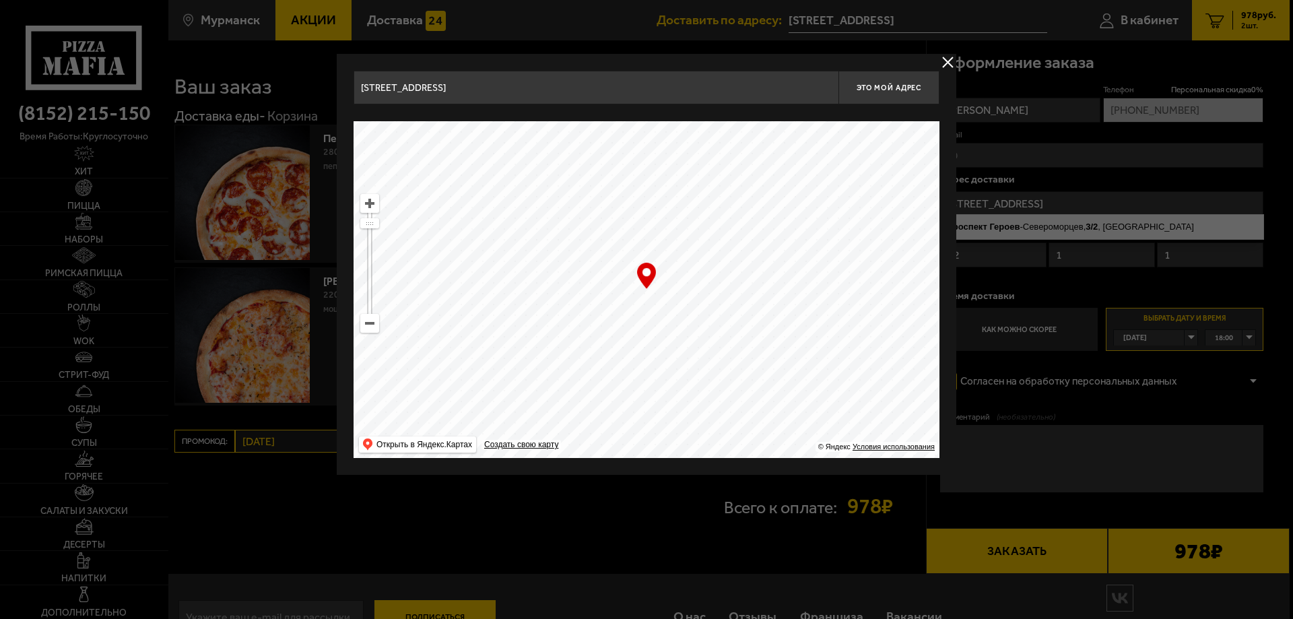
click at [948, 59] on button "delivery type" at bounding box center [947, 62] width 17 height 17
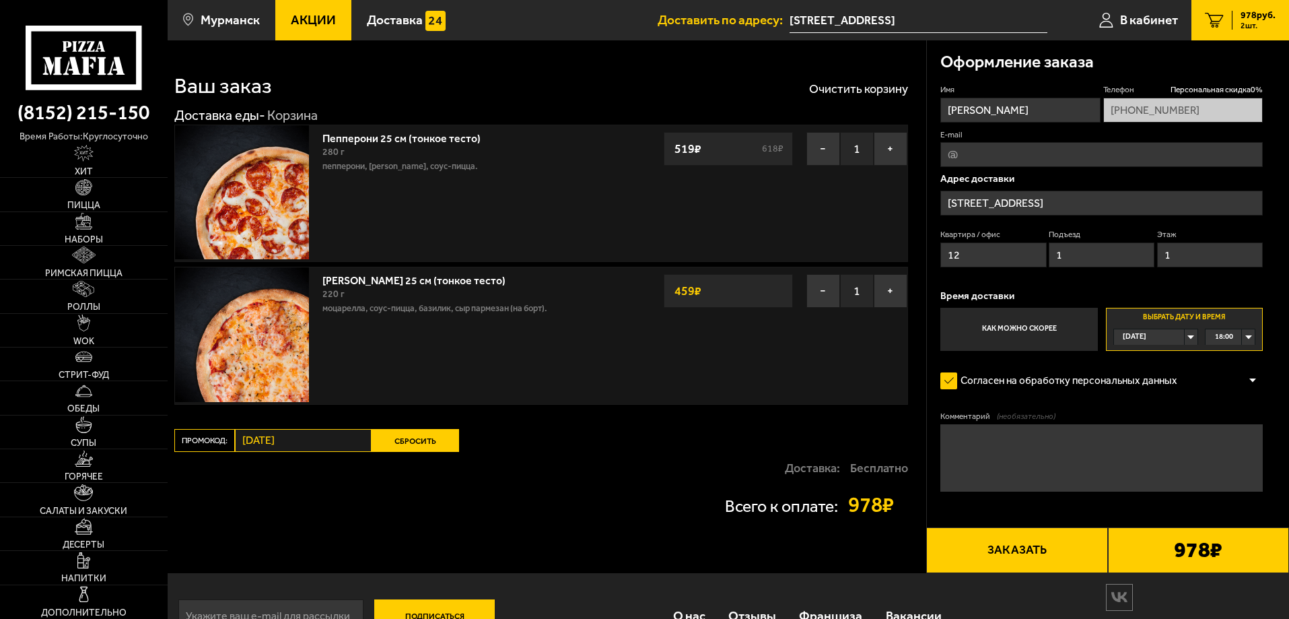
click at [1198, 204] on input "Мурманск, проспект Героев-Североморцев, 3/2" at bounding box center [1101, 203] width 322 height 25
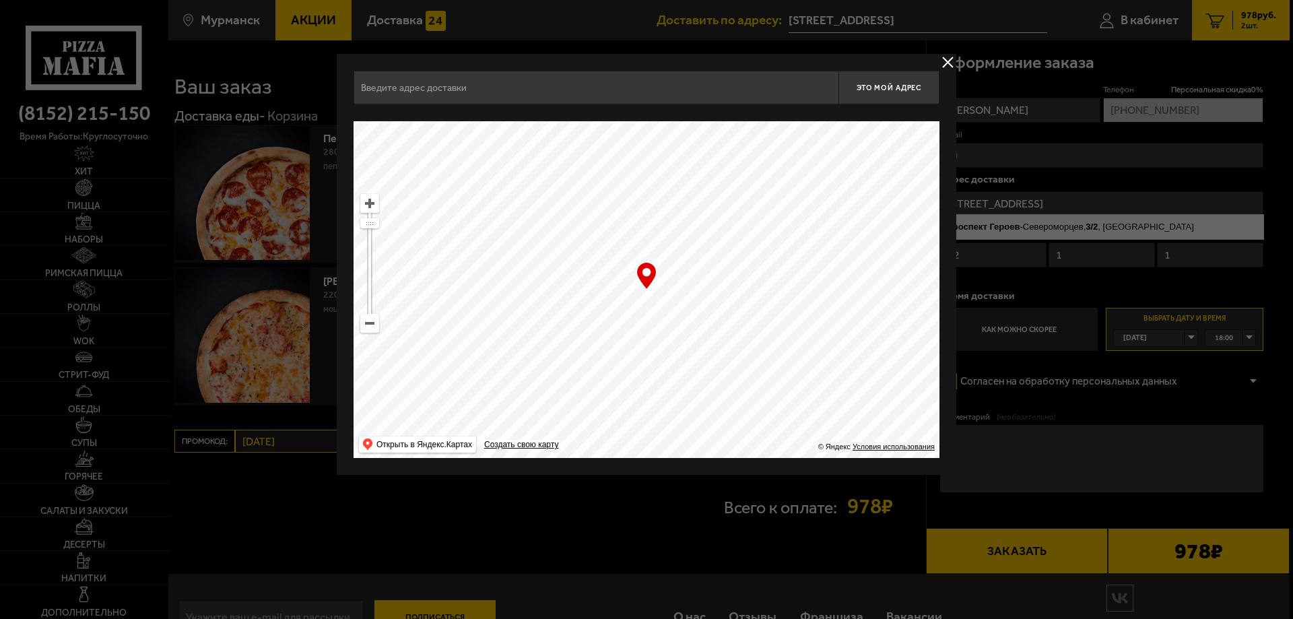
type input "[STREET_ADDRESS]"
click at [953, 62] on button "delivery type" at bounding box center [947, 62] width 17 height 17
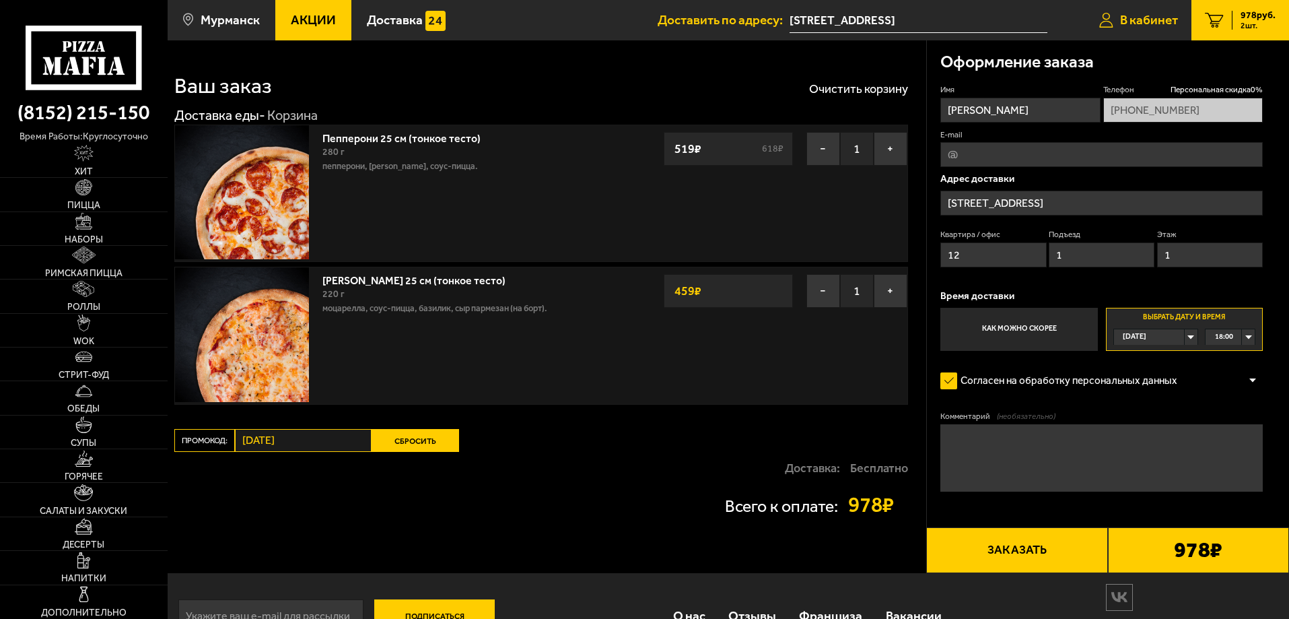
click at [1161, 14] on span "В кабинет" at bounding box center [1149, 19] width 58 height 13
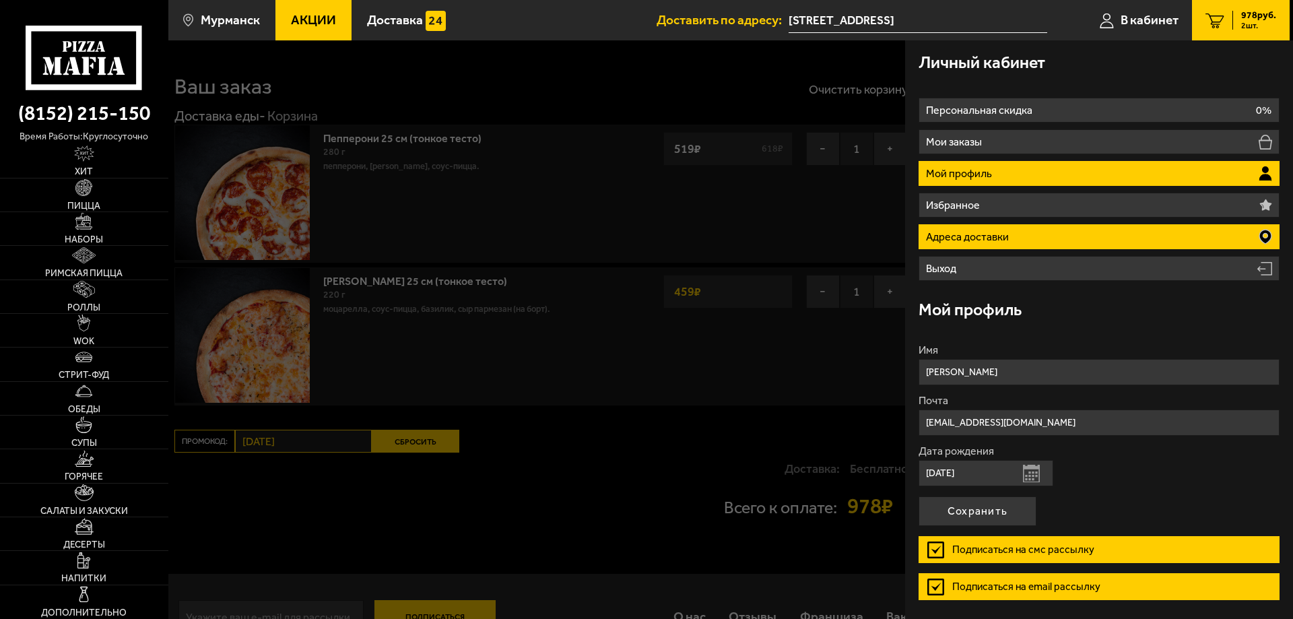
click at [1134, 231] on li "Адреса доставки" at bounding box center [1098, 236] width 361 height 25
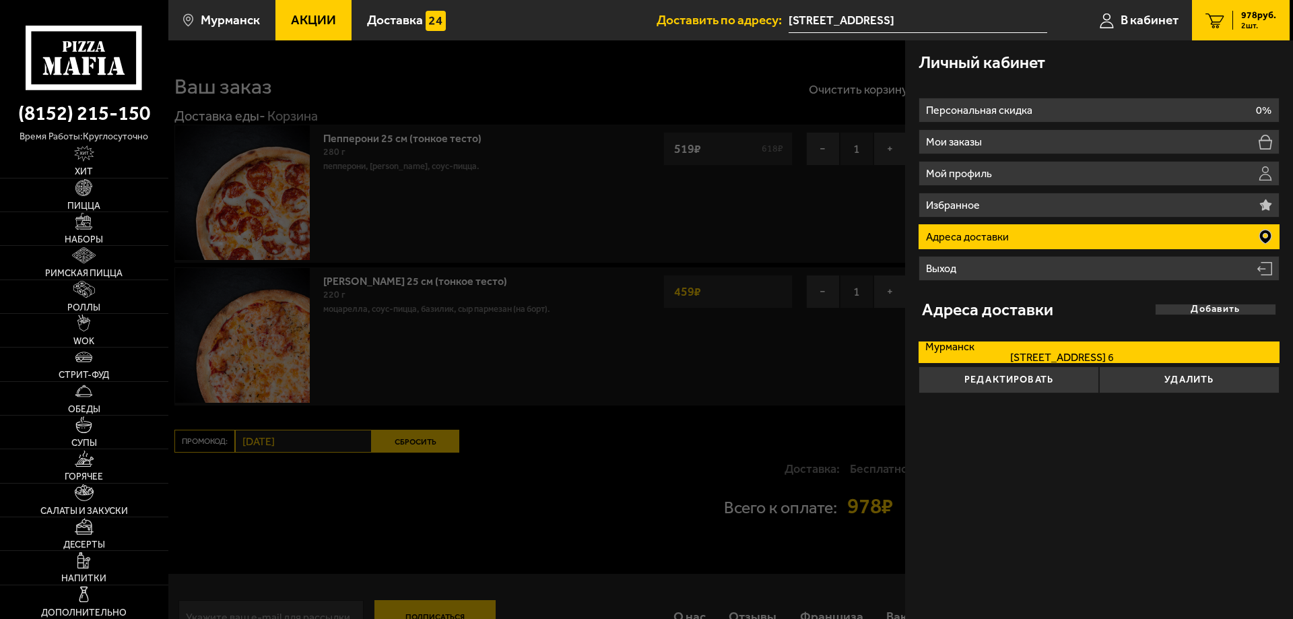
click at [1031, 353] on span "улица Достоевского, дом 31 кв. 6" at bounding box center [1019, 357] width 188 height 11
click at [0, 0] on input "Мурманск улица Достоевского, дом 31 кв. 6" at bounding box center [0, 0] width 0 height 0
click at [1031, 353] on span "улица Достоевского, дом 31 кв. 6" at bounding box center [1019, 357] width 188 height 11
click at [0, 0] on input "Мурманск улица Достоевского, дом 31 кв. 6" at bounding box center [0, 0] width 0 height 0
click at [1031, 353] on span "улица Достоевского, дом 31 кв. 6" at bounding box center [1019, 357] width 188 height 11
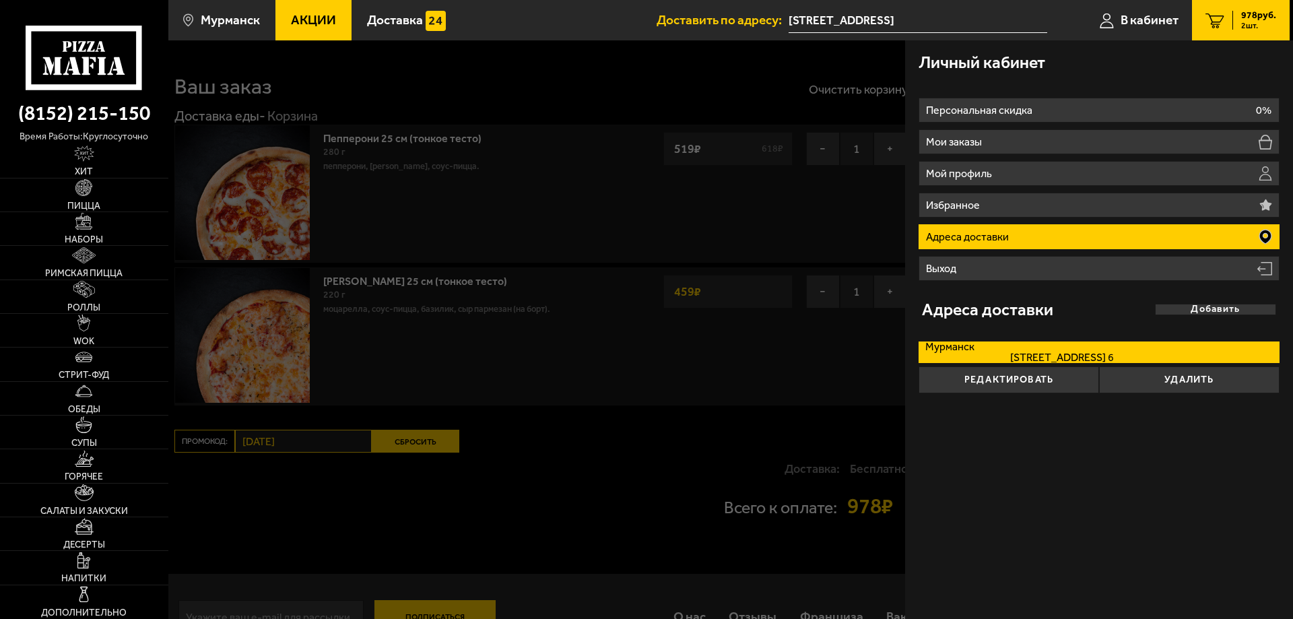
click at [0, 0] on input "Мурманск улица Достоевского, дом 31 кв. 6" at bounding box center [0, 0] width 0 height 0
click at [1031, 353] on span "улица Достоевского, дом 31 кв. 6" at bounding box center [1019, 357] width 188 height 11
click at [0, 0] on input "Мурманск улица Достоевского, дом 31 кв. 6" at bounding box center [0, 0] width 0 height 0
click at [1017, 377] on button "Редактировать" at bounding box center [1008, 379] width 180 height 27
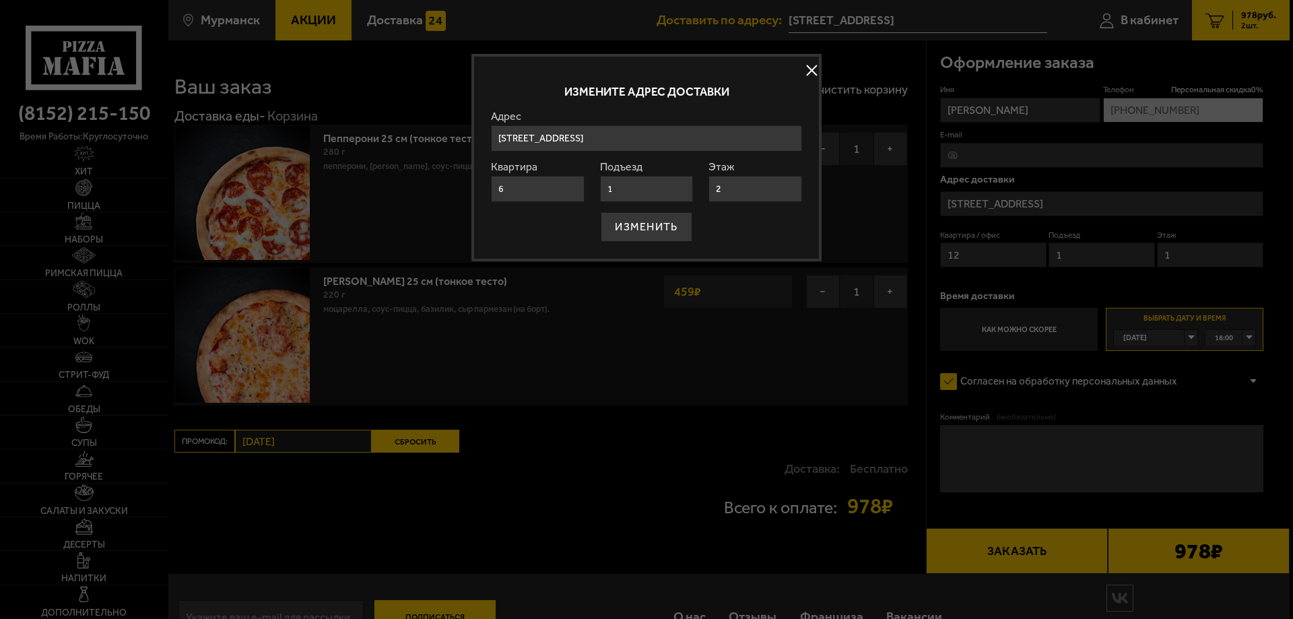
click at [808, 74] on button at bounding box center [811, 71] width 20 height 20
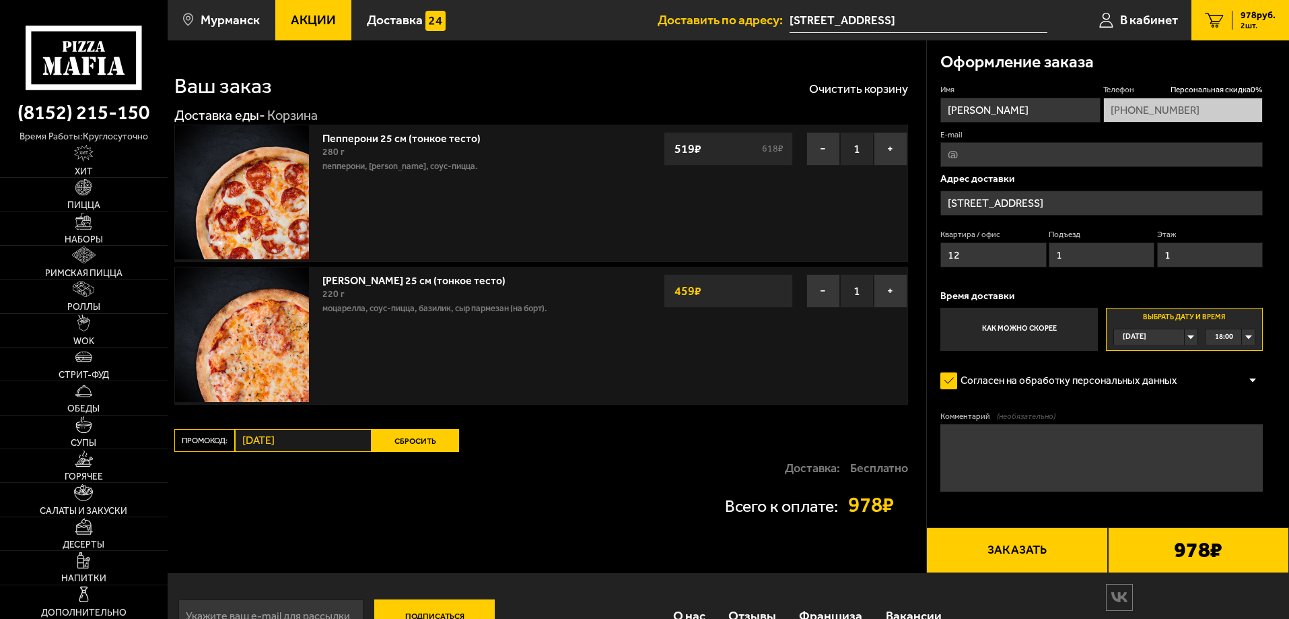
click at [1234, 28] on div "978 руб. 2 шт." at bounding box center [1254, 20] width 44 height 19
click at [1241, 20] on span "978 руб." at bounding box center [1258, 15] width 35 height 9
click at [1133, 23] on span "В кабинет" at bounding box center [1149, 19] width 58 height 13
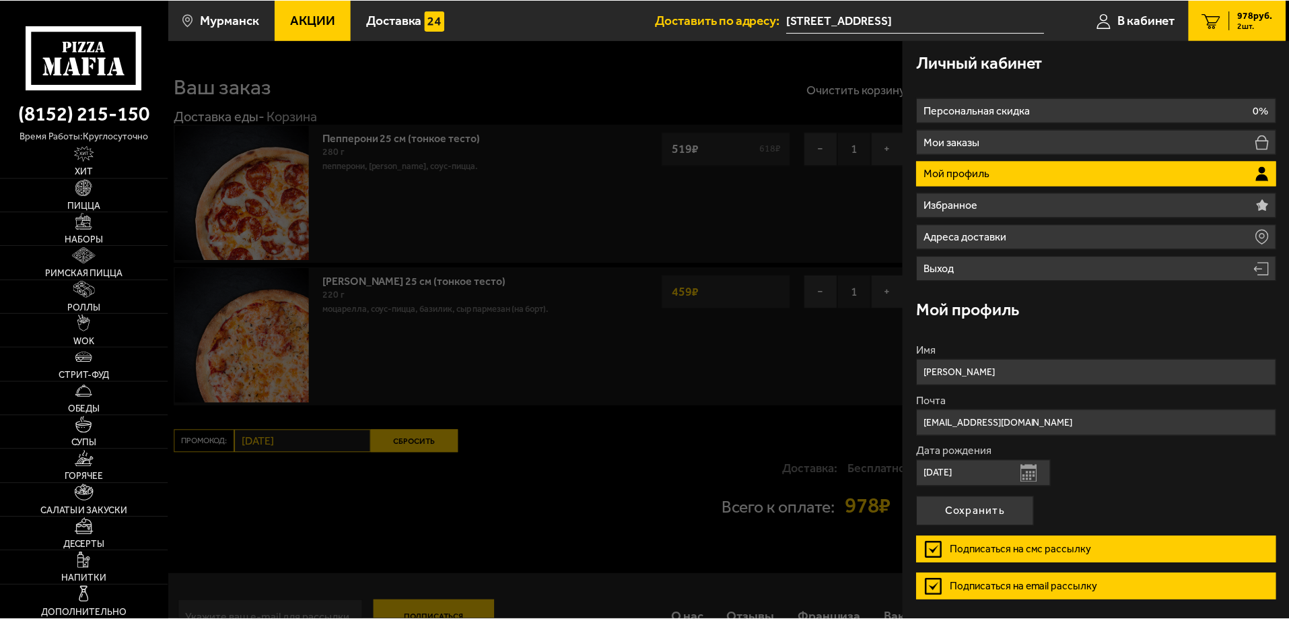
scroll to position [45, 0]
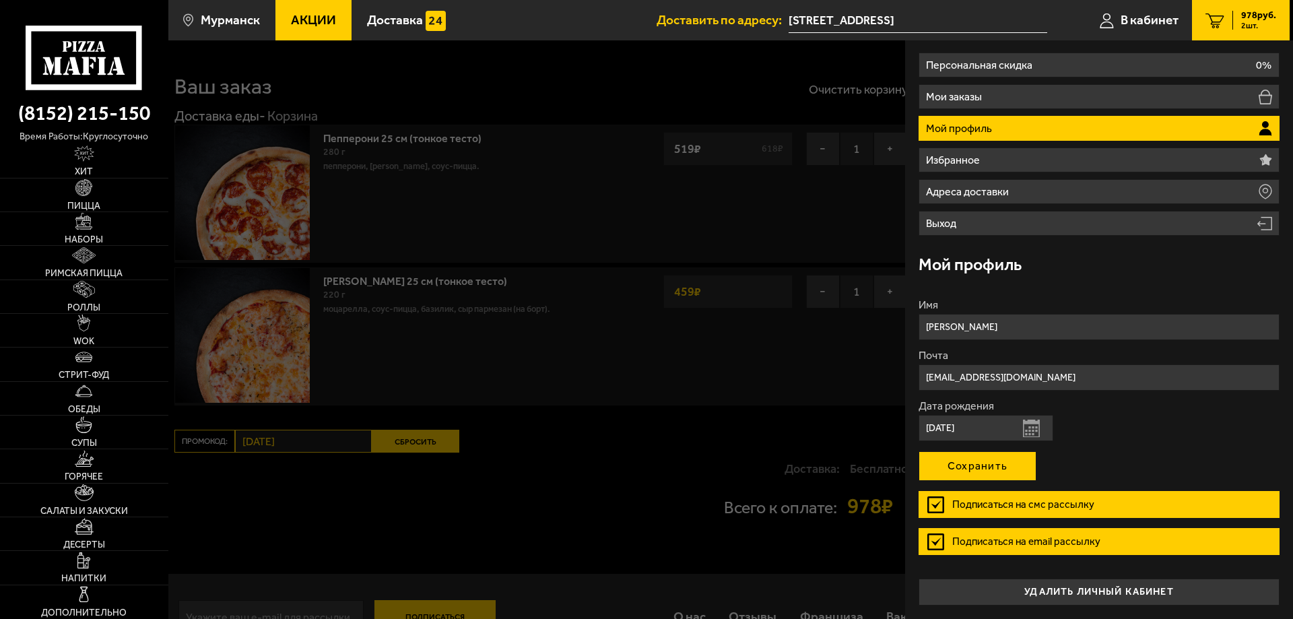
click at [974, 469] on button "Сохранить" at bounding box center [977, 466] width 118 height 30
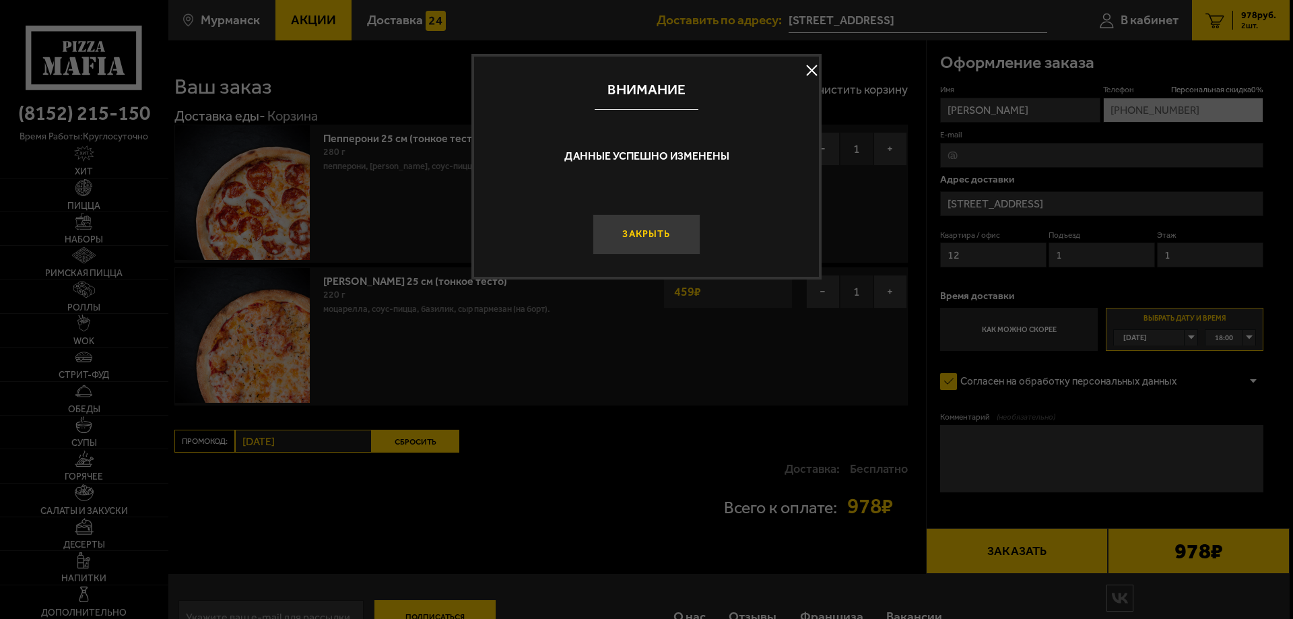
click at [619, 236] on button "Закрыть" at bounding box center [646, 234] width 108 height 40
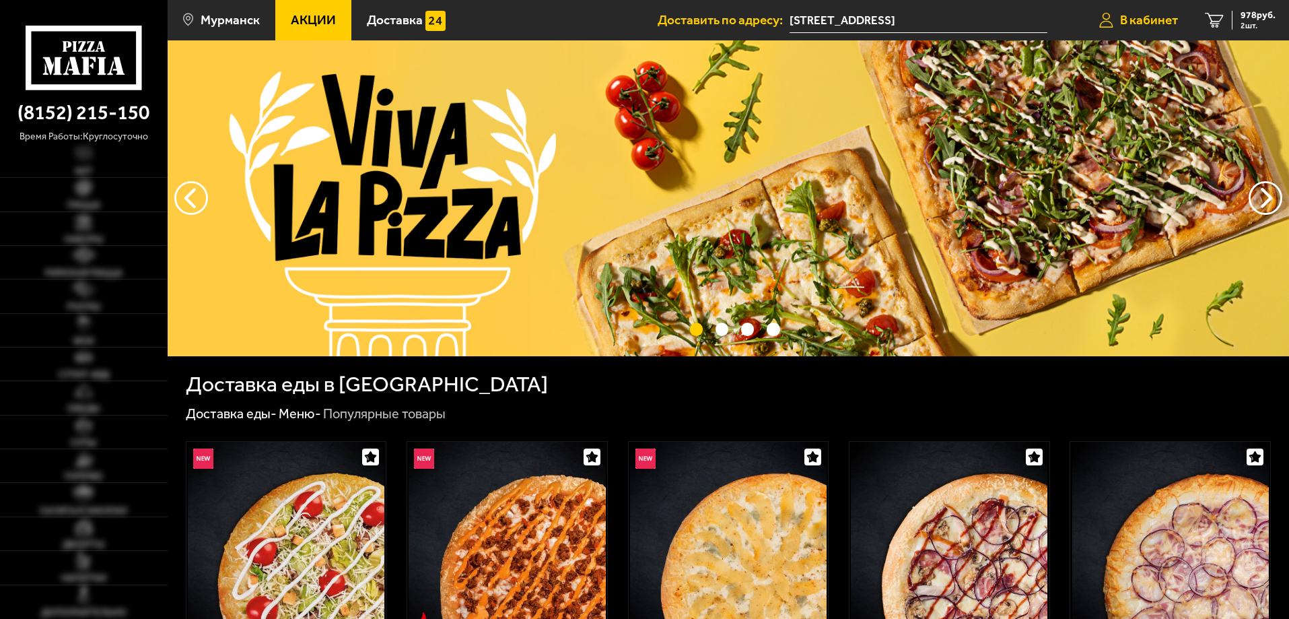
click at [1136, 24] on span "В кабинет" at bounding box center [1149, 19] width 58 height 13
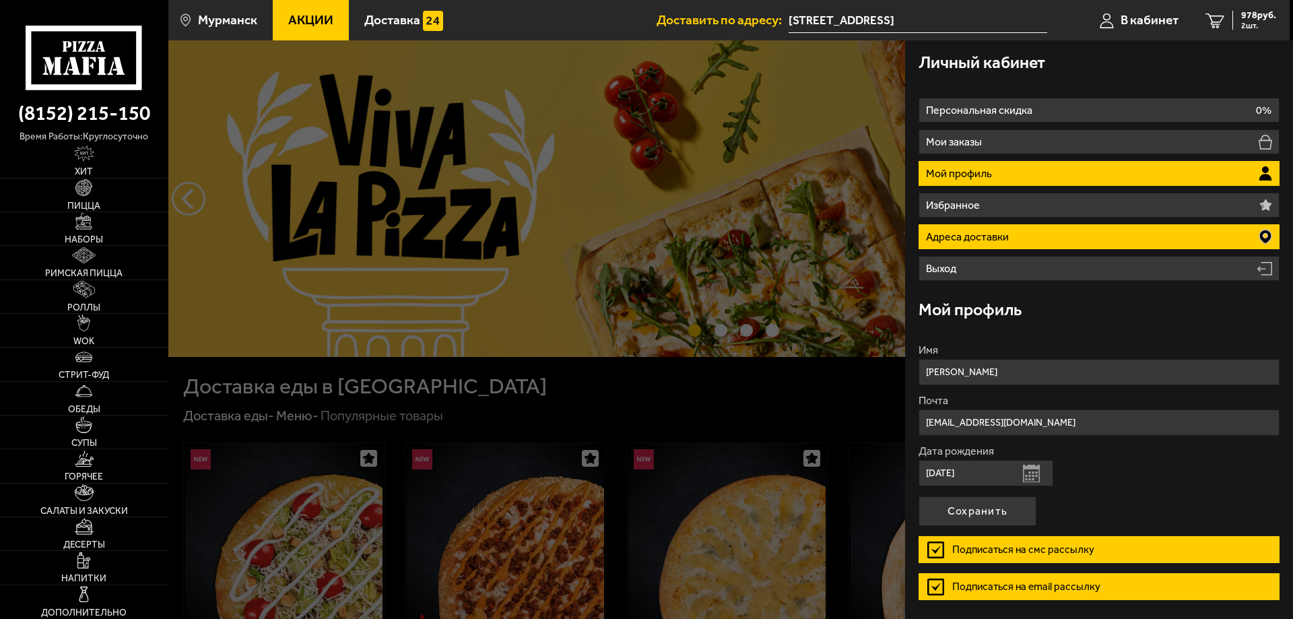
click at [1188, 237] on li "Адреса доставки" at bounding box center [1098, 236] width 361 height 25
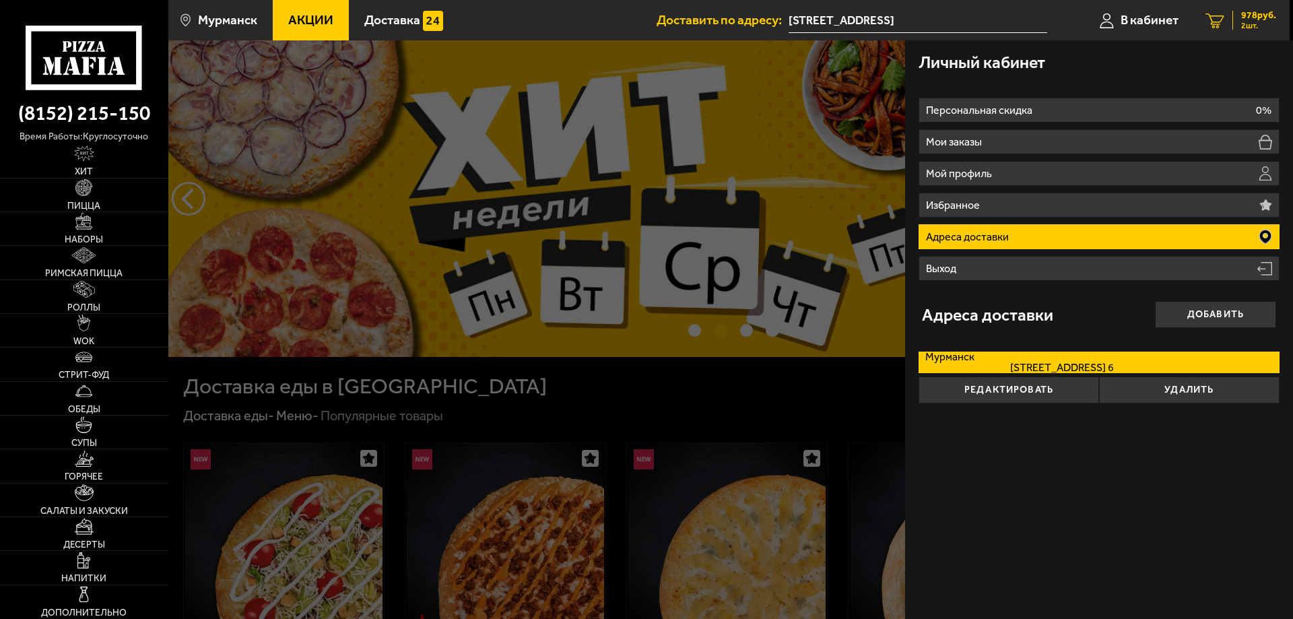
click at [1263, 12] on span "978 руб." at bounding box center [1258, 15] width 35 height 9
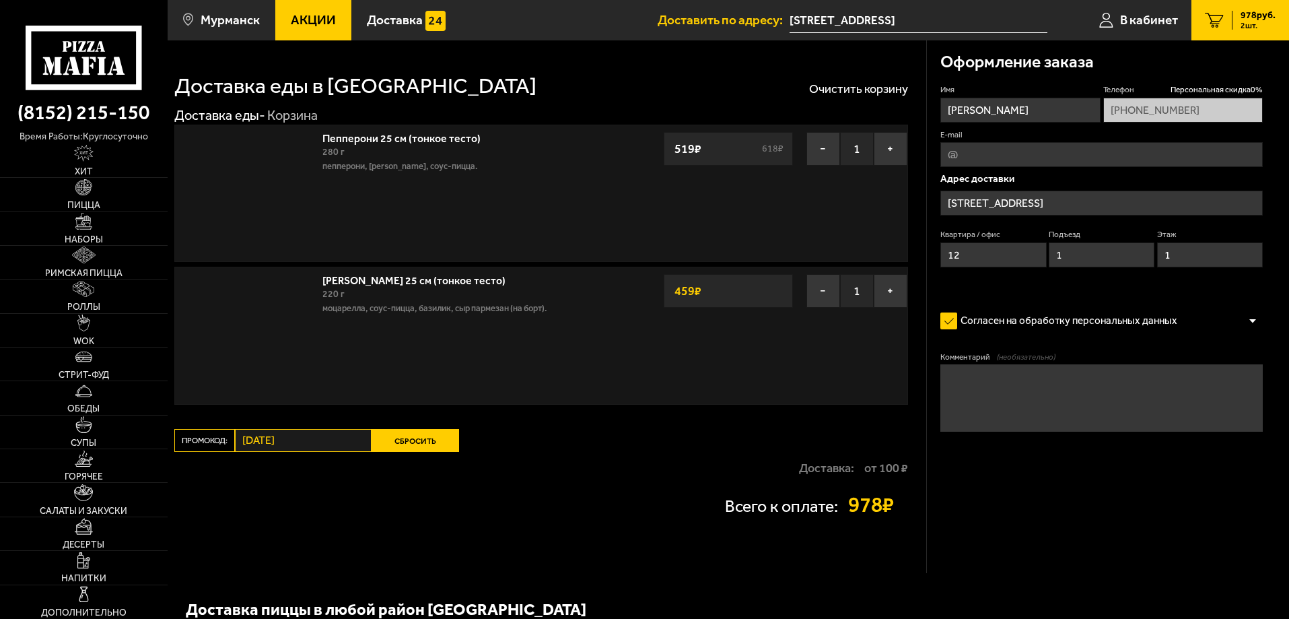
type input "[STREET_ADDRESS]"
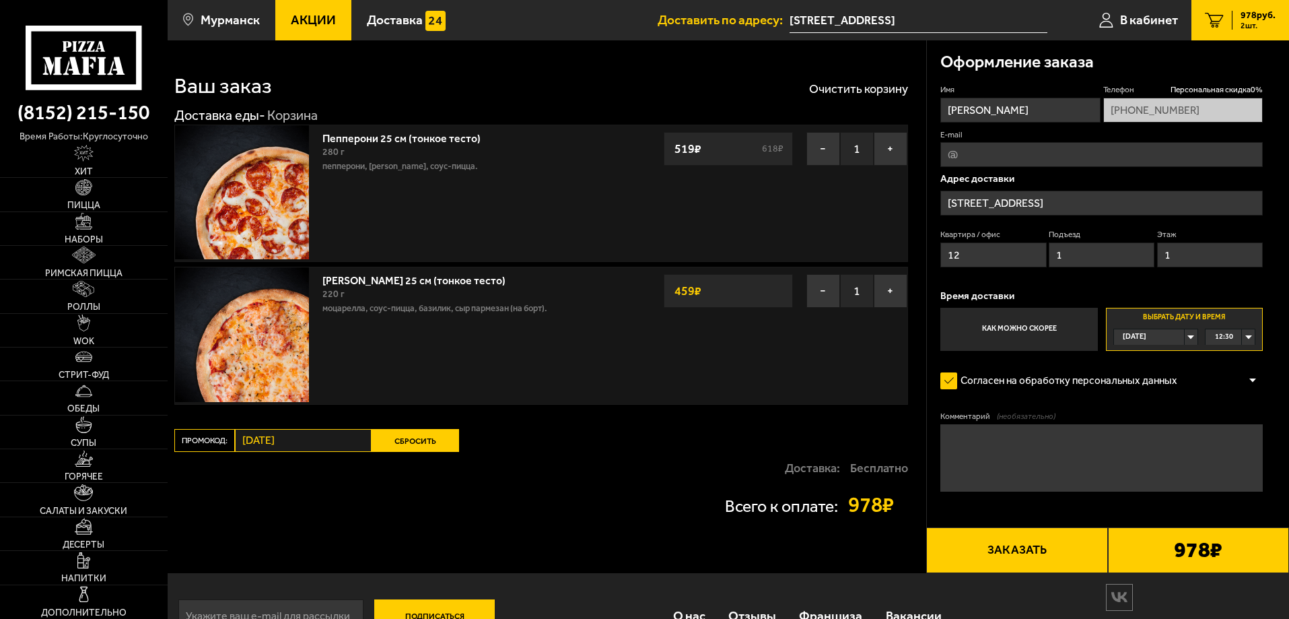
click at [1138, 204] on input "[STREET_ADDRESS]" at bounding box center [1101, 203] width 322 height 25
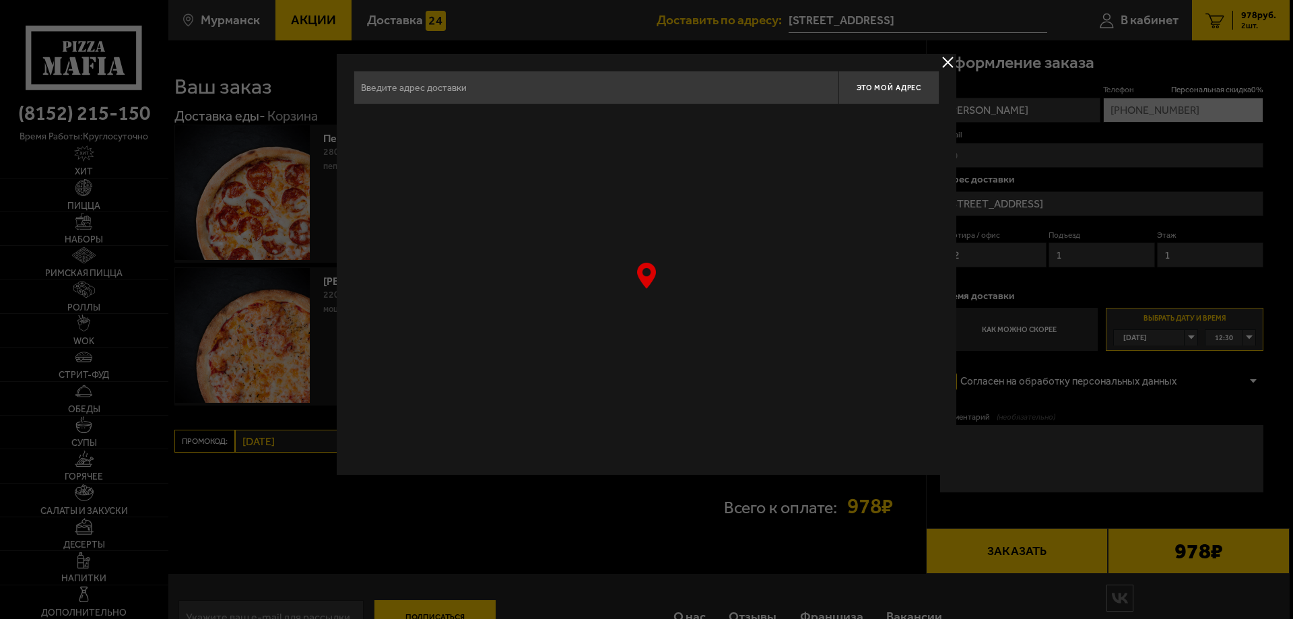
type input "[STREET_ADDRESS]"
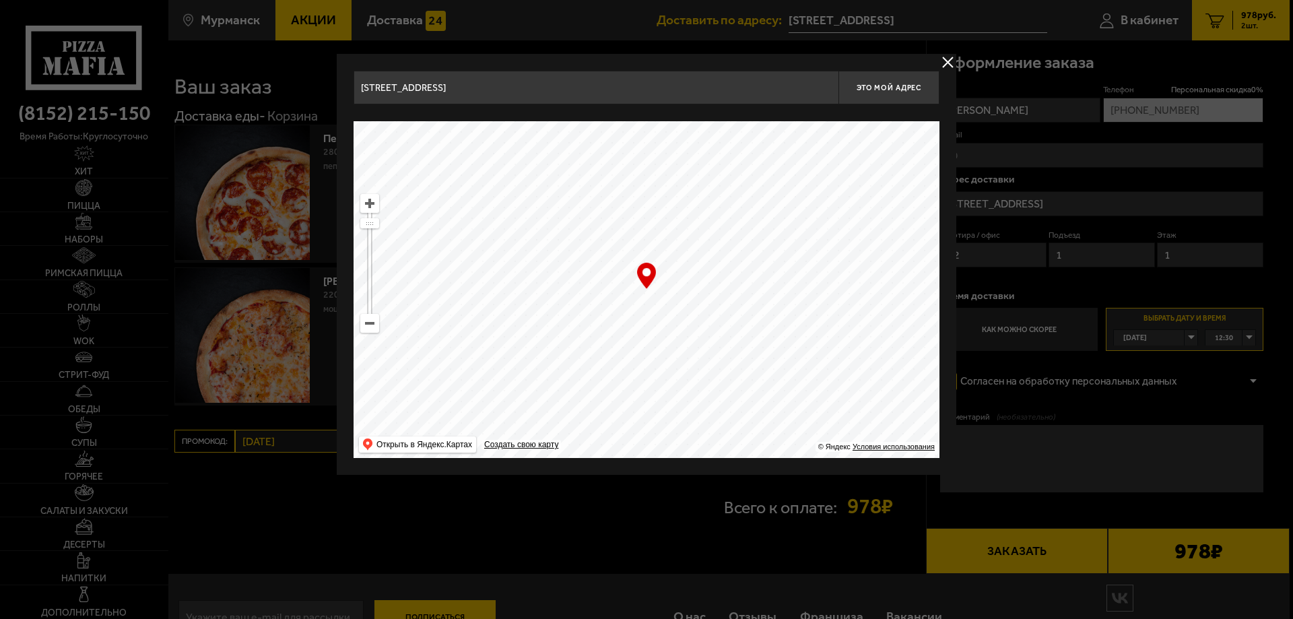
drag, startPoint x: 1138, startPoint y: 204, endPoint x: 813, endPoint y: 528, distance: 459.4
click at [804, 532] on div at bounding box center [646, 309] width 1293 height 619
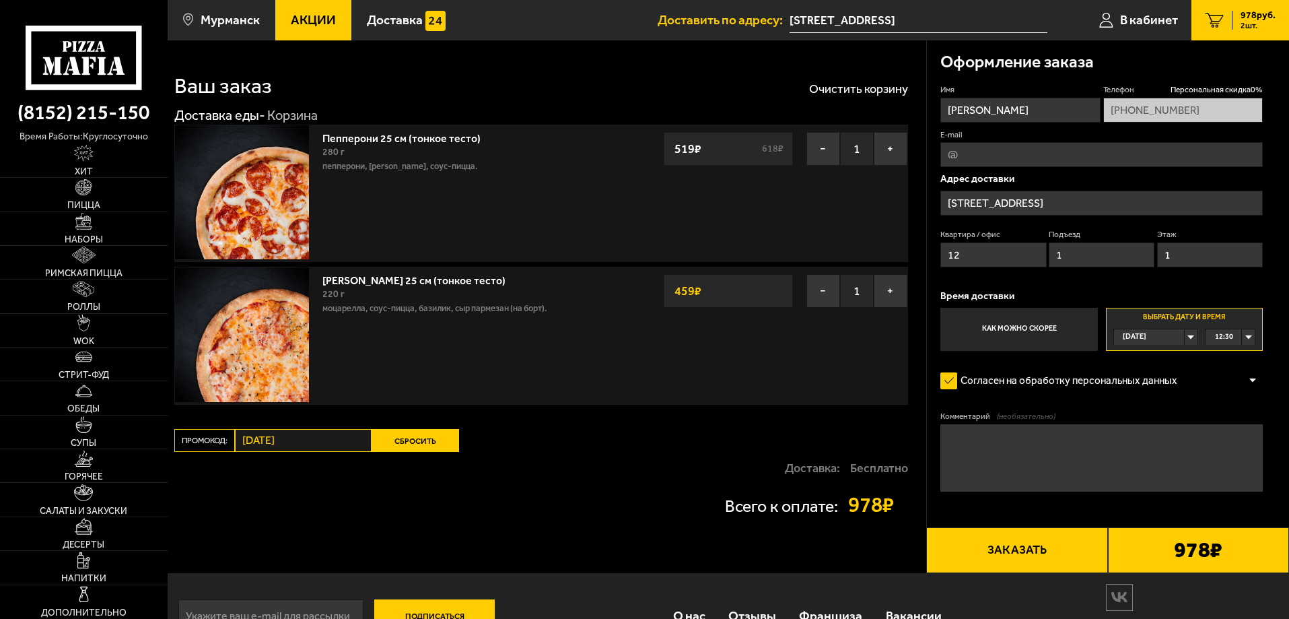
drag, startPoint x: 956, startPoint y: 202, endPoint x: 704, endPoint y: 453, distance: 355.6
click at [705, 453] on div "Доставка: Бесплатно" at bounding box center [541, 468] width 734 height 32
click at [1142, 202] on input "[STREET_ADDRESS]" at bounding box center [1101, 203] width 322 height 25
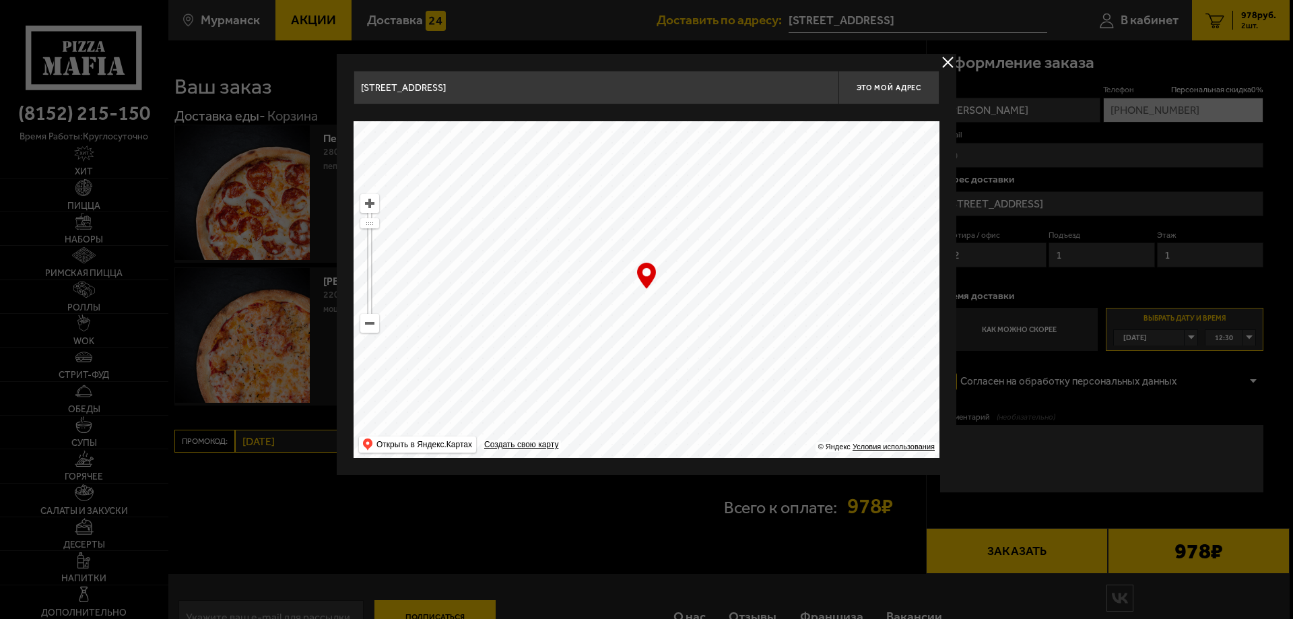
click at [730, 84] on input "[STREET_ADDRESS]" at bounding box center [595, 88] width 485 height 34
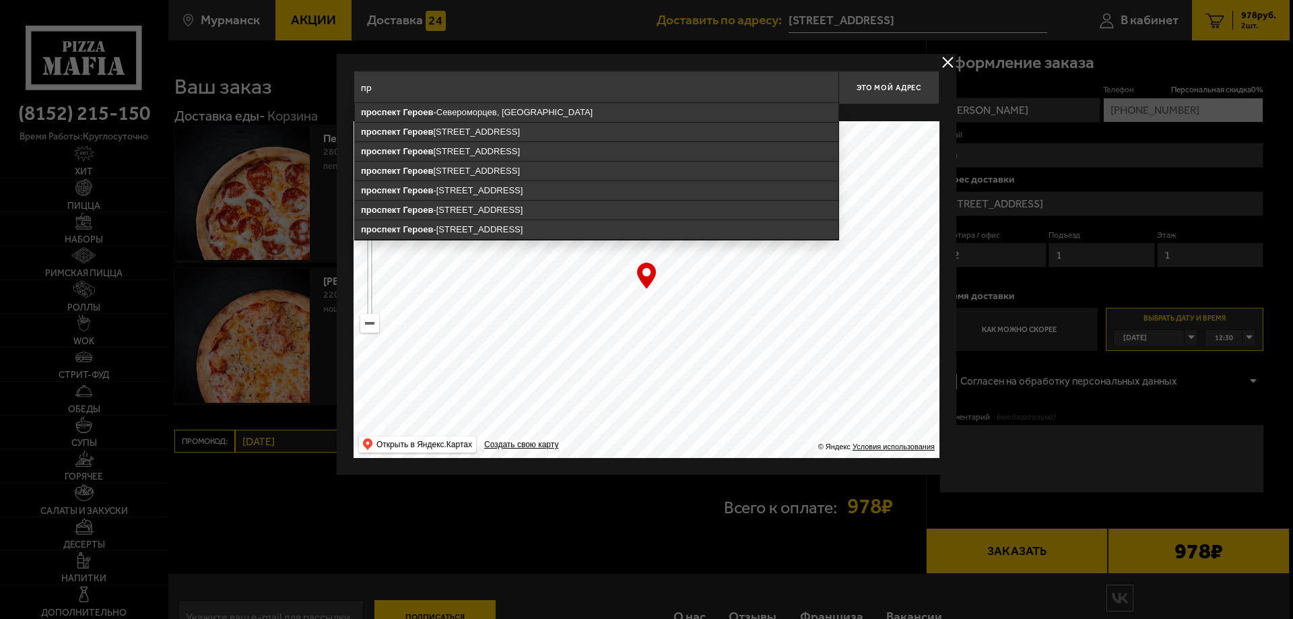
type input "п"
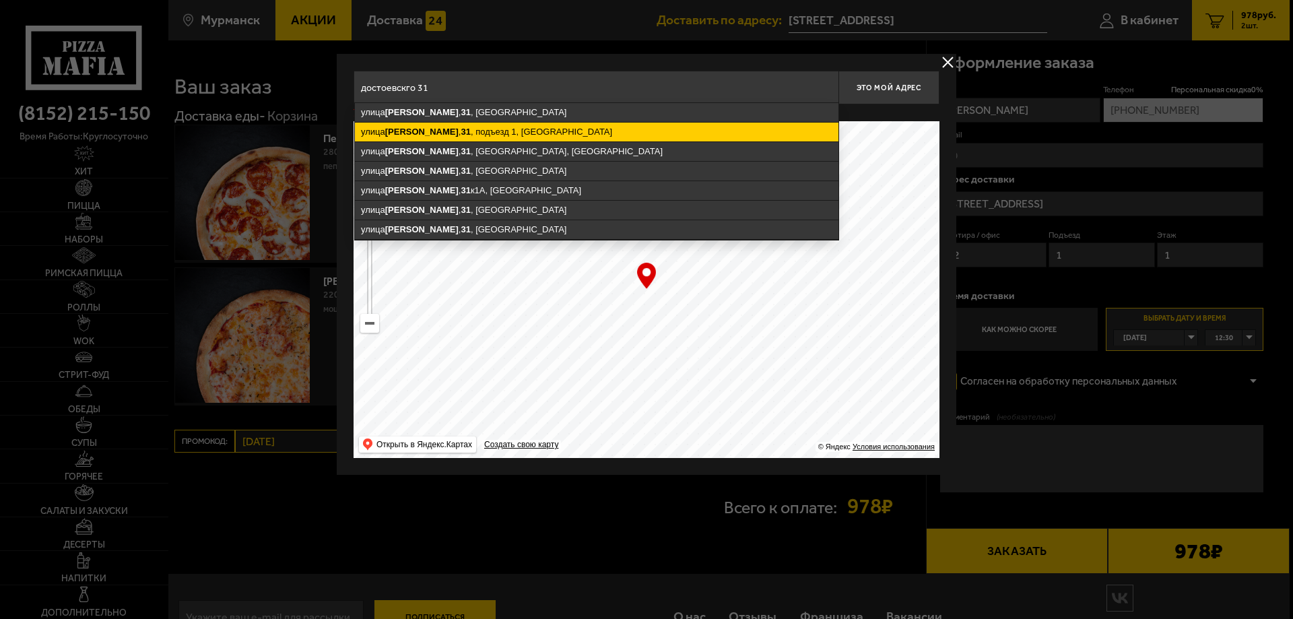
click at [467, 129] on ymaps "улица Достоевского , 31 , подъезд 1, Мурманск" at bounding box center [596, 132] width 483 height 19
type input "Мурманск, улица Достоевского, 31, подъезд 1"
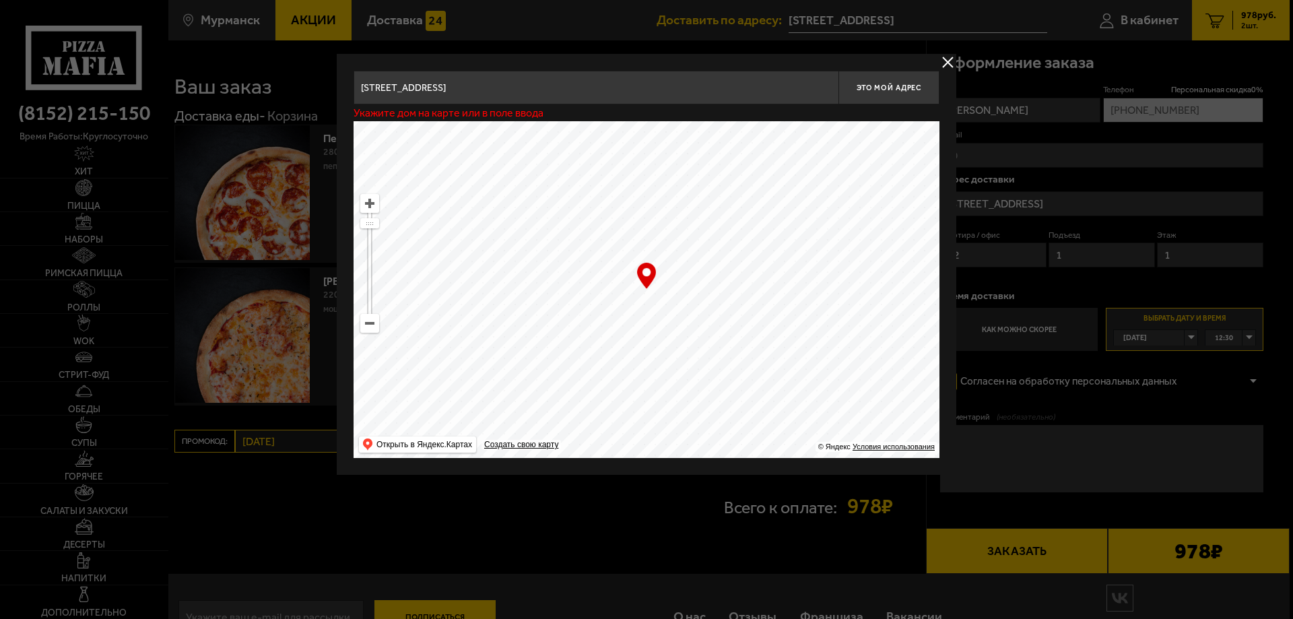
type input "[STREET_ADDRESS]"
click at [889, 88] on span "Это мой адрес" at bounding box center [888, 87] width 65 height 9
type input "Мурманск, улица Достоевского, 31, подъезд 1"
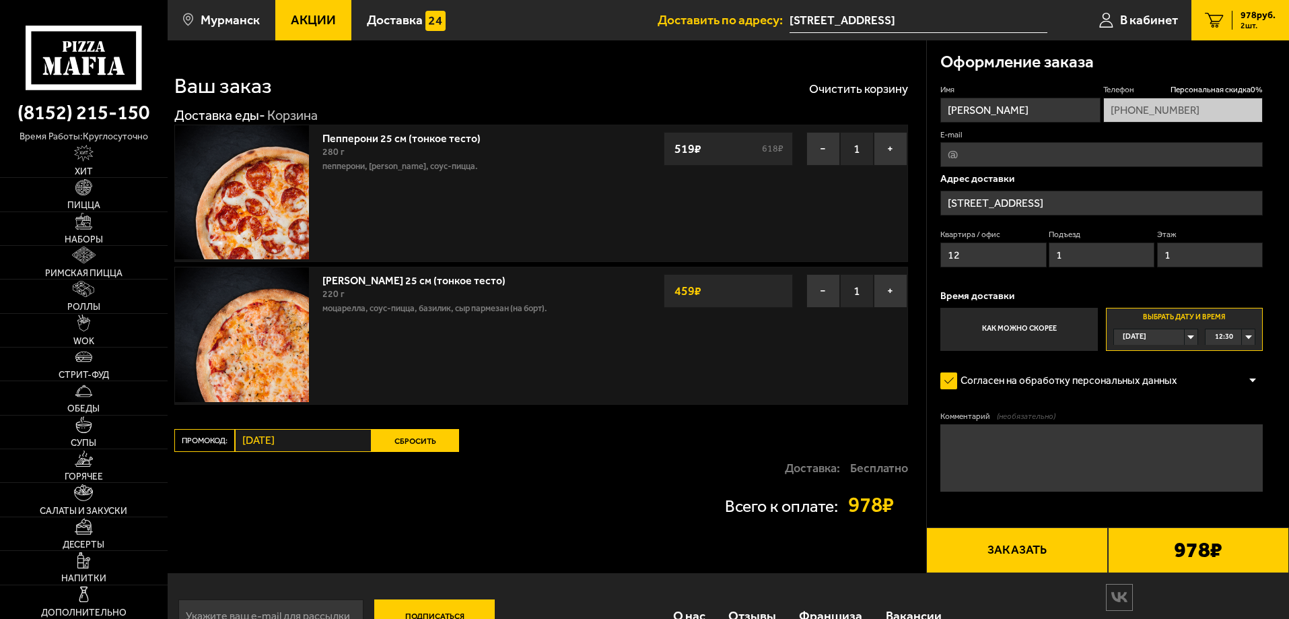
click at [984, 256] on input "12" at bounding box center [993, 254] width 106 height 25
type input "1"
type input "6"
click at [1092, 254] on input "1" at bounding box center [1102, 254] width 106 height 25
click at [1176, 258] on input "1" at bounding box center [1210, 254] width 106 height 25
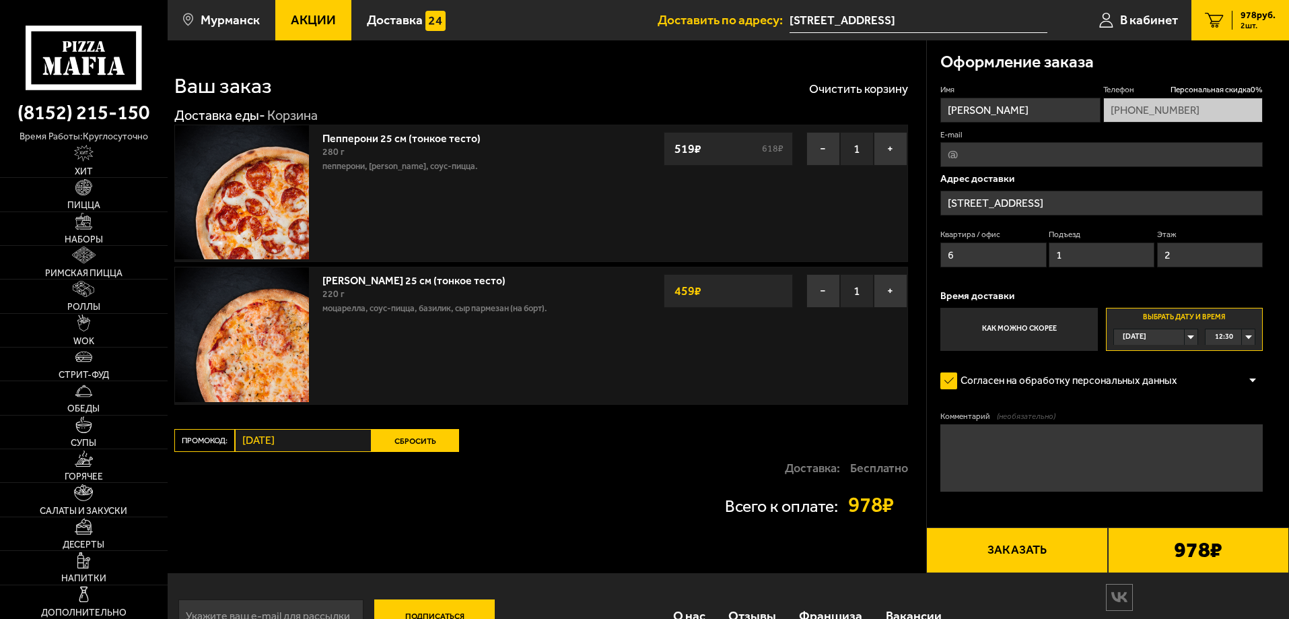
type input "2"
click at [1252, 335] on div "12:30" at bounding box center [1230, 336] width 49 height 15
click at [1234, 448] on li "18:00" at bounding box center [1230, 452] width 48 height 17
click at [1020, 555] on button "Заказать" at bounding box center [1016, 550] width 181 height 46
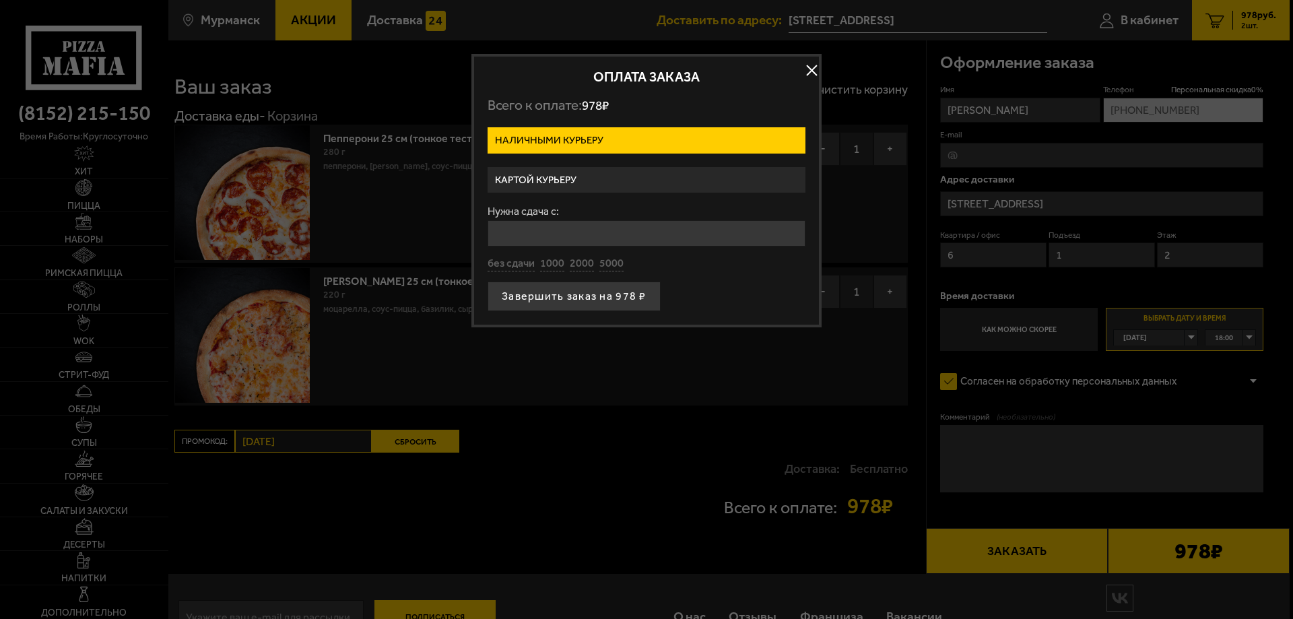
click at [595, 137] on label "Наличными курьеру" at bounding box center [646, 140] width 318 height 26
click at [0, 0] on input "Наличными курьеру" at bounding box center [0, 0] width 0 height 0
click at [581, 182] on label "Картой курьеру" at bounding box center [646, 180] width 318 height 26
click at [0, 0] on input "Картой курьеру" at bounding box center [0, 0] width 0 height 0
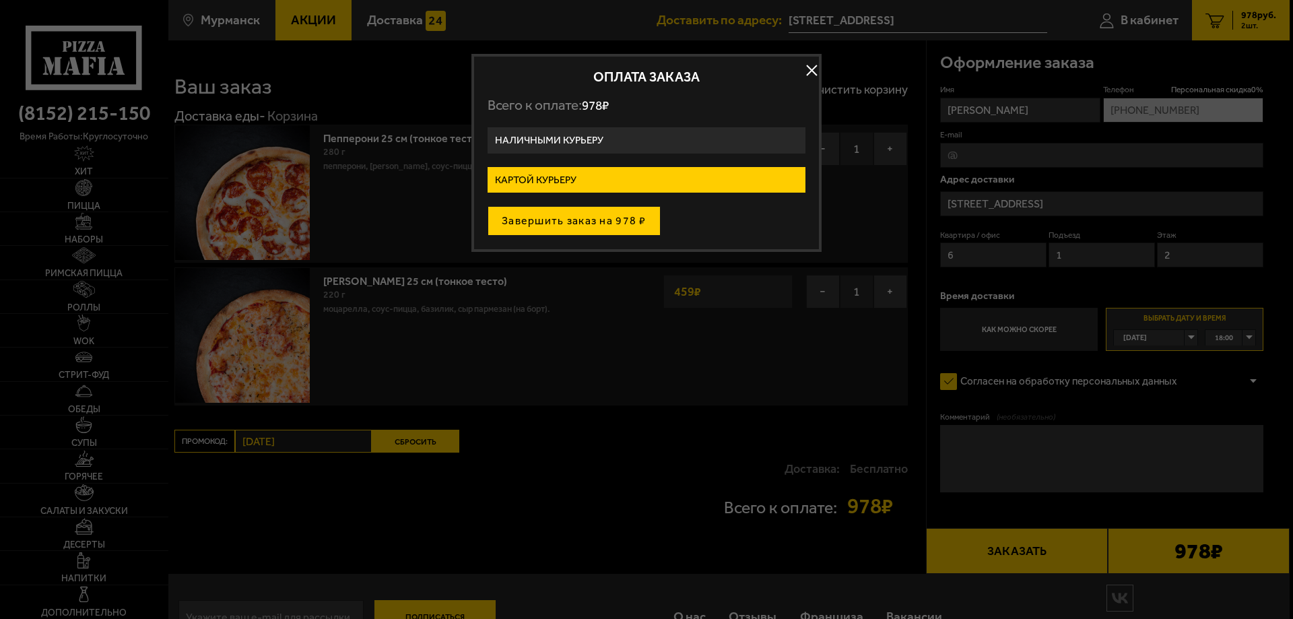
click at [578, 219] on button "Завершить заказ на 978 ₽" at bounding box center [573, 221] width 173 height 30
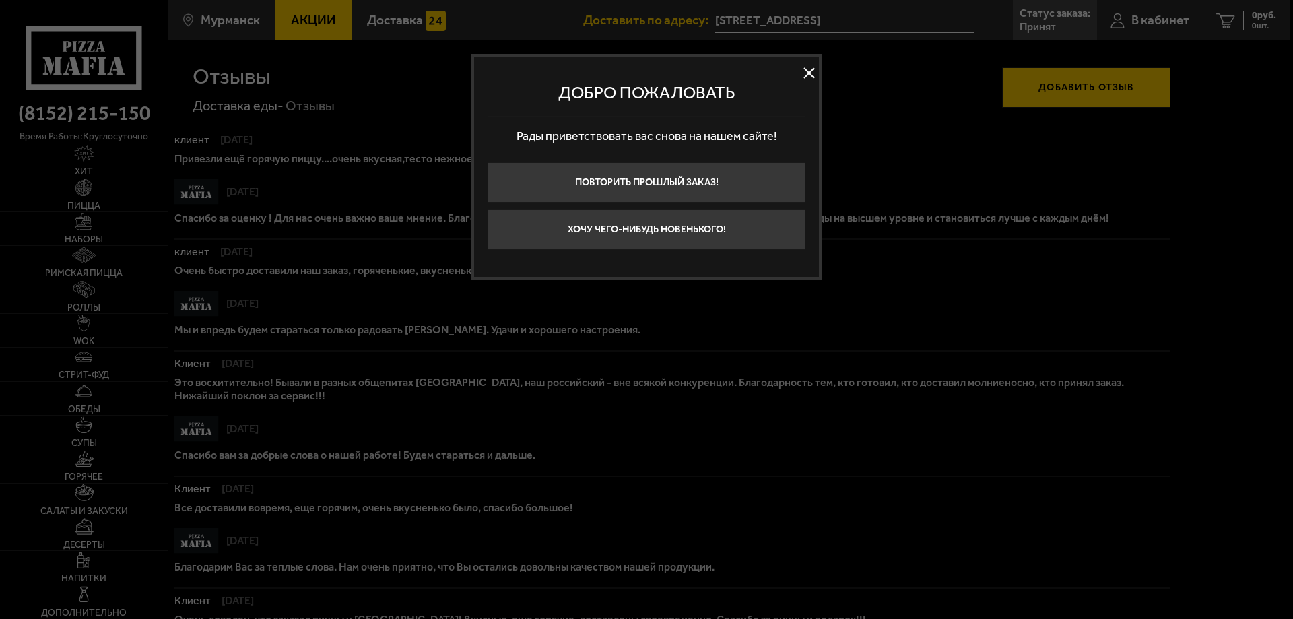
click at [1145, 21] on div at bounding box center [646, 309] width 1293 height 619
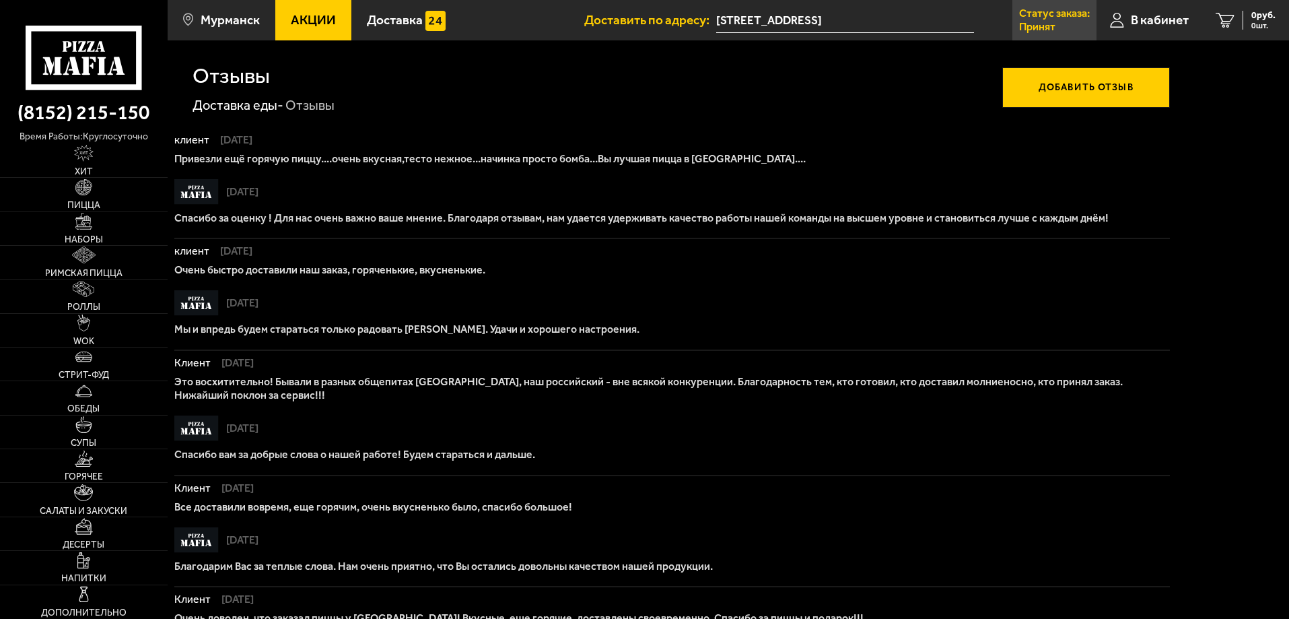
click at [1029, 28] on p "Принят" at bounding box center [1037, 27] width 36 height 11
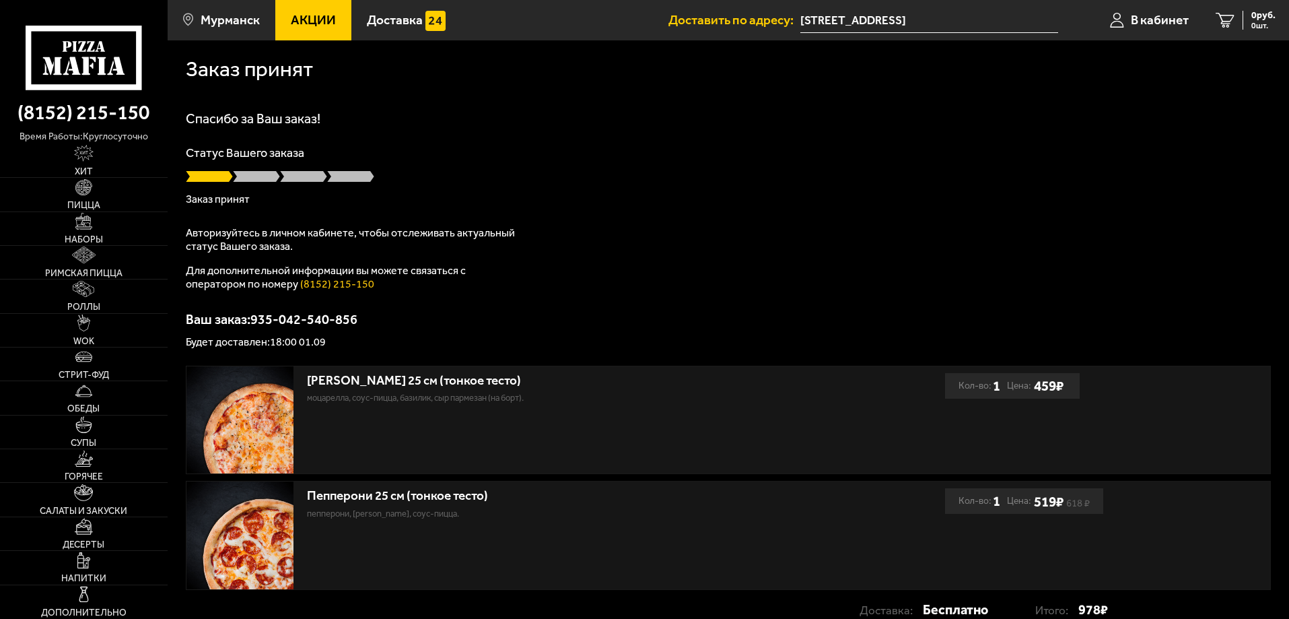
click at [953, 18] on input "[STREET_ADDRESS]" at bounding box center [929, 20] width 258 height 25
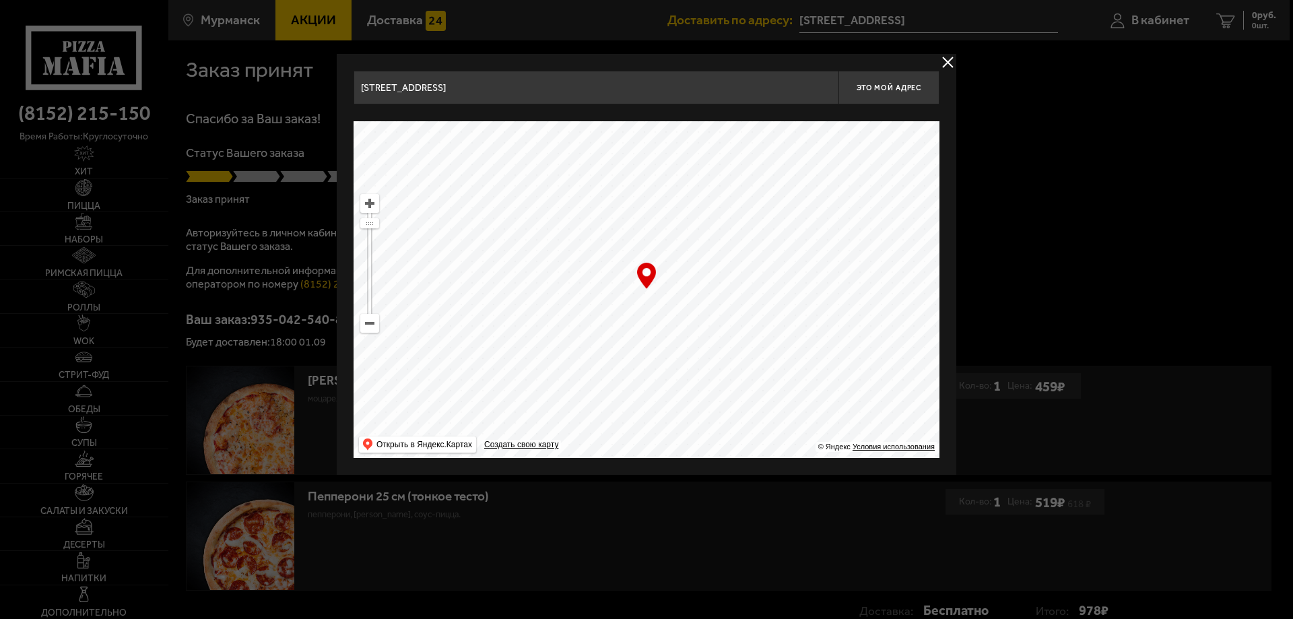
click at [945, 62] on button "delivery type" at bounding box center [947, 62] width 17 height 17
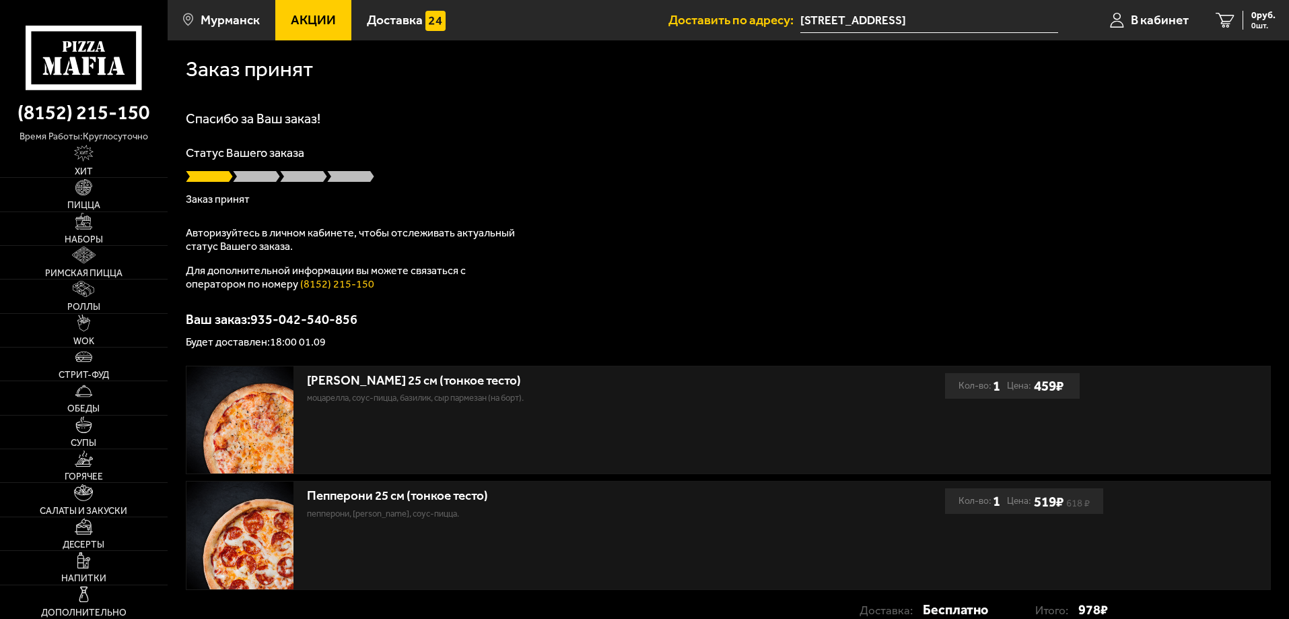
click at [1013, 18] on input "[STREET_ADDRESS]" at bounding box center [929, 20] width 258 height 25
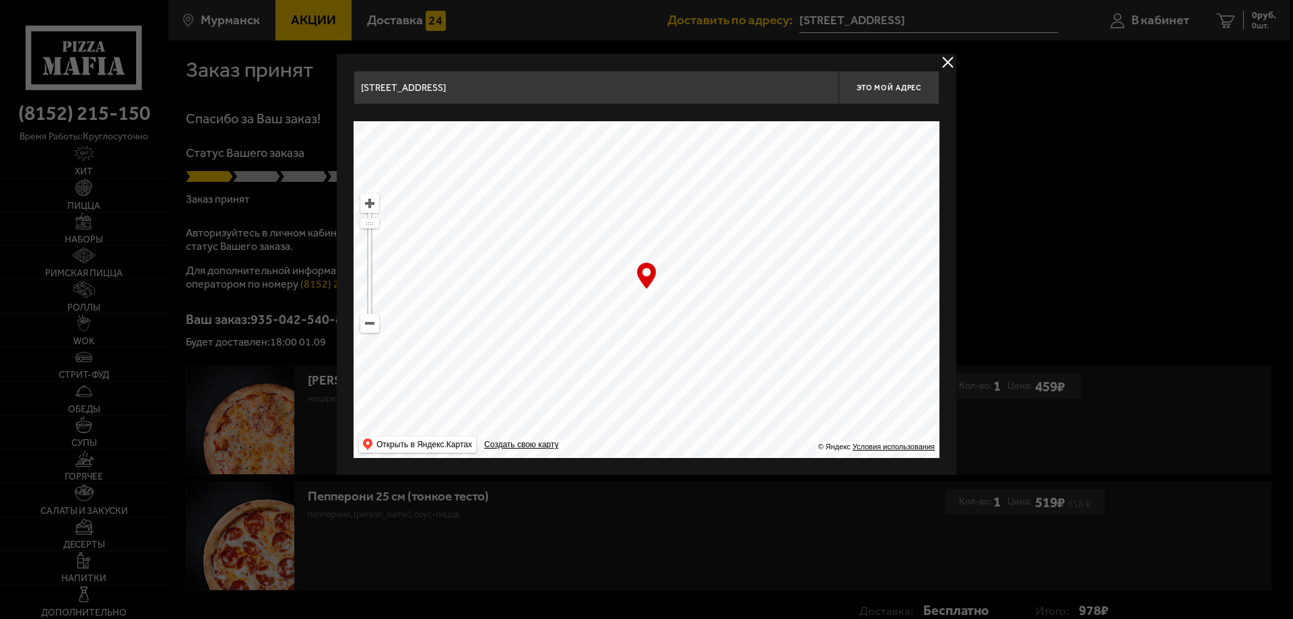
click at [1013, 18] on div at bounding box center [646, 309] width 1293 height 619
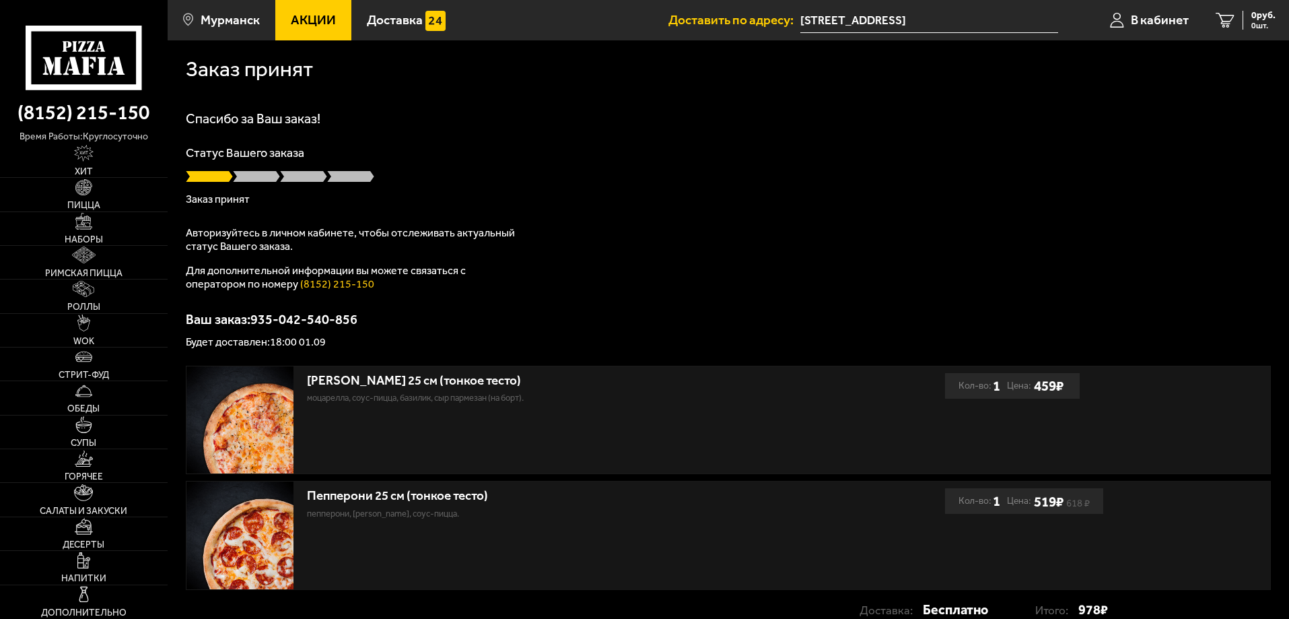
click at [1012, 18] on input "[STREET_ADDRESS]" at bounding box center [929, 20] width 258 height 25
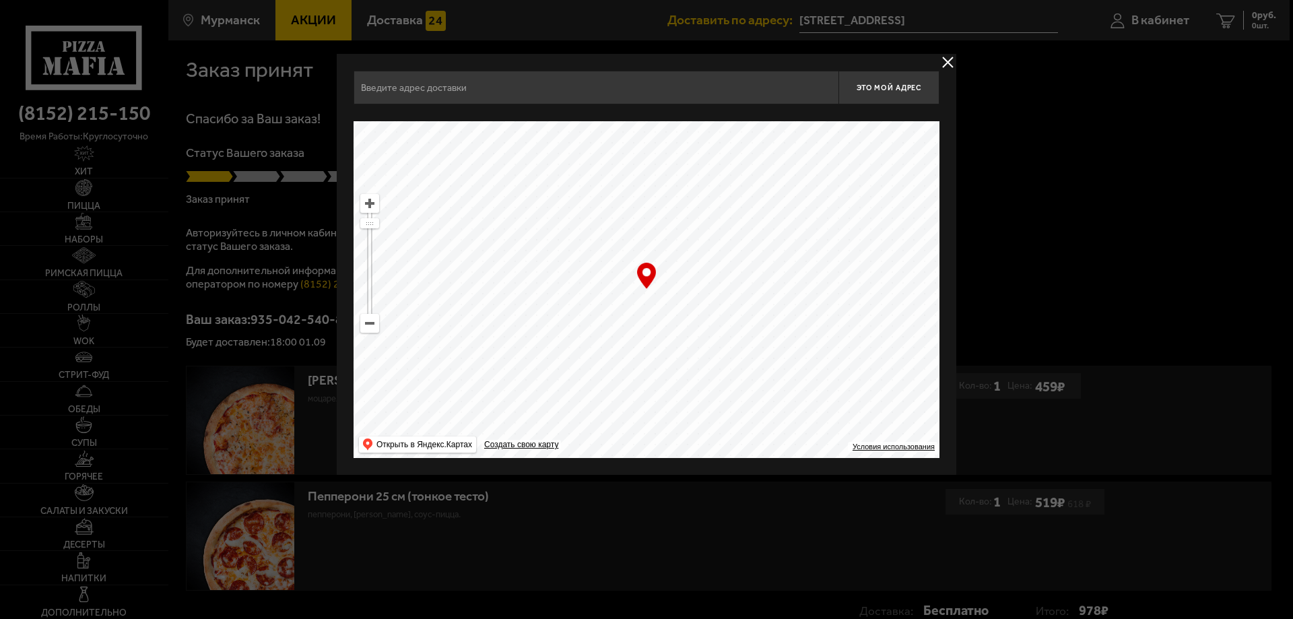
type input "[STREET_ADDRESS]"
click at [1012, 18] on div at bounding box center [646, 309] width 1293 height 619
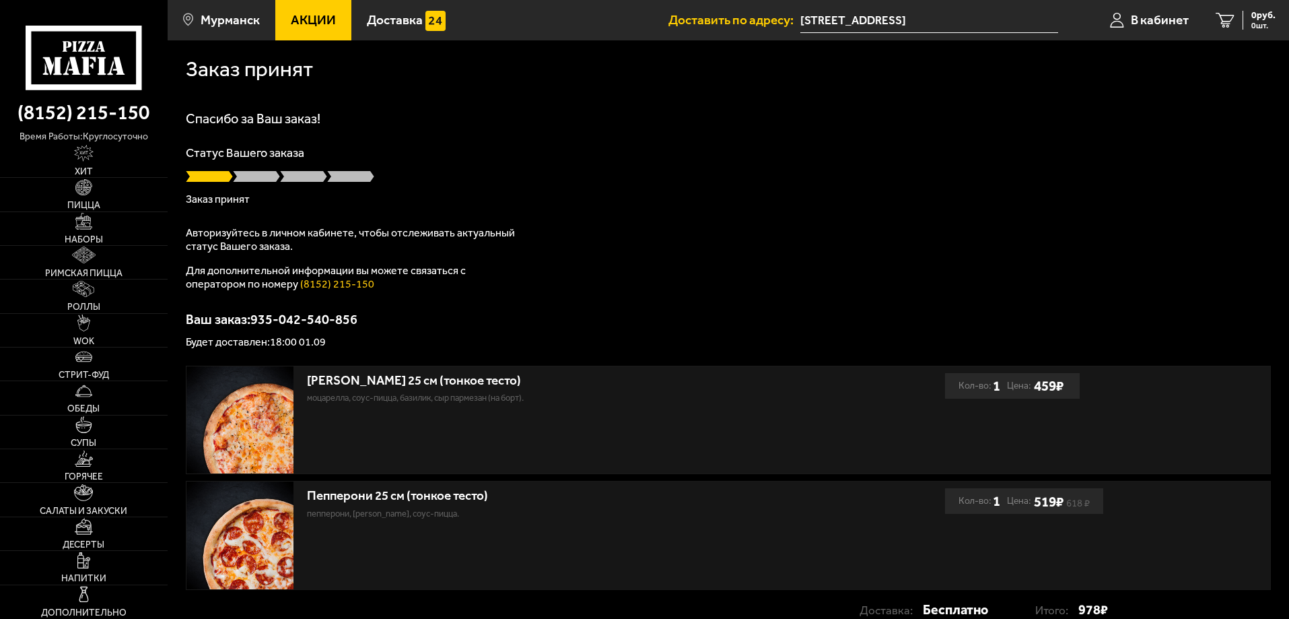
click at [923, 17] on input "[STREET_ADDRESS]" at bounding box center [929, 20] width 258 height 25
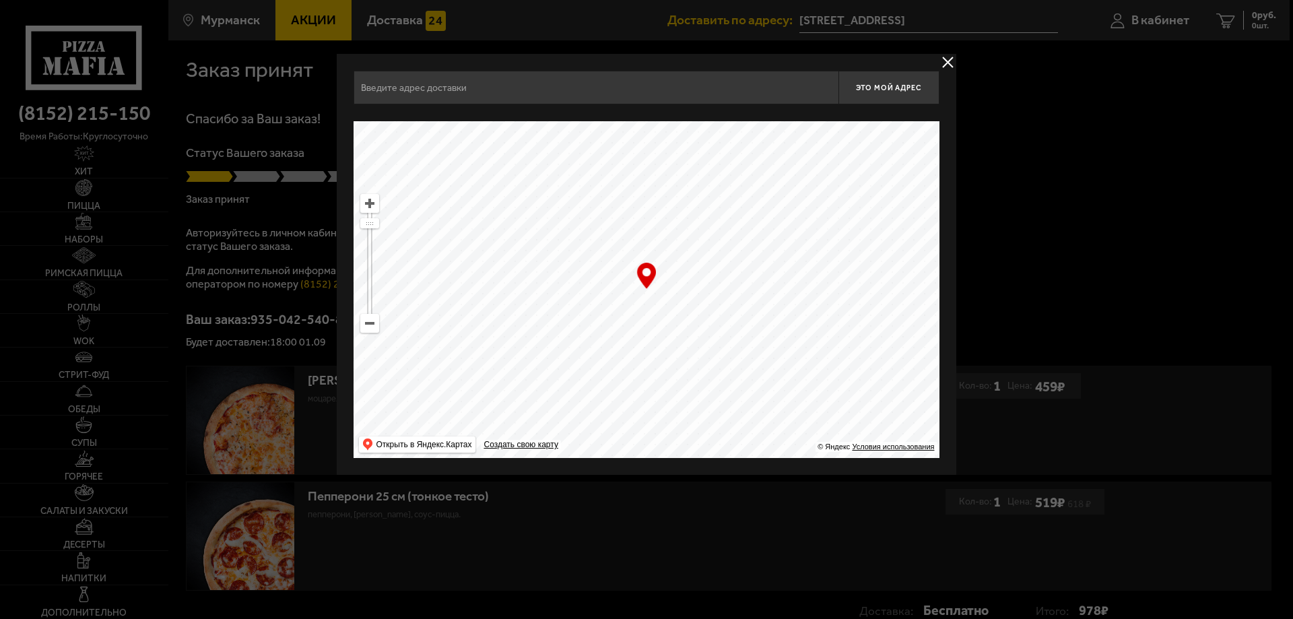
type input "[STREET_ADDRESS]"
click at [923, 17] on div at bounding box center [646, 309] width 1293 height 619
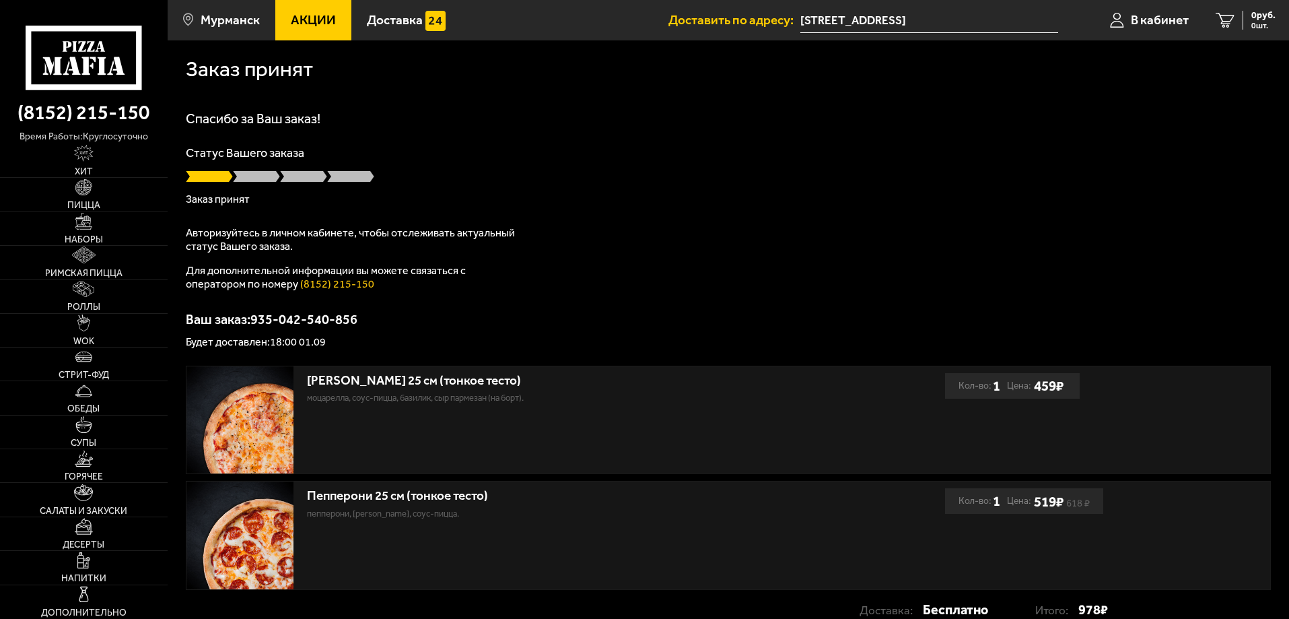
click at [923, 18] on input "[STREET_ADDRESS]" at bounding box center [929, 20] width 258 height 25
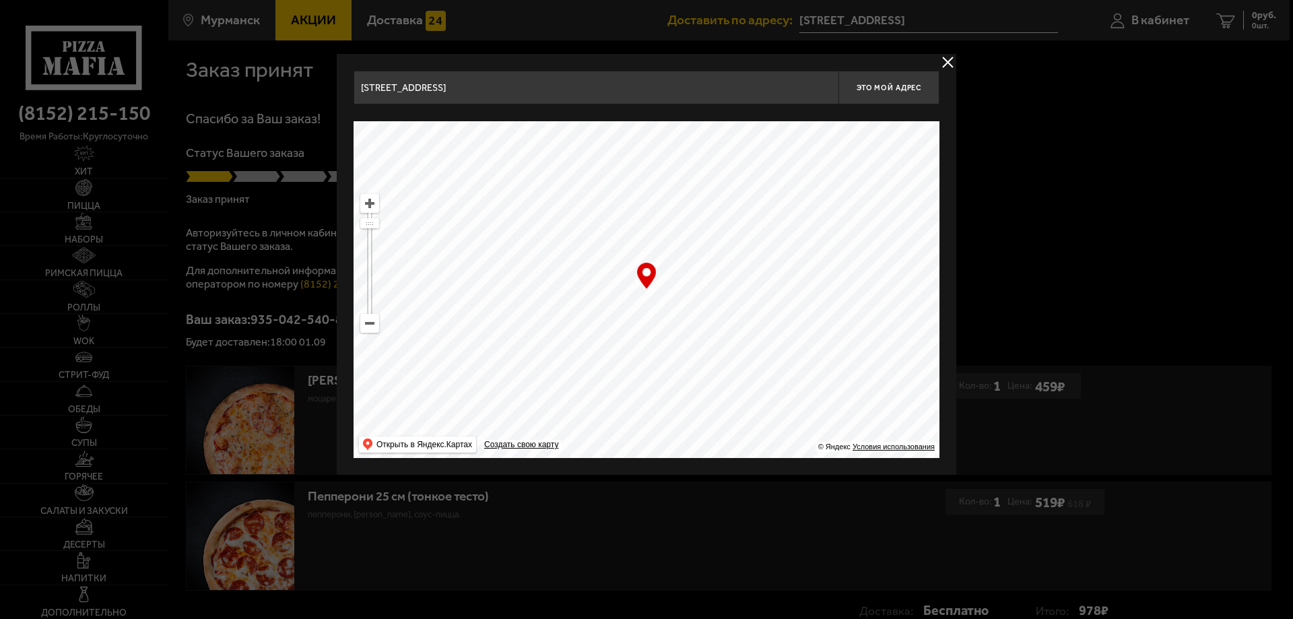
click at [949, 64] on button "delivery type" at bounding box center [947, 62] width 17 height 17
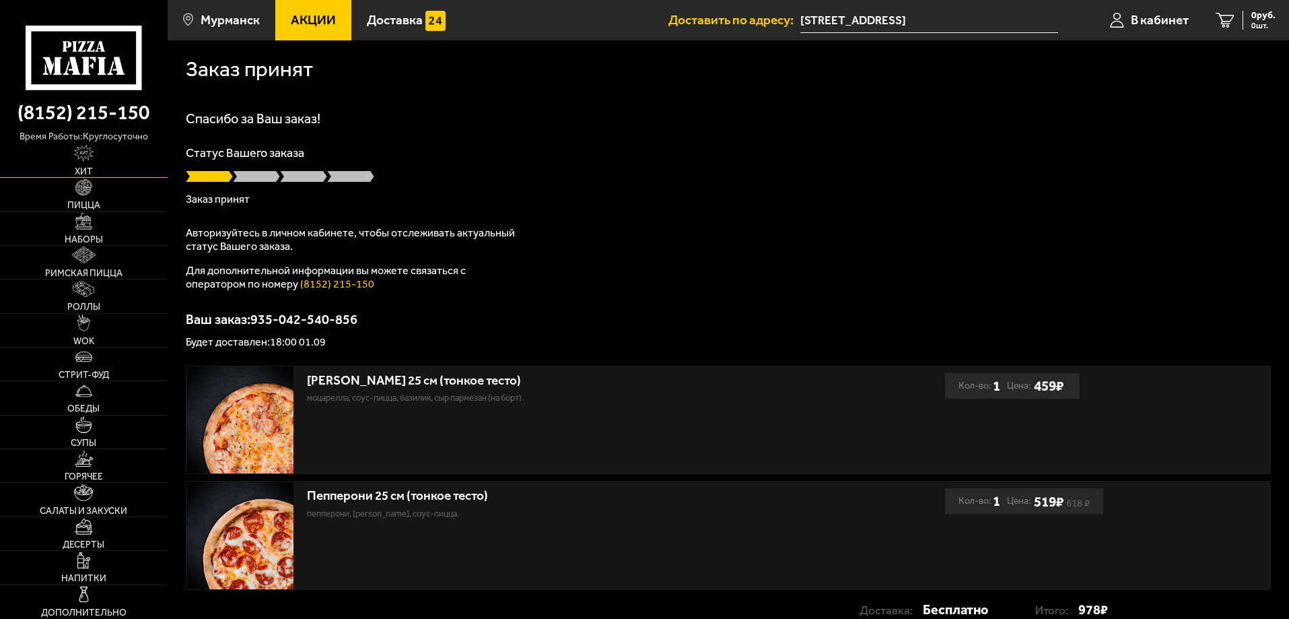
click at [85, 167] on span "Хит" at bounding box center [84, 171] width 18 height 9
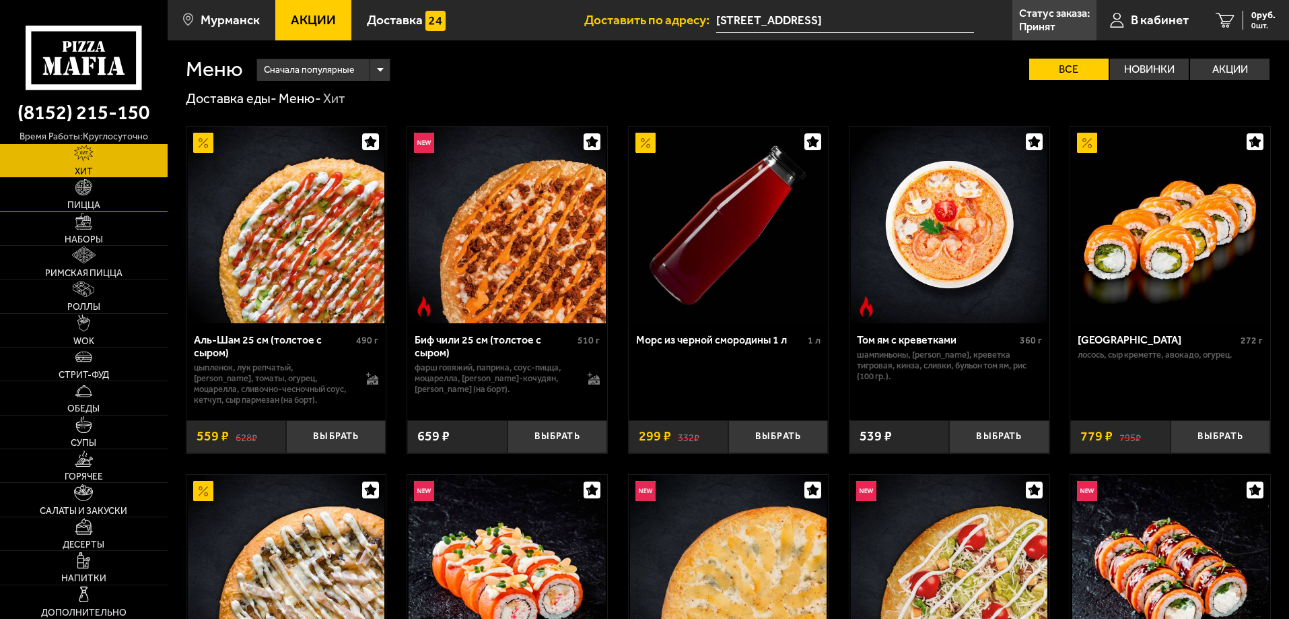
scroll to position [67, 0]
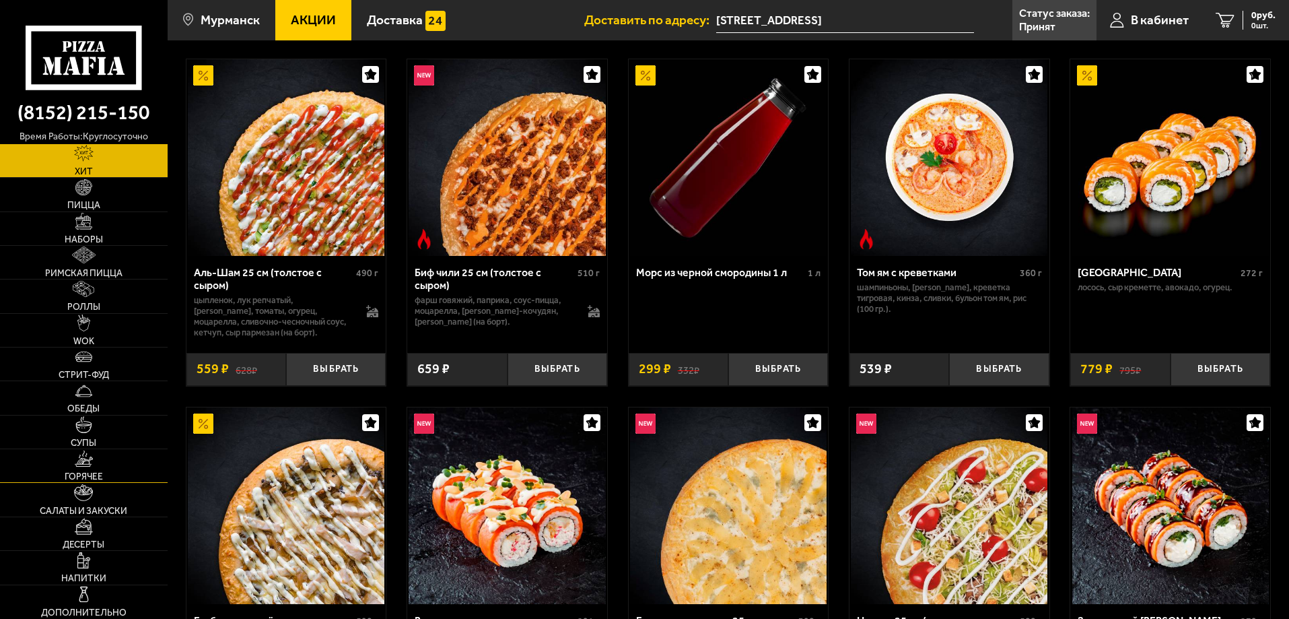
click at [79, 470] on link "Горячее" at bounding box center [84, 465] width 168 height 33
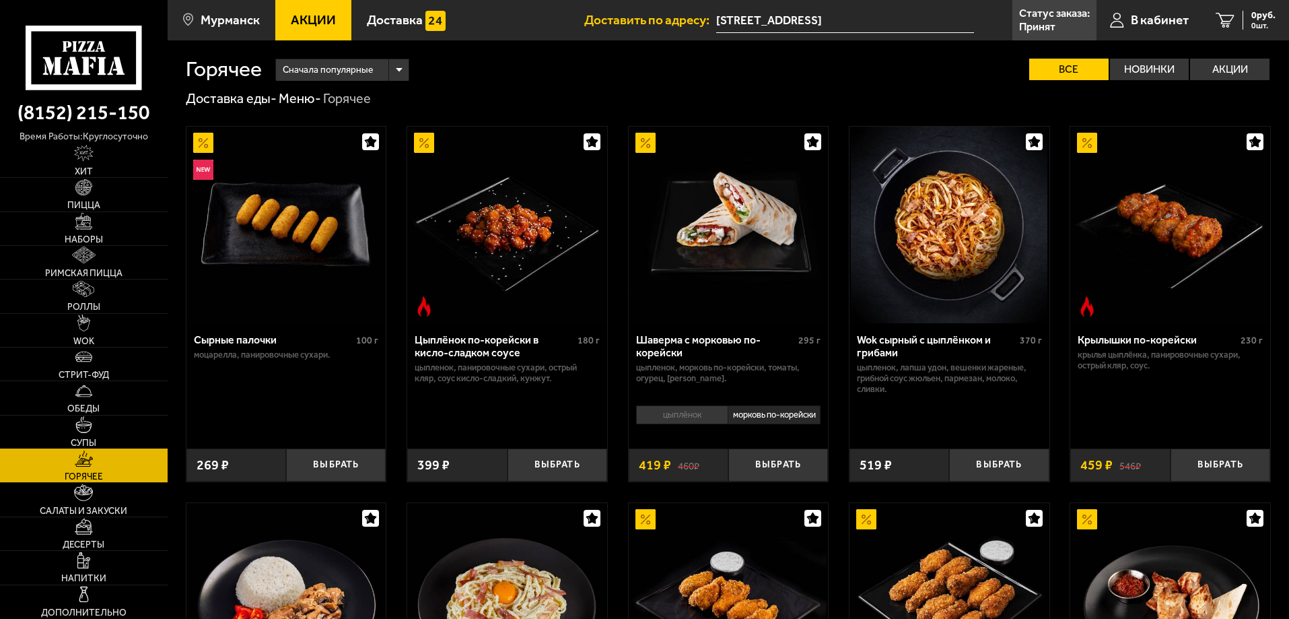
click at [83, 435] on link "Супы" at bounding box center [84, 431] width 168 height 33
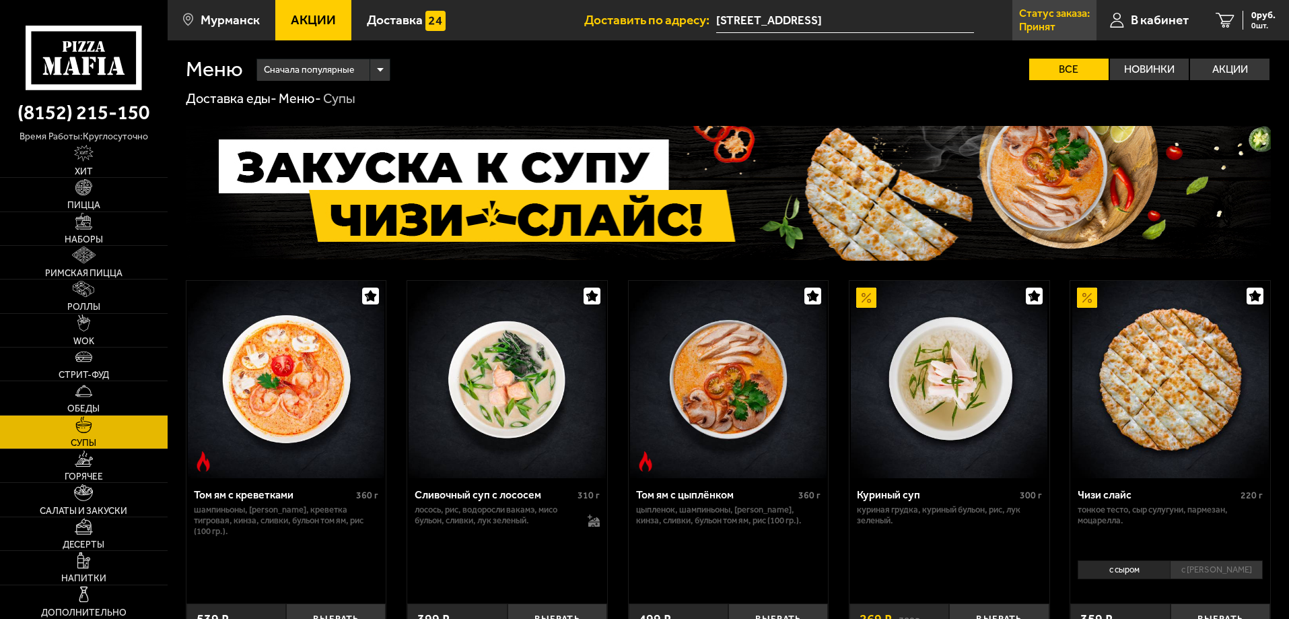
click at [1041, 25] on p "Принят" at bounding box center [1037, 27] width 36 height 11
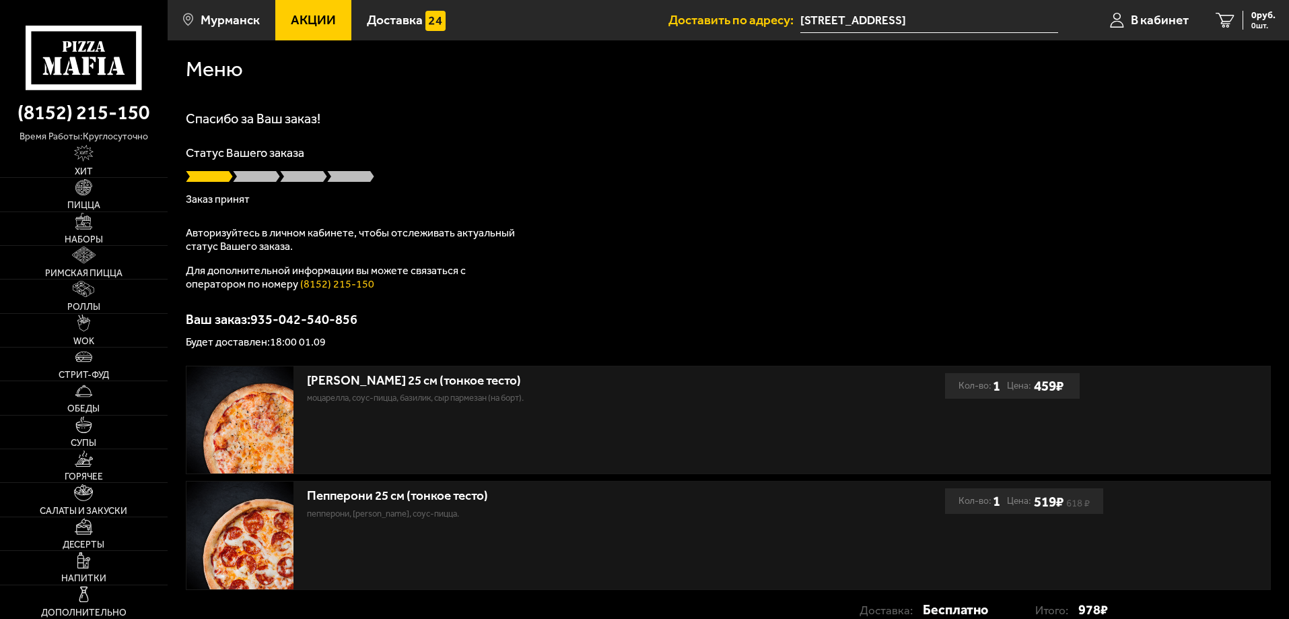
scroll to position [112, 0]
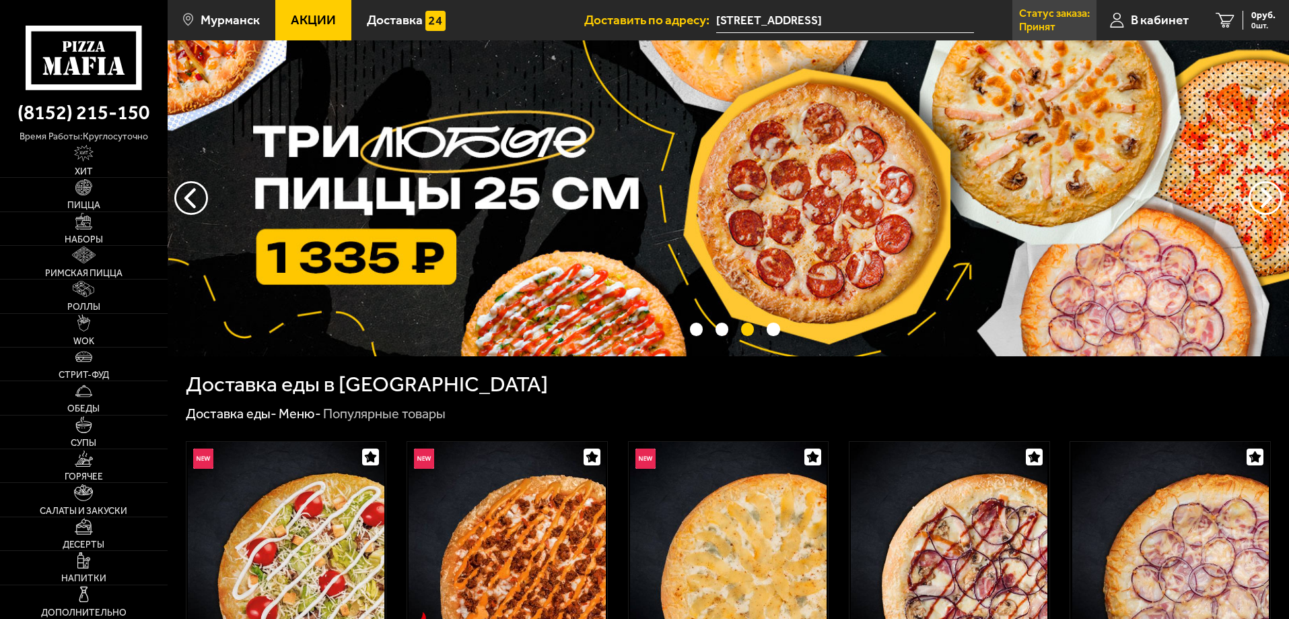
click at [1047, 25] on p "Принят" at bounding box center [1037, 27] width 36 height 11
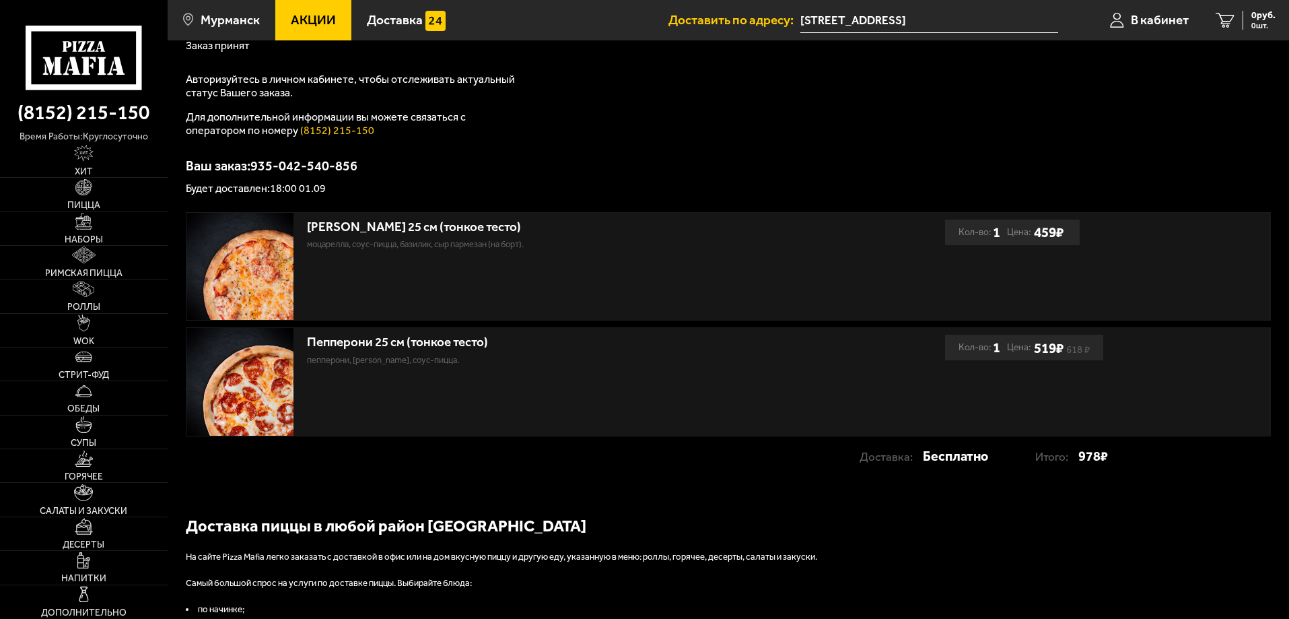
scroll to position [19, 0]
